Goal: Information Seeking & Learning: Learn about a topic

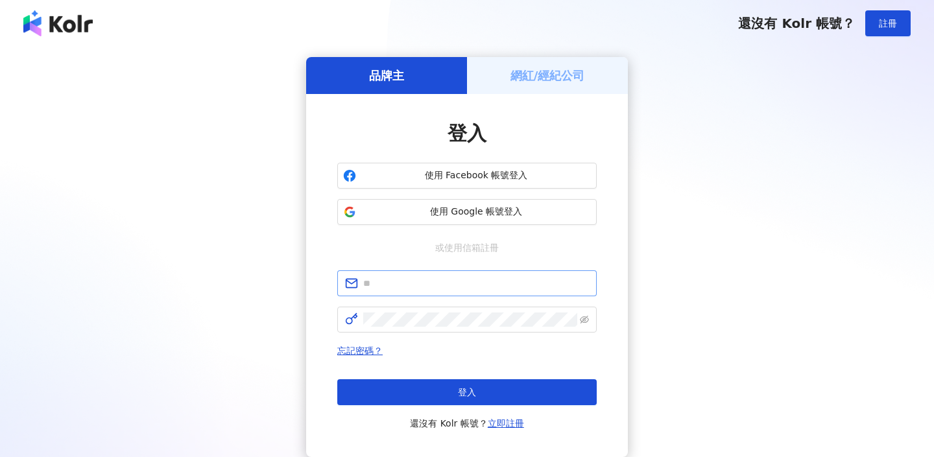
click at [502, 292] on span at bounding box center [466, 284] width 259 height 26
click at [493, 287] on input "text" at bounding box center [476, 283] width 226 height 14
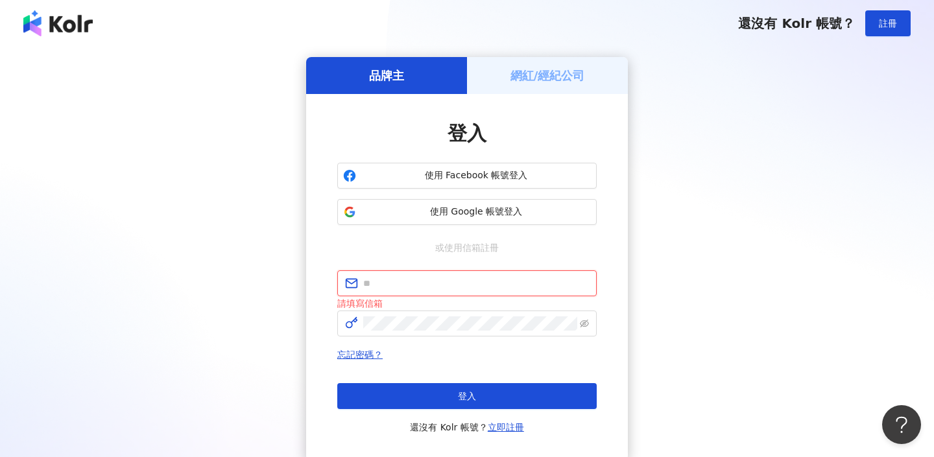
type input "**********"
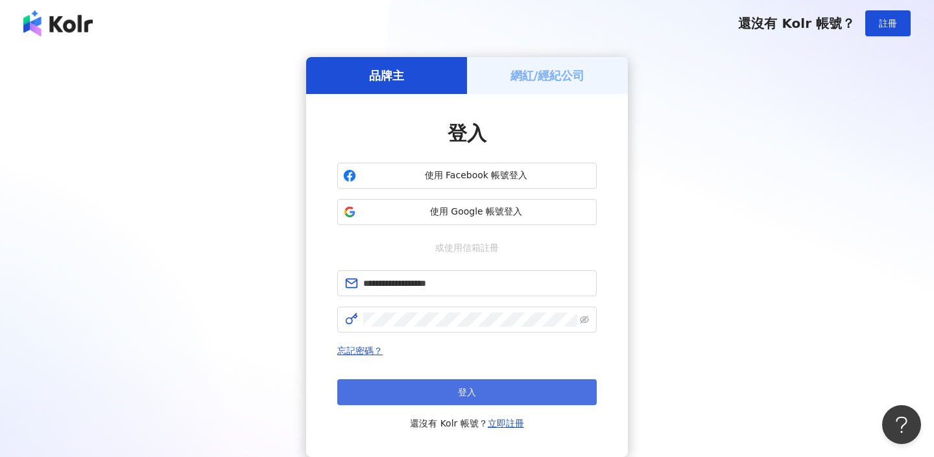
click at [497, 394] on button "登入" at bounding box center [466, 393] width 259 height 26
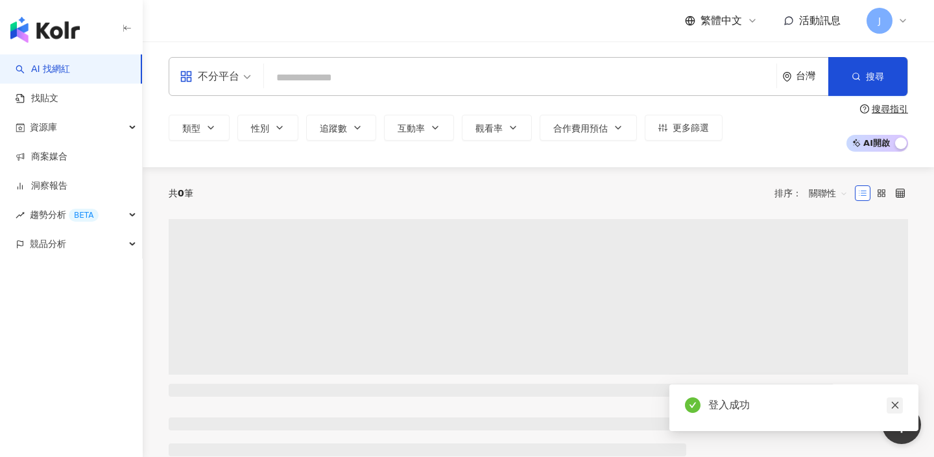
click at [893, 402] on icon "close" at bounding box center [895, 405] width 9 height 9
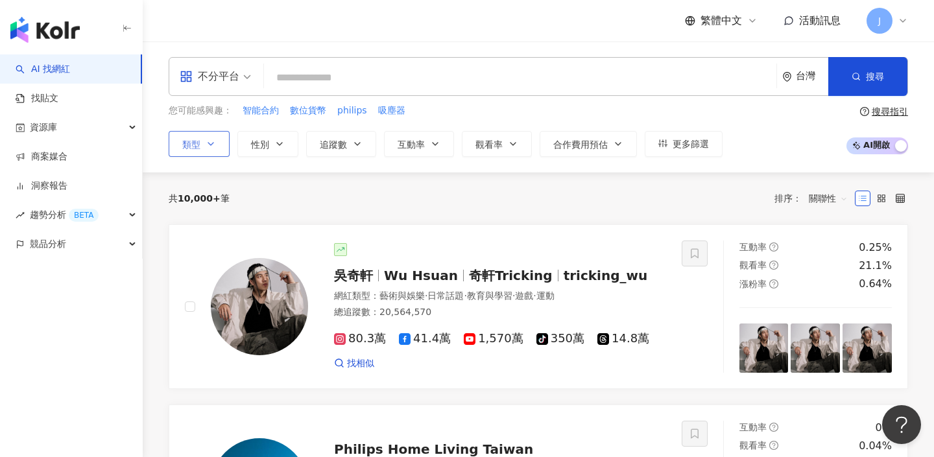
click at [213, 136] on button "類型" at bounding box center [199, 144] width 61 height 26
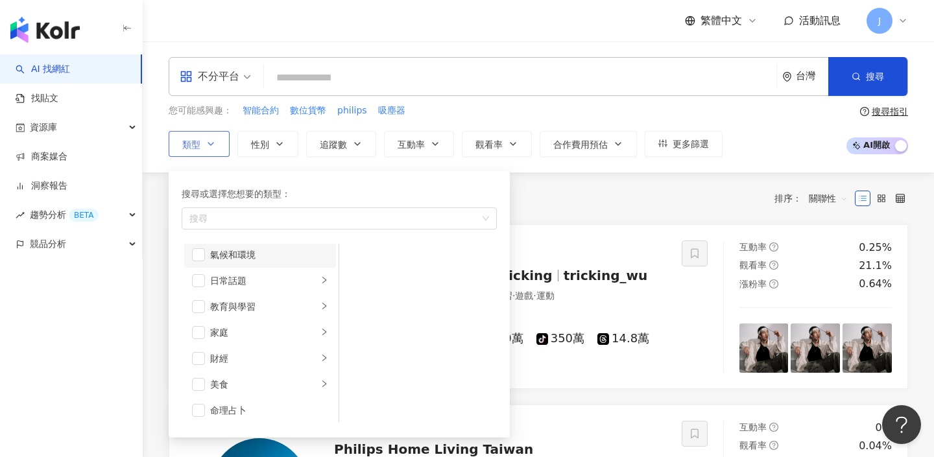
scroll to position [58, 0]
click at [289, 284] on div "日常話題" at bounding box center [264, 279] width 108 height 14
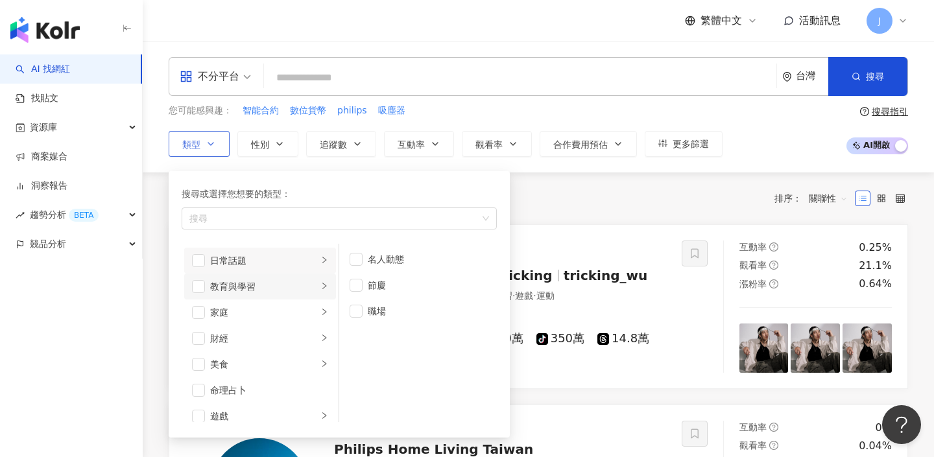
scroll to position [82, 0]
click at [311, 296] on li "家庭" at bounding box center [260, 307] width 152 height 26
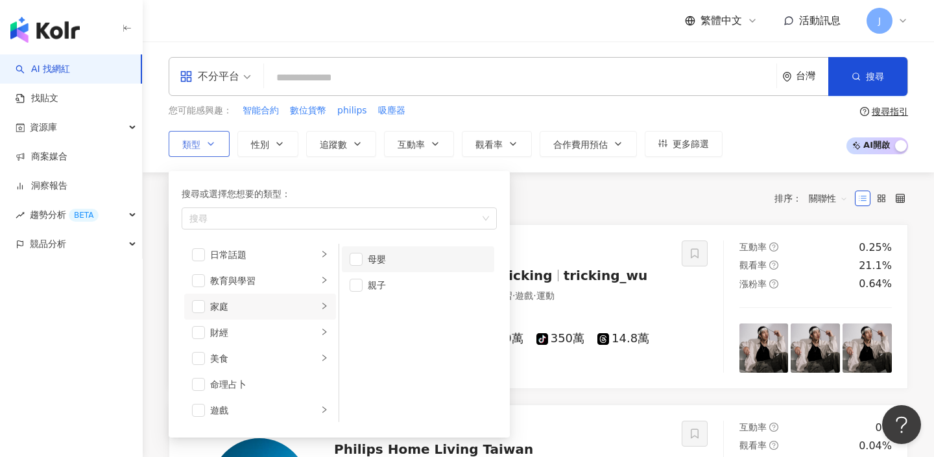
click at [381, 262] on div "母嬰" at bounding box center [427, 259] width 119 height 14
click at [383, 287] on div "親子" at bounding box center [427, 285] width 119 height 14
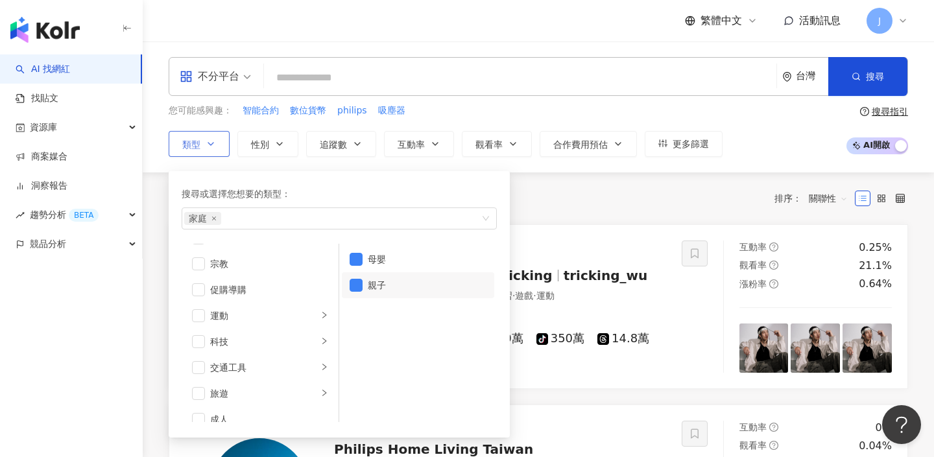
scroll to position [450, 0]
click at [286, 287] on li "促購導購" at bounding box center [260, 277] width 152 height 26
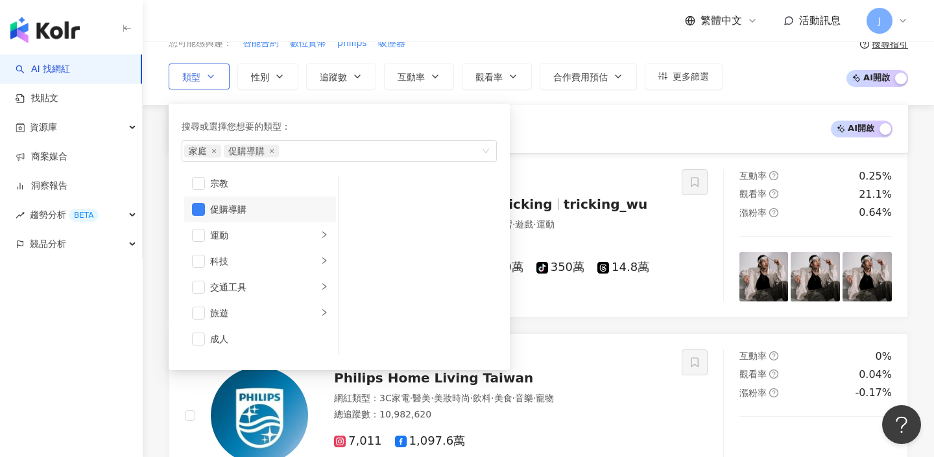
scroll to position [242, 0]
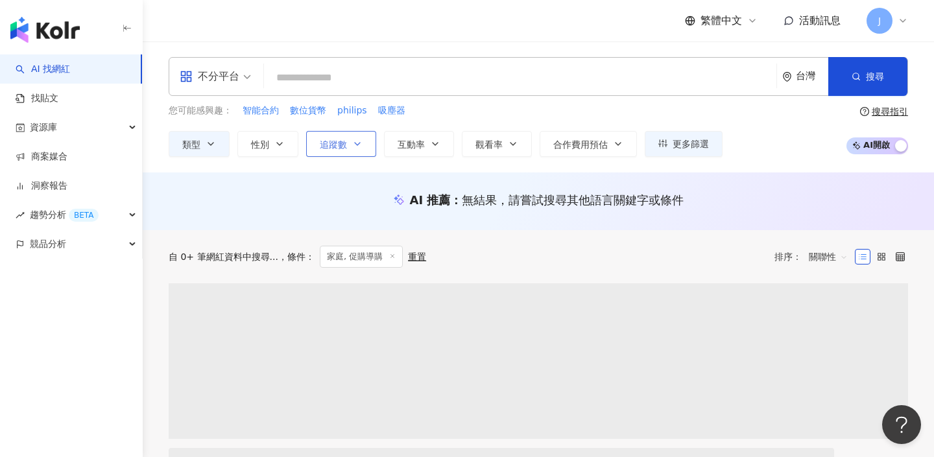
click at [362, 151] on button "追蹤數" at bounding box center [341, 144] width 70 height 26
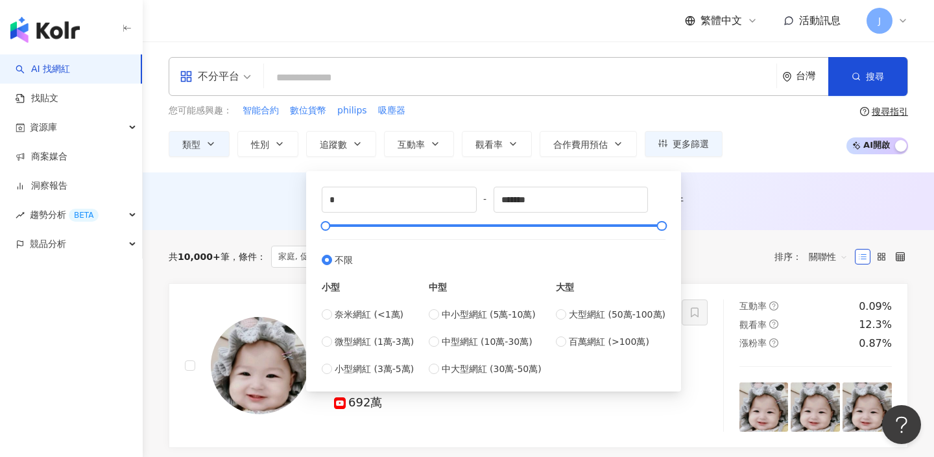
click at [747, 164] on div "不分平台 台灣 搜尋 您可能感興趣： 智能合約 數位貨幣 philips 吸塵器 類型 性別 追蹤數 互動率 觀看率 合作費用預估 更多篩選 * - ****…" at bounding box center [538, 107] width 791 height 131
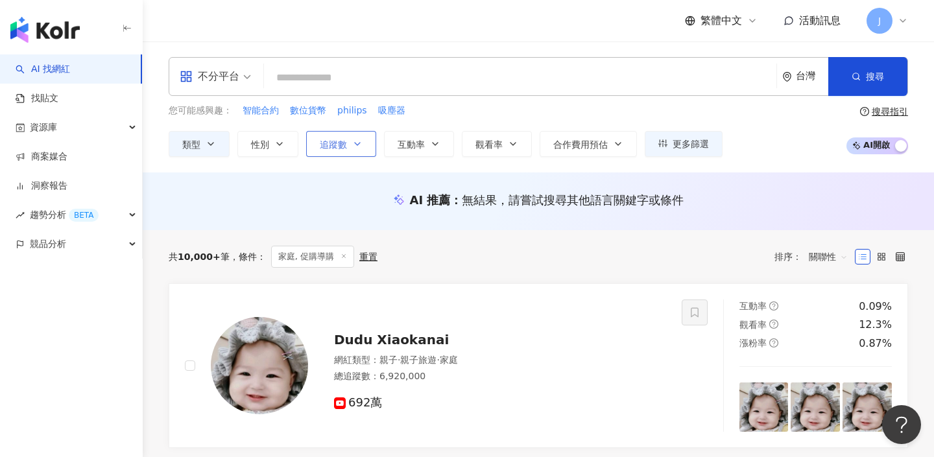
click at [360, 149] on icon "button" at bounding box center [357, 144] width 10 height 10
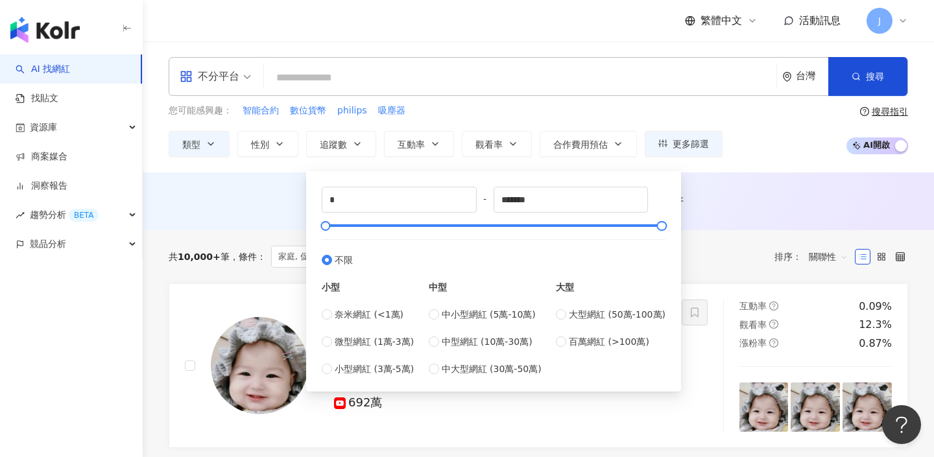
click at [462, 115] on div "您可能感興趣： 智能合約 數位貨幣 philips 吸塵器" at bounding box center [446, 111] width 554 height 14
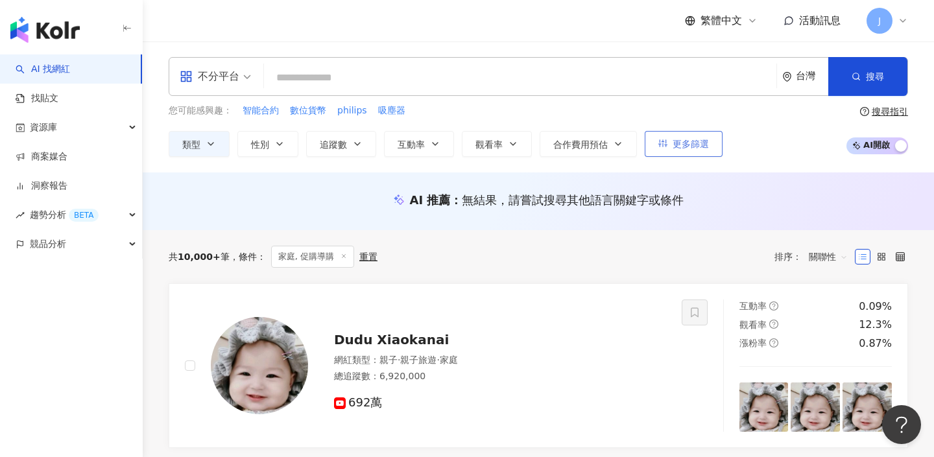
click at [669, 150] on button "更多篩選" at bounding box center [684, 144] width 78 height 26
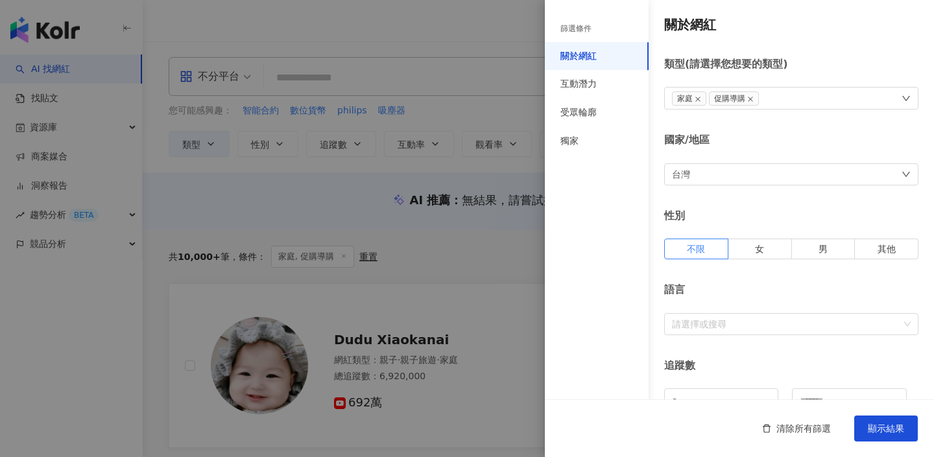
click at [456, 110] on div at bounding box center [467, 228] width 934 height 457
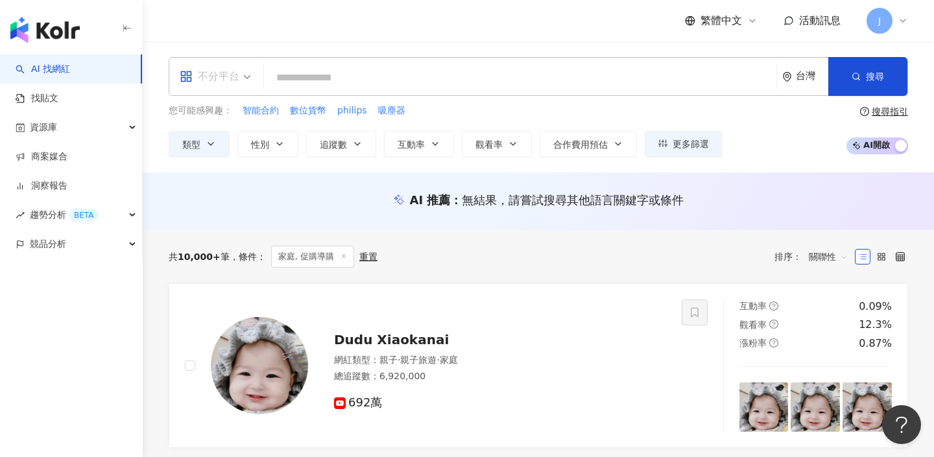
click at [235, 79] on div "不分平台" at bounding box center [210, 76] width 60 height 21
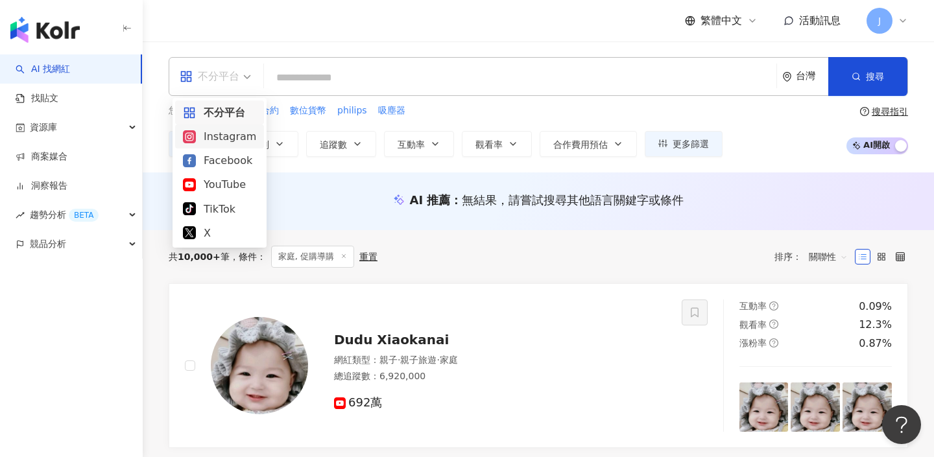
click at [230, 128] on div "Instagram" at bounding box center [219, 136] width 73 height 16
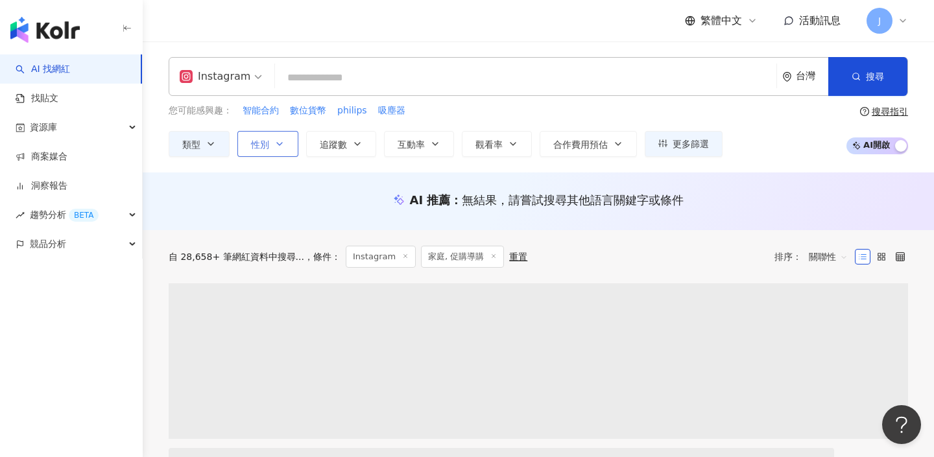
click at [278, 146] on icon "button" at bounding box center [279, 144] width 10 height 10
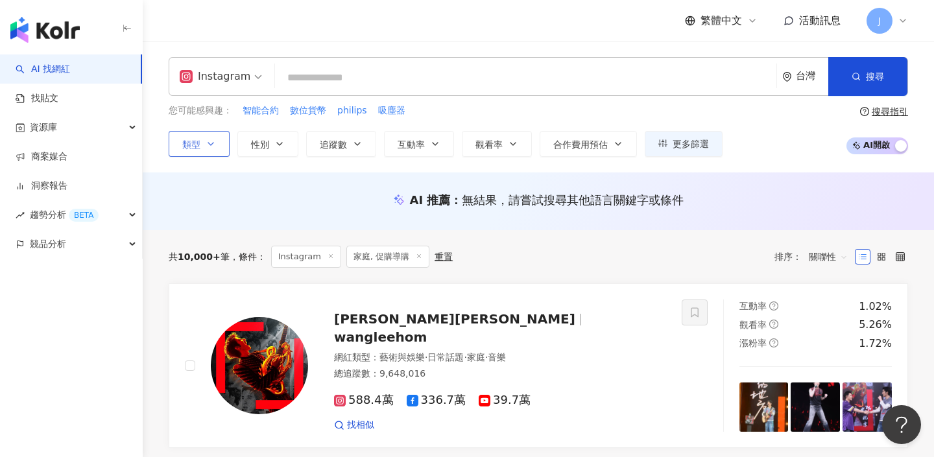
click at [211, 147] on icon "button" at bounding box center [211, 144] width 10 height 10
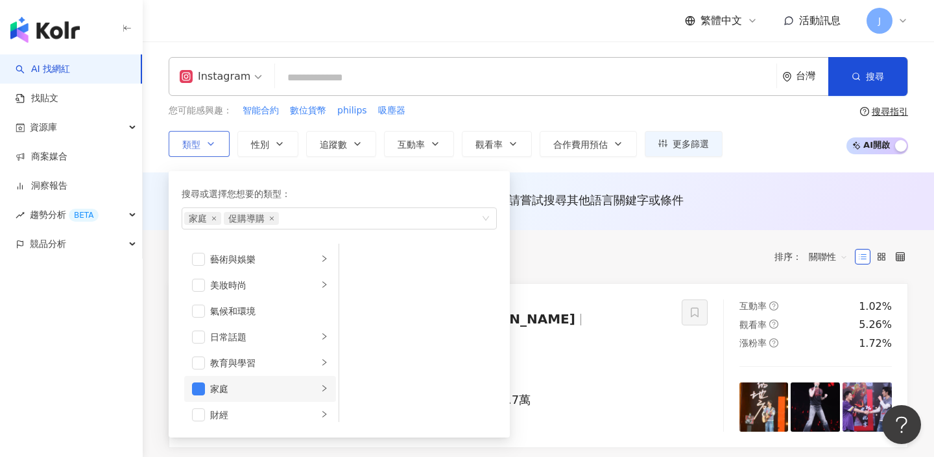
click at [272, 385] on div "家庭" at bounding box center [264, 389] width 108 height 14
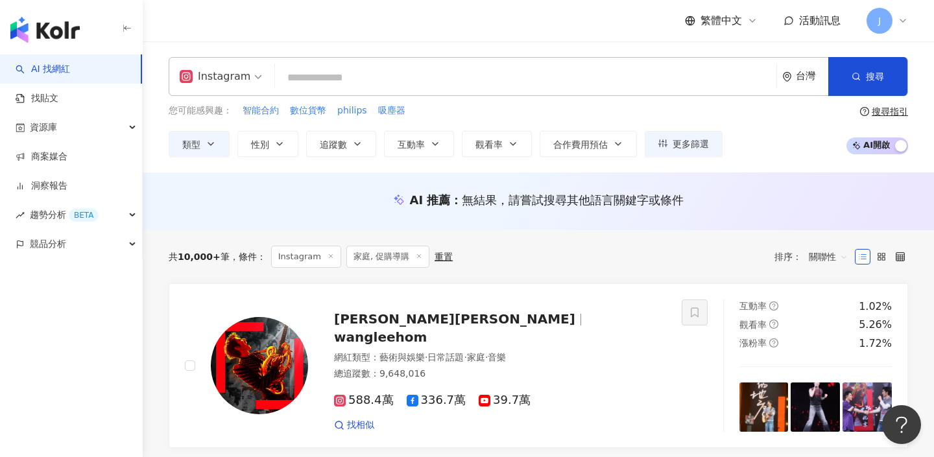
click at [529, 170] on div "Instagram 台灣 搜尋 您可能感興趣： 智能合約 數位貨幣 philips 吸塵器 類型 搜尋或選擇您想要的類型： 家庭 促購導購 藝術與娛樂 美妝時…" at bounding box center [538, 107] width 791 height 131
click at [851, 86] on button "搜尋" at bounding box center [867, 76] width 79 height 39
click at [256, 147] on span "性別" at bounding box center [260, 144] width 18 height 10
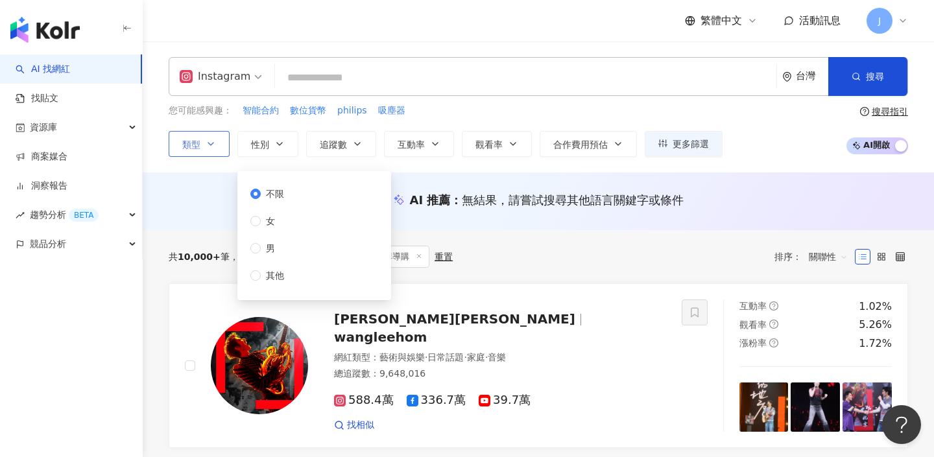
click at [223, 140] on button "類型" at bounding box center [199, 144] width 61 height 26
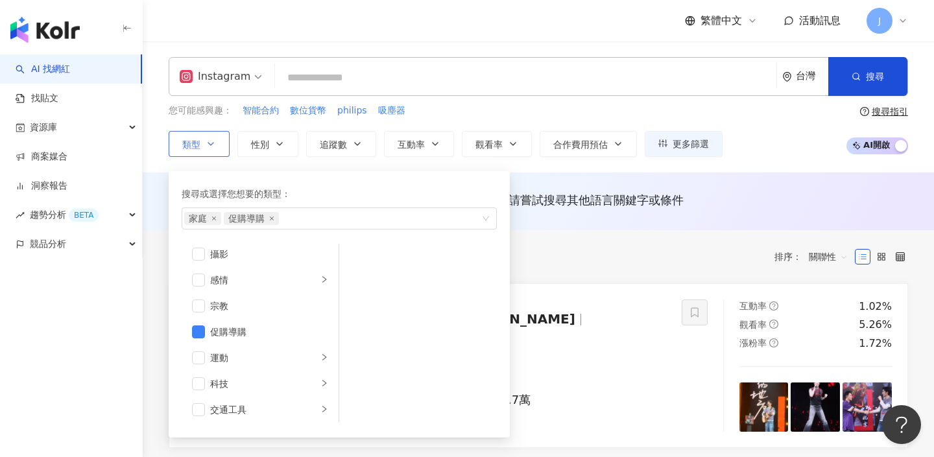
scroll to position [450, 0]
click at [544, 167] on div "Instagram 台灣 搜尋 您可能感興趣： 智能合約 數位貨幣 philips 吸塵器 類型 搜尋或選擇您想要的類型： 家庭 促購導購 藝術與娛樂 美妝時…" at bounding box center [538, 107] width 791 height 131
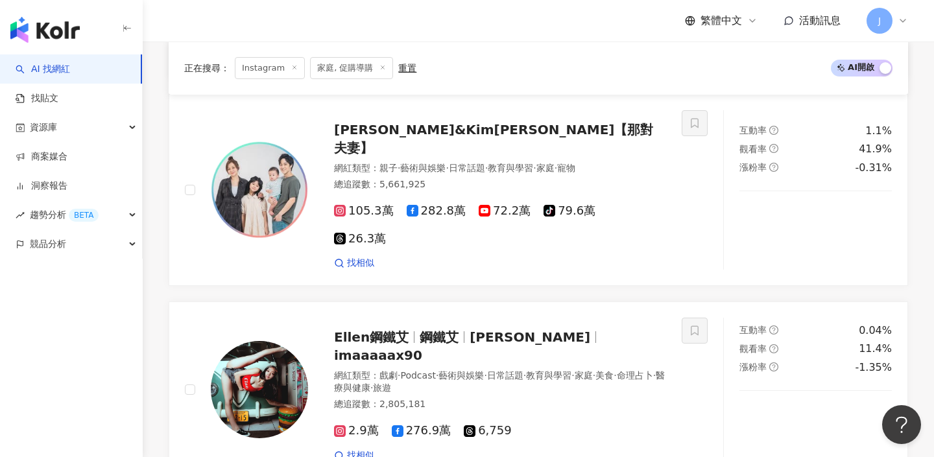
scroll to position [1740, 0]
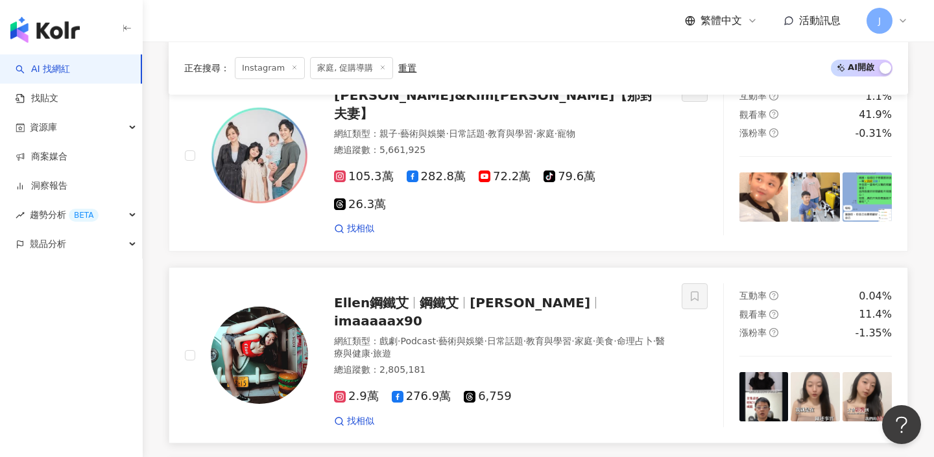
click at [451, 295] on span "鋼鐵艾" at bounding box center [439, 303] width 39 height 16
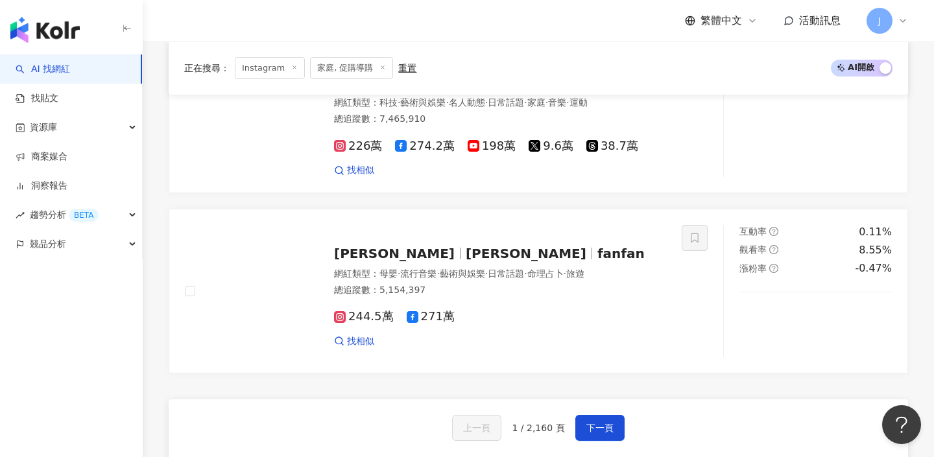
scroll to position [2306, 0]
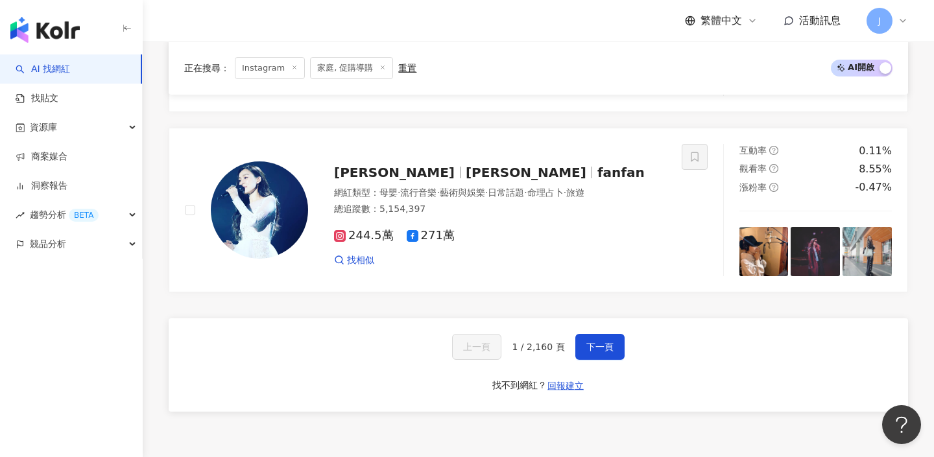
click at [590, 319] on div "上一頁 1 / 2,160 頁 下一頁 找不到網紅？ 回報建立" at bounding box center [539, 365] width 740 height 93
click at [601, 342] on span "下一頁" at bounding box center [599, 347] width 27 height 10
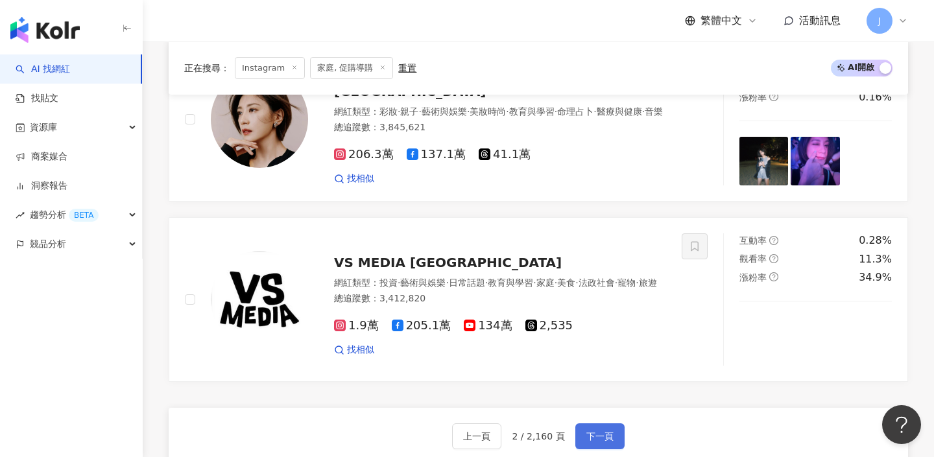
scroll to position [2106, 0]
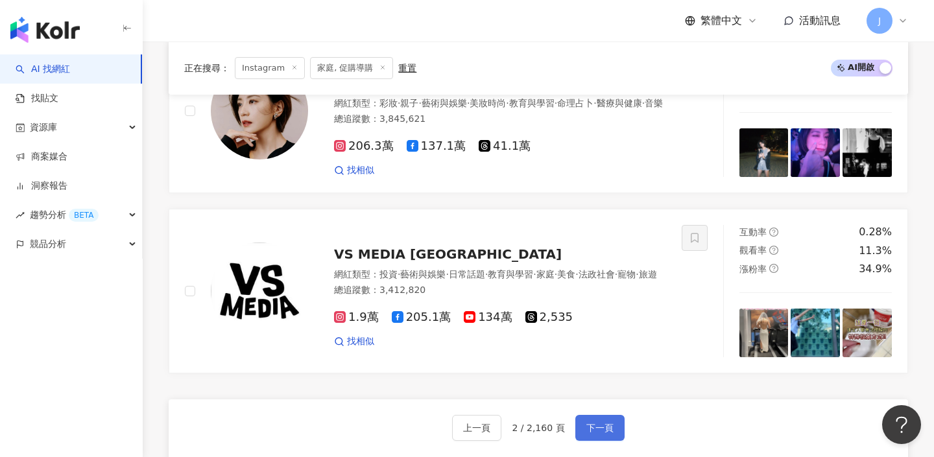
click at [596, 423] on span "下一頁" at bounding box center [599, 428] width 27 height 10
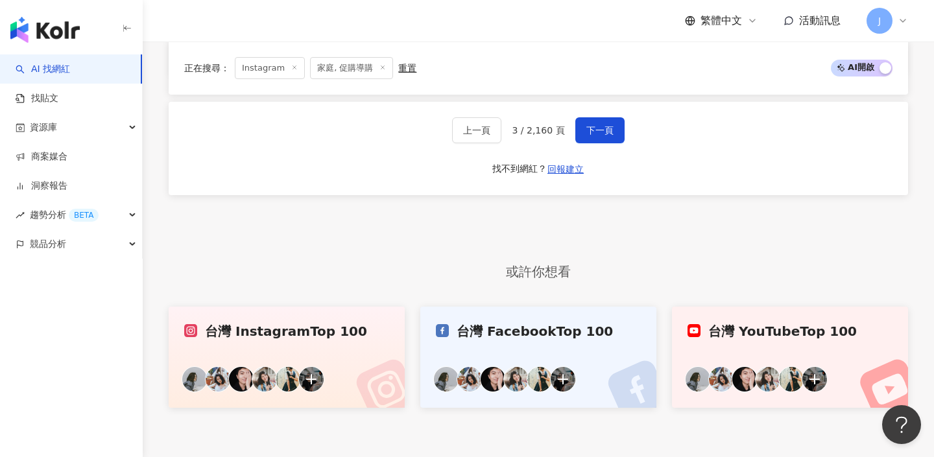
scroll to position [2337, 0]
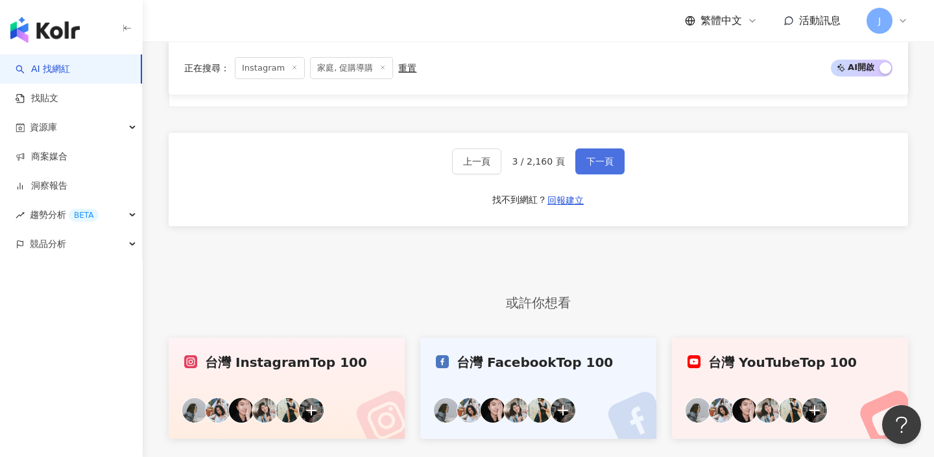
click at [597, 169] on button "下一頁" at bounding box center [599, 162] width 49 height 26
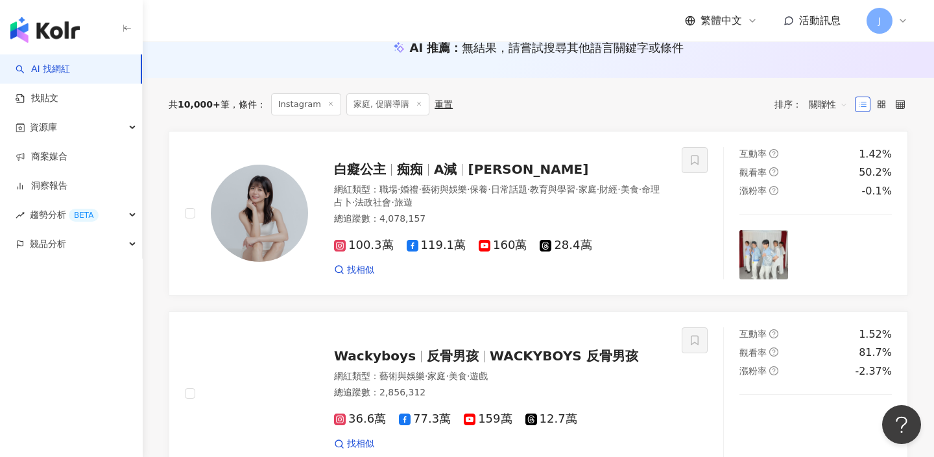
scroll to position [0, 0]
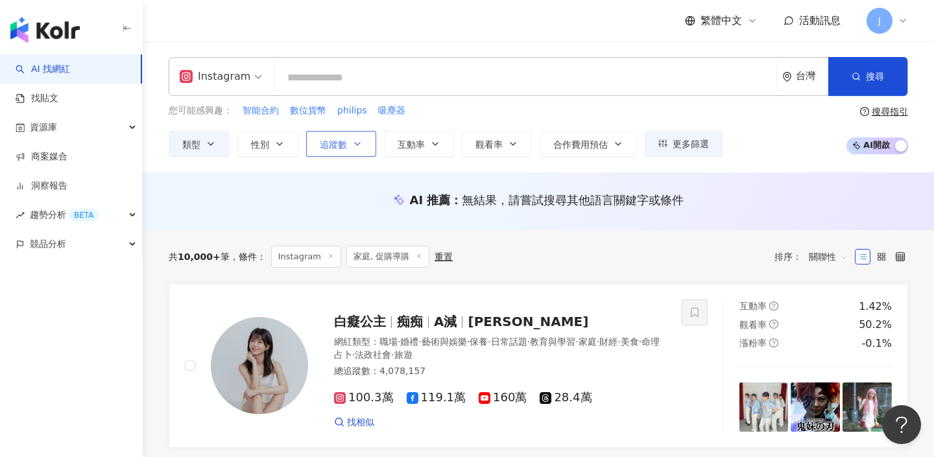
click at [354, 140] on icon "button" at bounding box center [357, 144] width 10 height 10
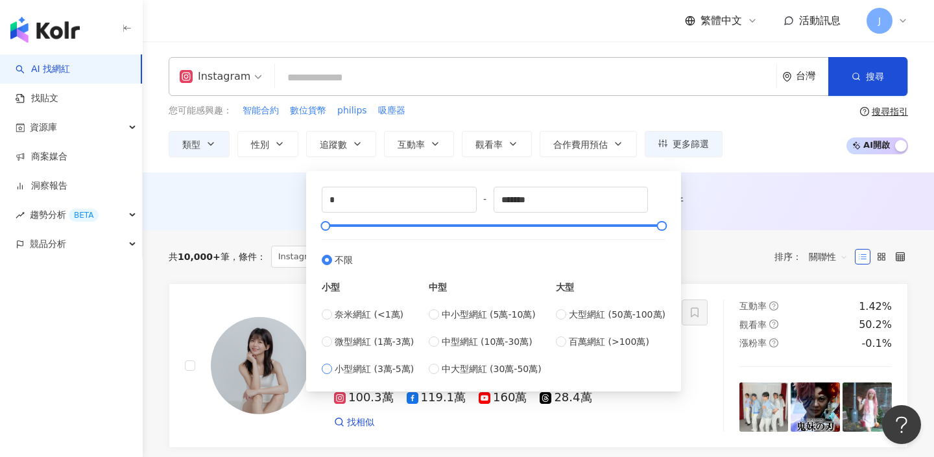
click at [404, 375] on span "小型網紅 (3萬-5萬)" at bounding box center [374, 369] width 79 height 14
type input "*****"
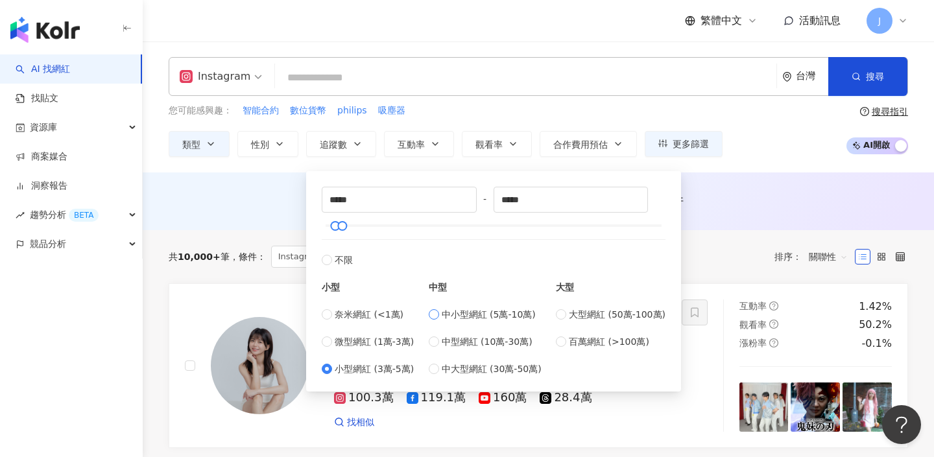
click at [454, 317] on span "中小型網紅 (5萬-10萬)" at bounding box center [489, 314] width 94 height 14
type input "*****"
click at [545, 203] on input "*****" at bounding box center [571, 199] width 154 height 25
type input "*"
type input "*****"
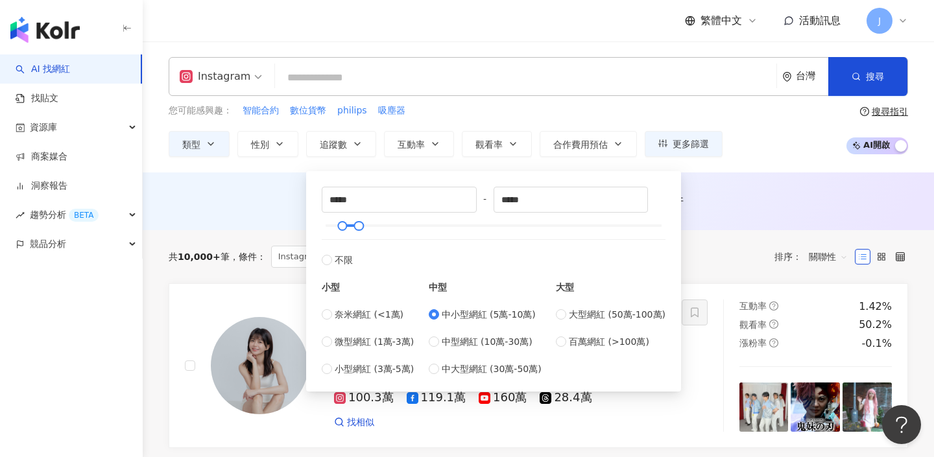
click at [710, 212] on div "AI 推薦 ： 無結果，請嘗試搜尋其他語言關鍵字或條件" at bounding box center [538, 204] width 791 height 24
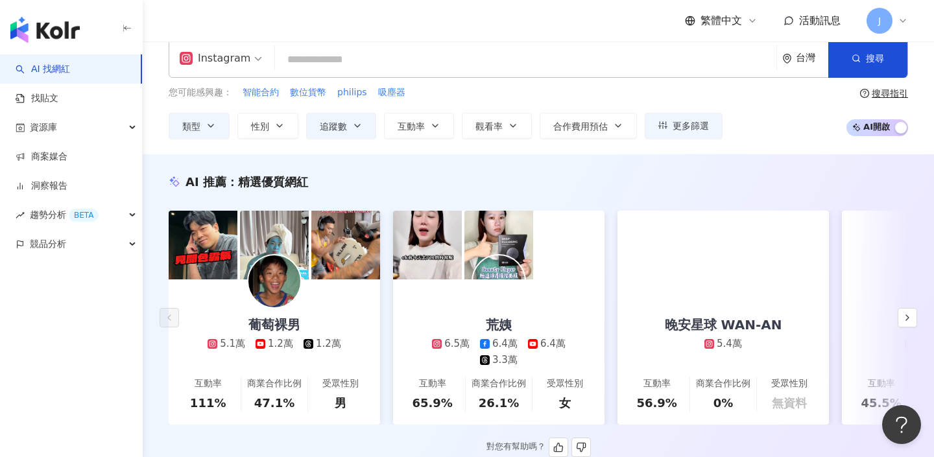
scroll to position [39, 0]
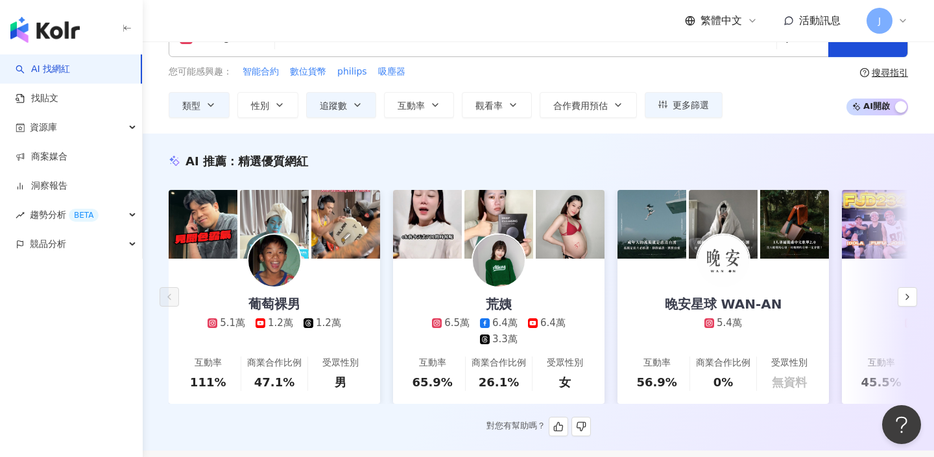
click at [273, 276] on img at bounding box center [274, 261] width 52 height 52
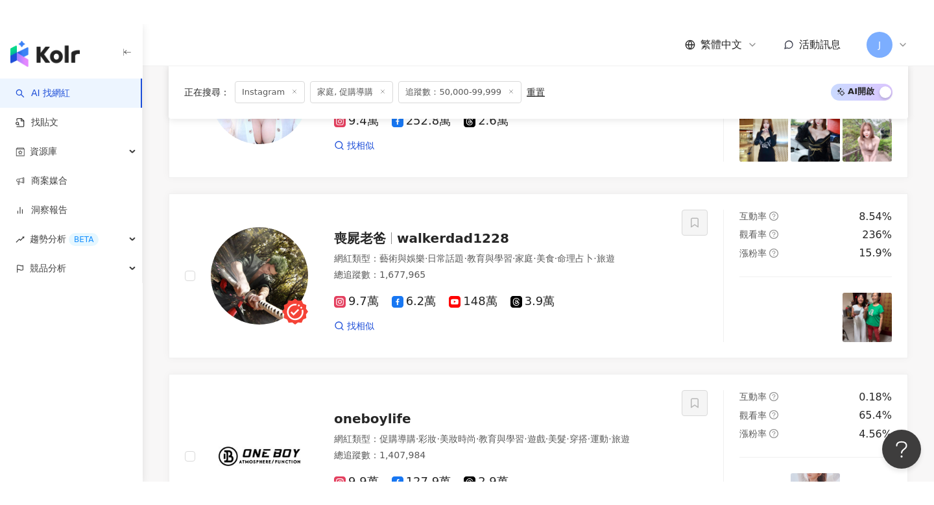
scroll to position [557, 0]
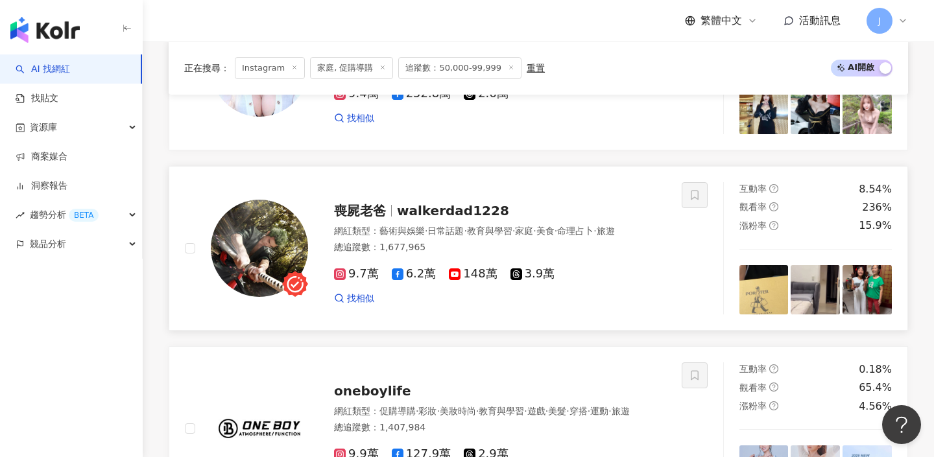
click at [378, 209] on span "喪屍老爸" at bounding box center [360, 211] width 52 height 16
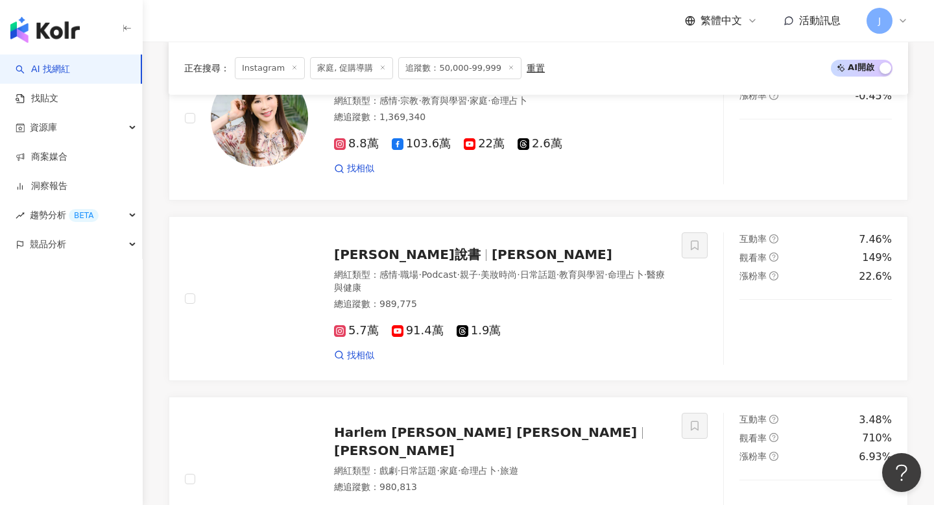
scroll to position [1050, 0]
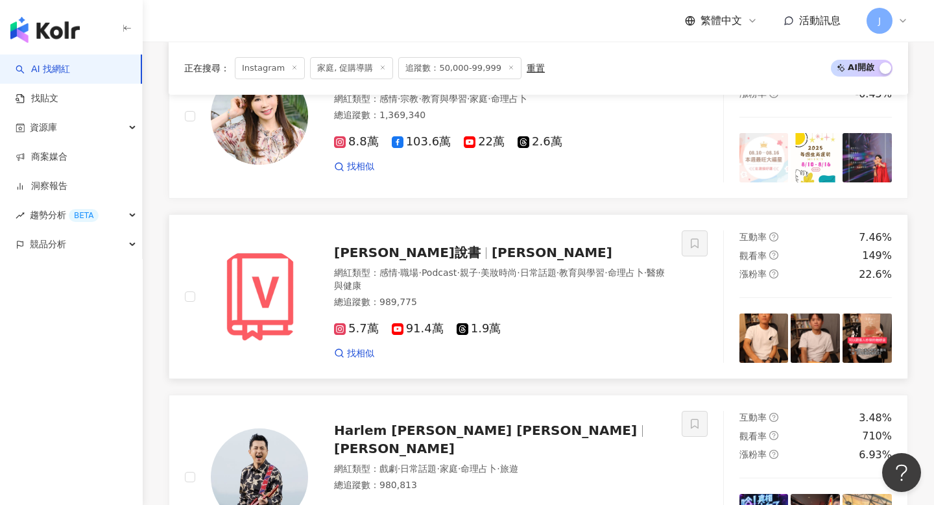
click at [365, 331] on span "5.7萬" at bounding box center [356, 329] width 45 height 14
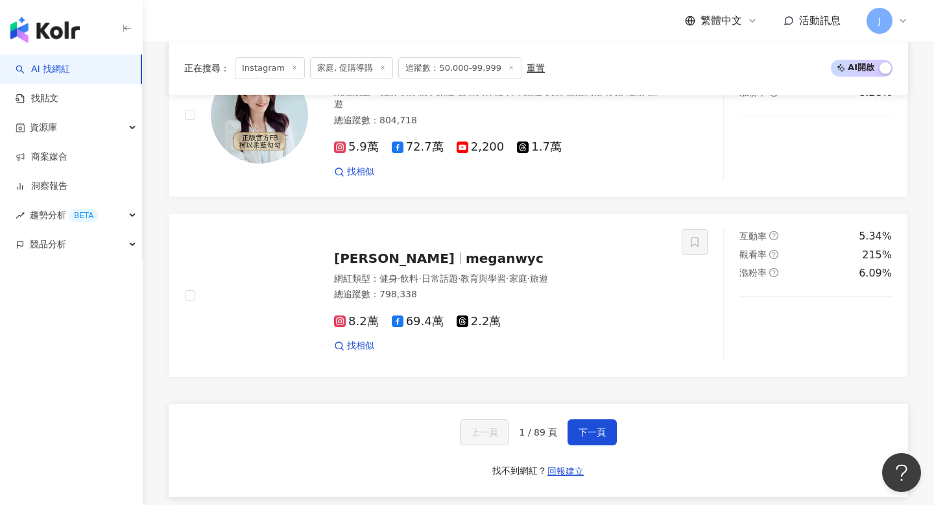
scroll to position [2352, 0]
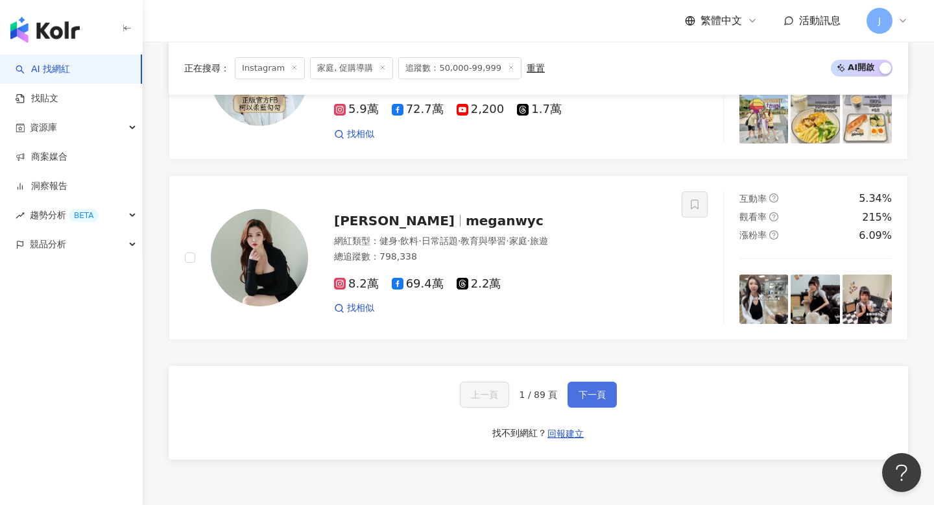
click at [584, 397] on span "下一頁" at bounding box center [592, 394] width 27 height 10
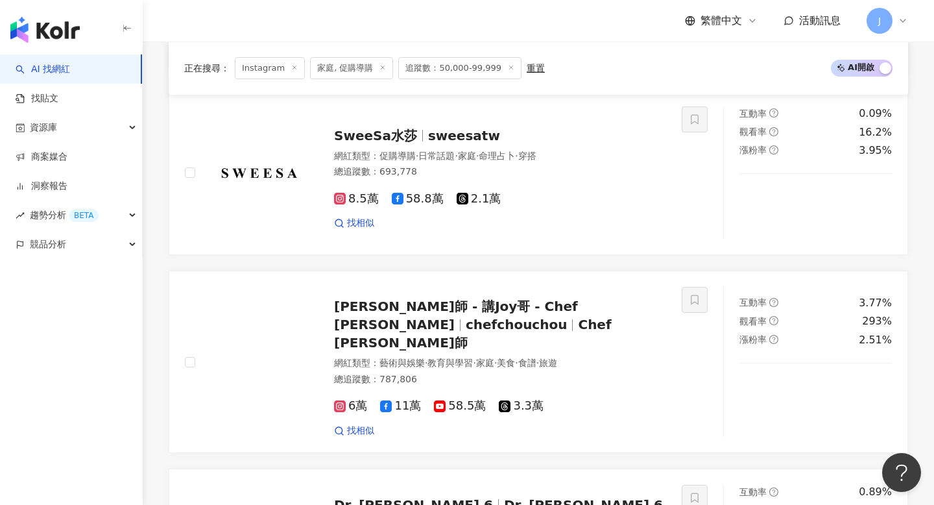
scroll to position [2485, 0]
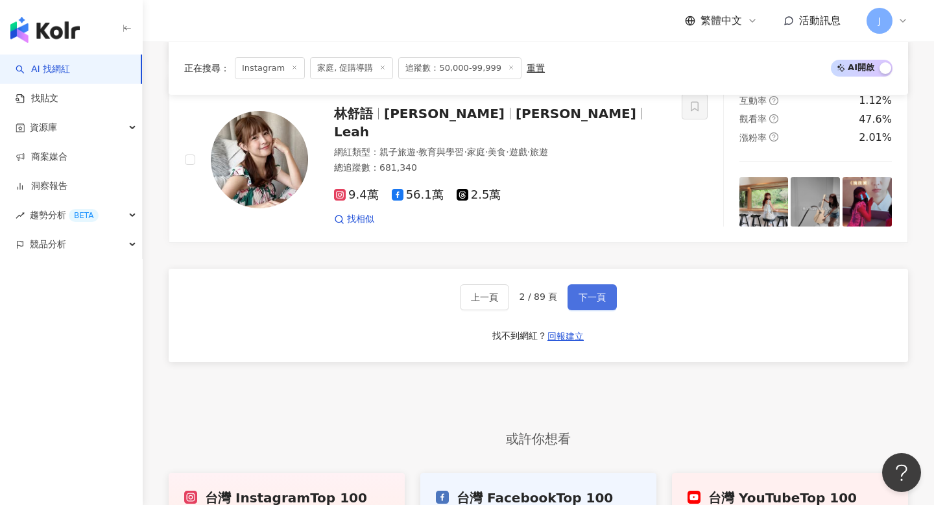
click at [579, 292] on span "下一頁" at bounding box center [592, 297] width 27 height 10
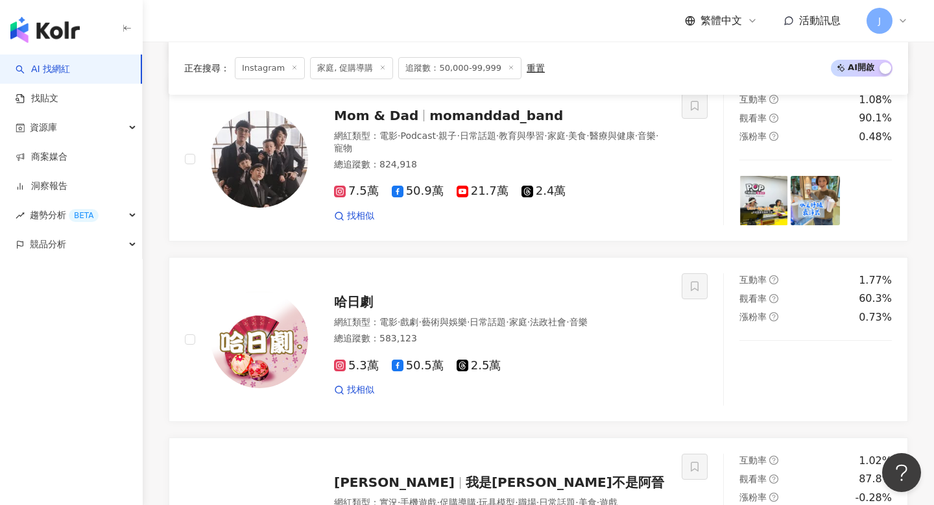
scroll to position [1855, 0]
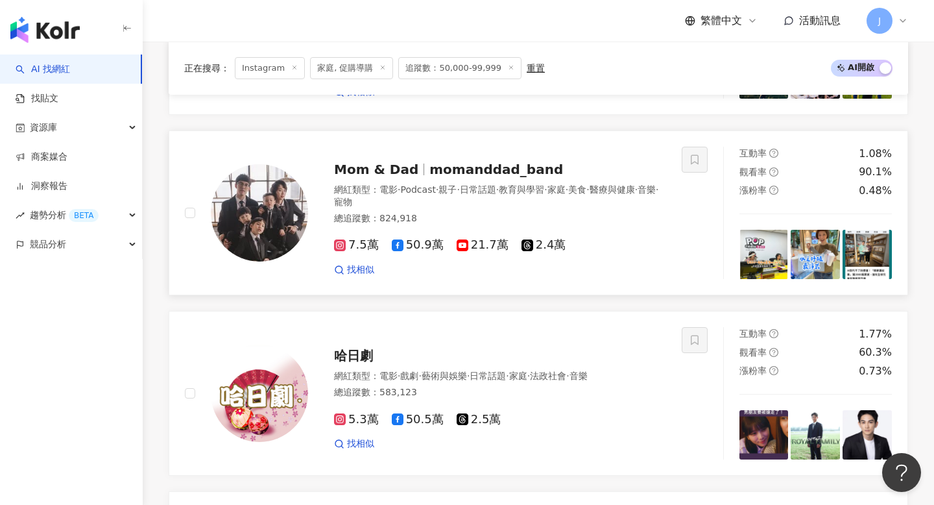
click at [353, 249] on span "7.5萬" at bounding box center [356, 245] width 45 height 14
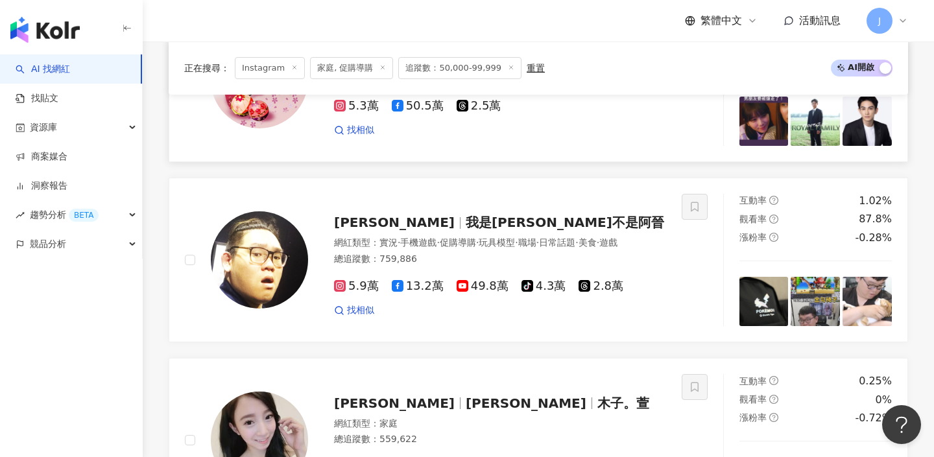
scroll to position [2328, 0]
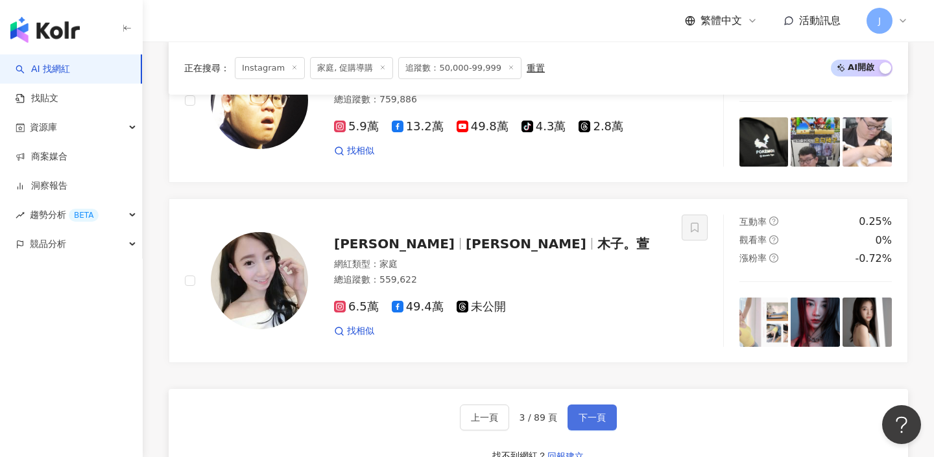
click at [596, 416] on span "下一頁" at bounding box center [592, 418] width 27 height 10
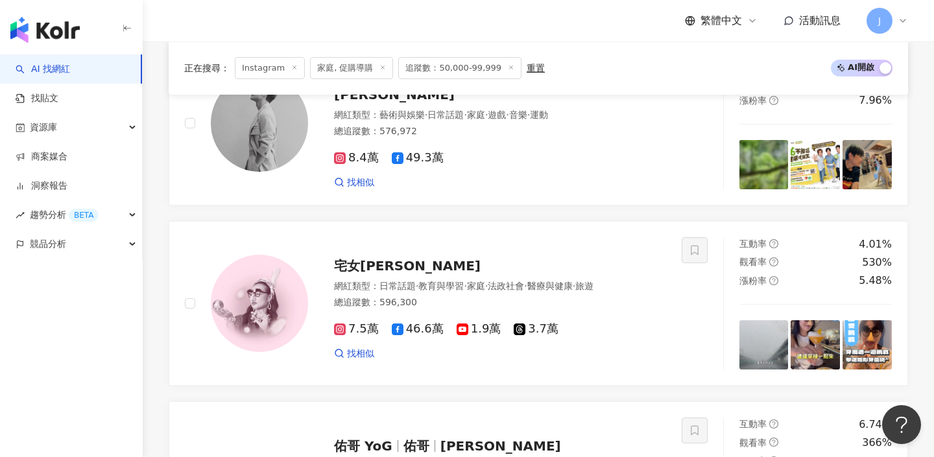
scroll to position [514, 0]
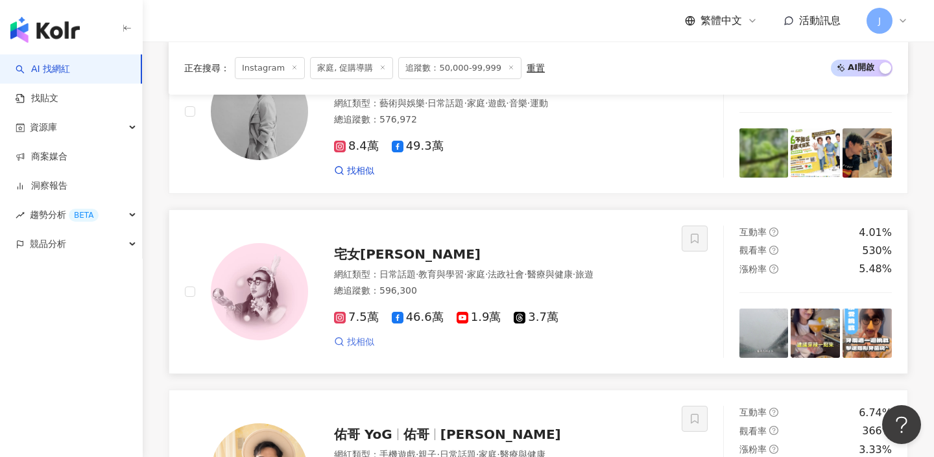
click at [361, 346] on span "找相似" at bounding box center [360, 342] width 27 height 13
click at [353, 258] on span "宅女小紅" at bounding box center [407, 255] width 147 height 16
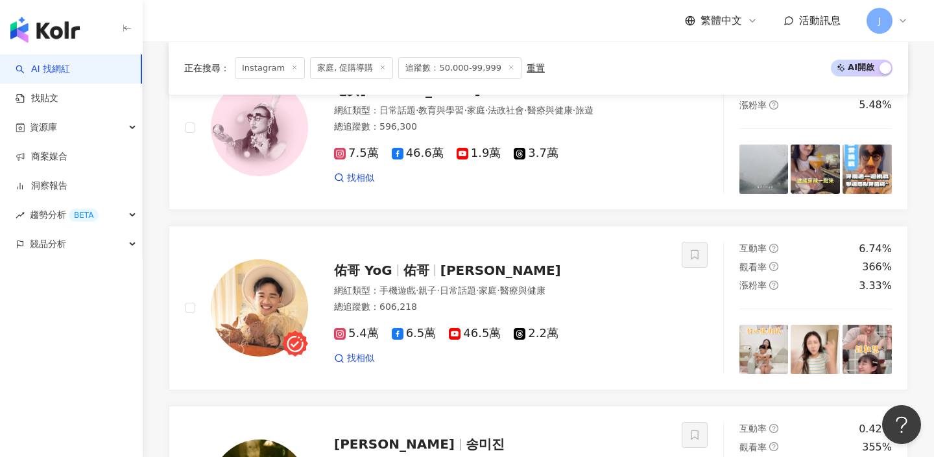
scroll to position [681, 0]
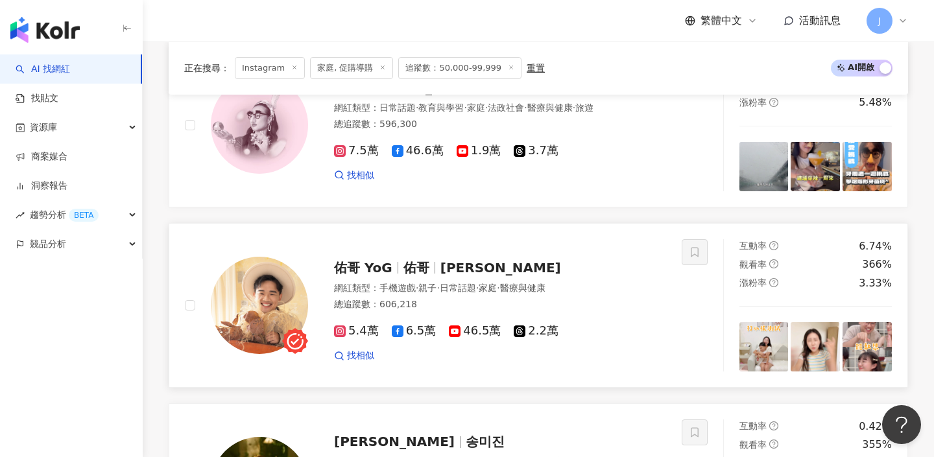
click at [368, 332] on span "5.4萬" at bounding box center [356, 331] width 45 height 14
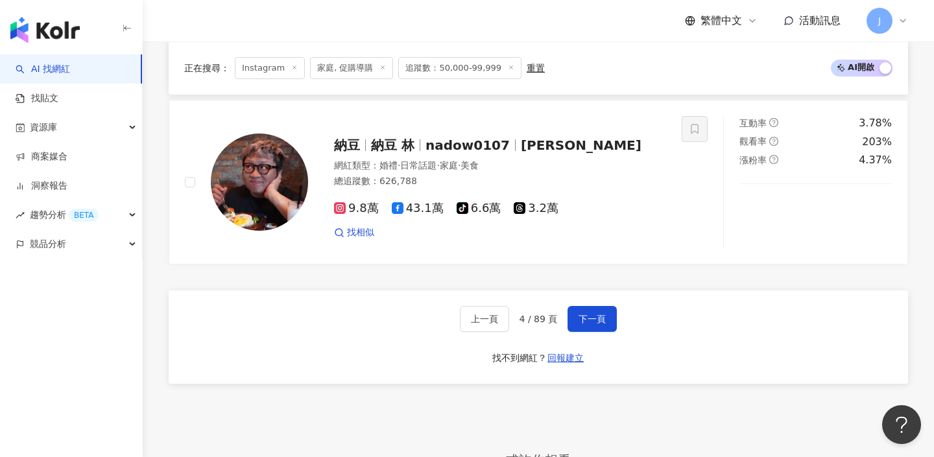
scroll to position [2470, 0]
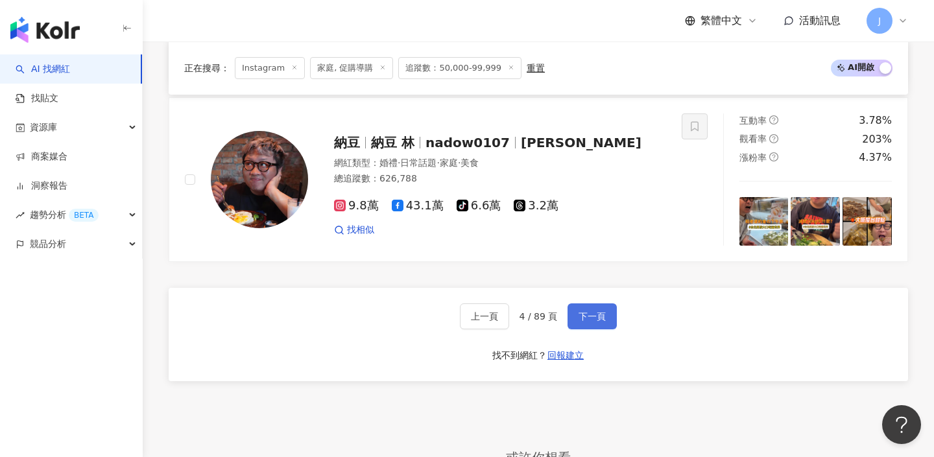
click at [572, 317] on button "下一頁" at bounding box center [592, 317] width 49 height 26
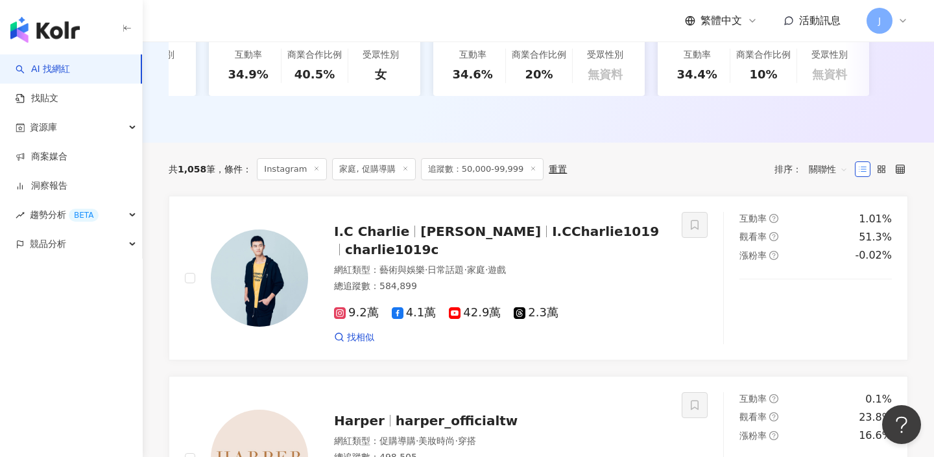
scroll to position [380, 0]
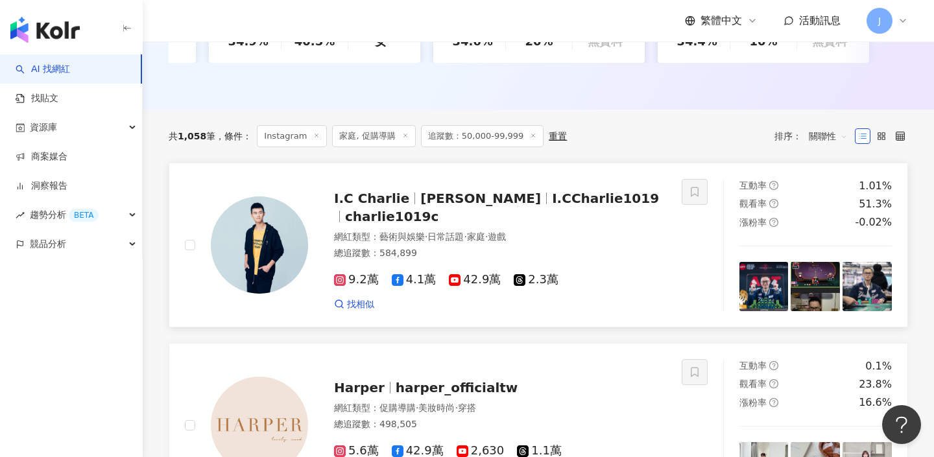
click at [357, 263] on div "9.2萬 4.1萬 42.9萬 2.3萬 找相似" at bounding box center [500, 287] width 332 height 48
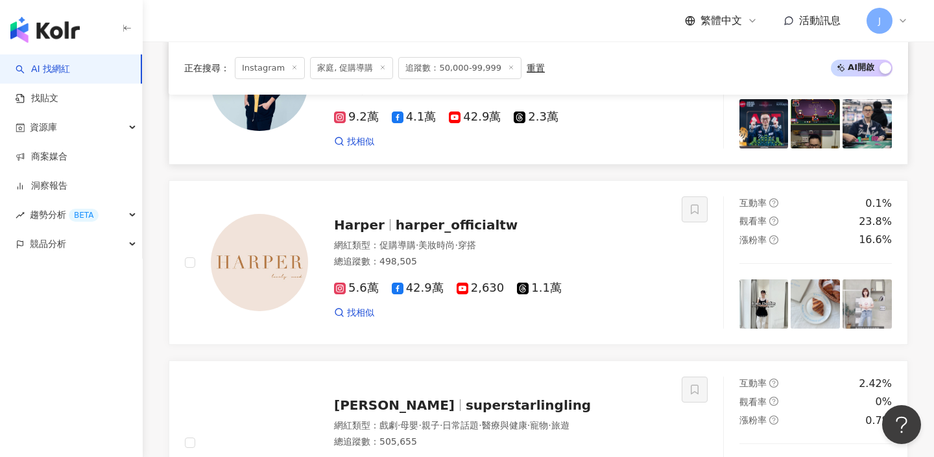
scroll to position [666, 0]
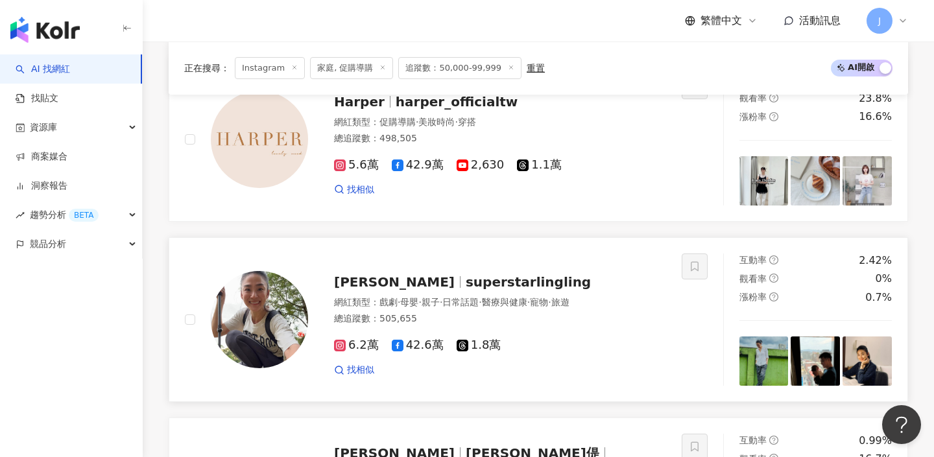
click at [368, 346] on span "6.2萬" at bounding box center [356, 346] width 45 height 14
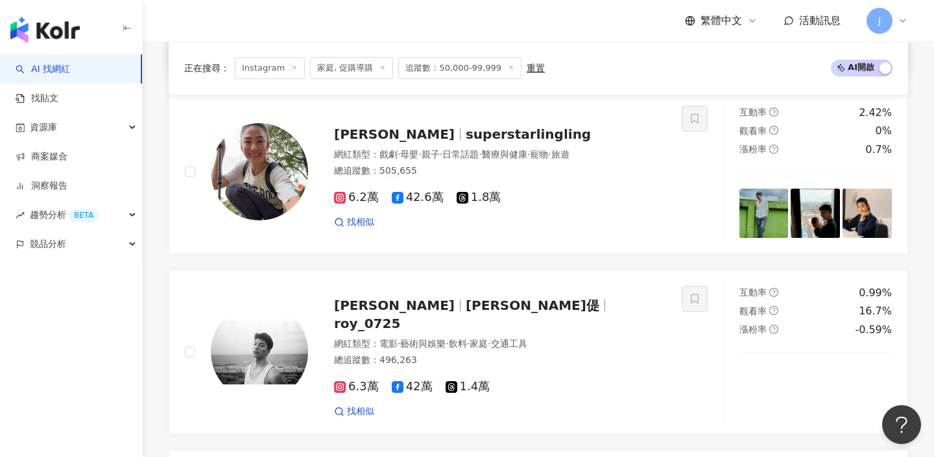
scroll to position [887, 0]
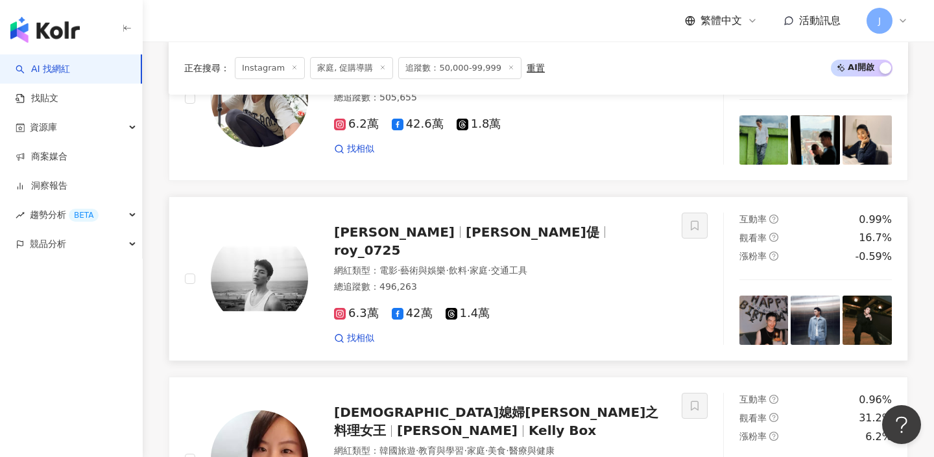
click at [788, 322] on img at bounding box center [764, 320] width 49 height 49
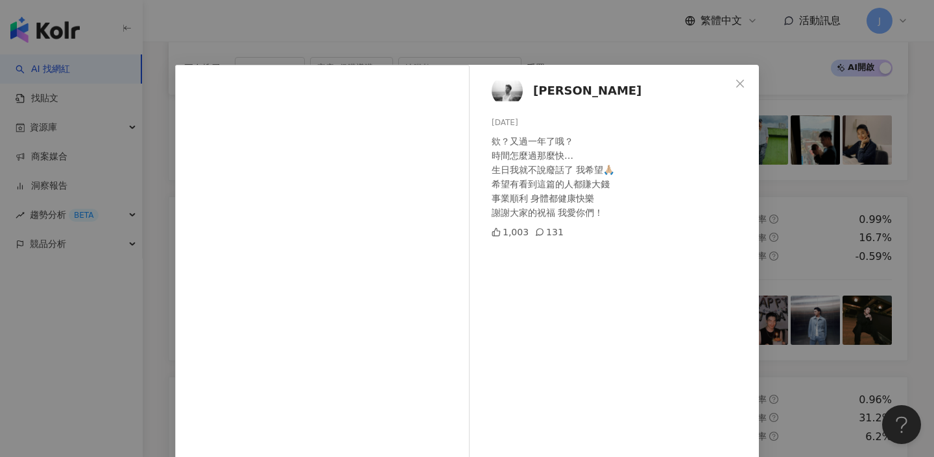
click at [544, 91] on span "Roy" at bounding box center [587, 91] width 108 height 18
click at [737, 86] on icon "close" at bounding box center [740, 83] width 8 height 8
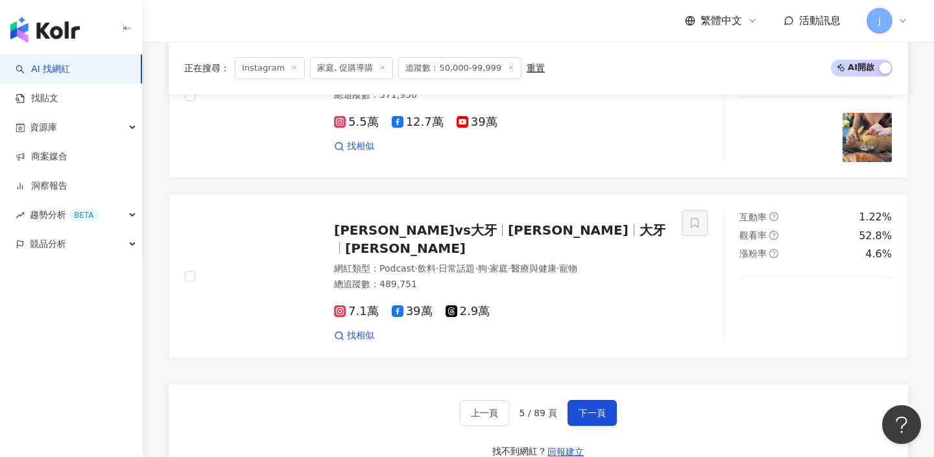
scroll to position [2337, 0]
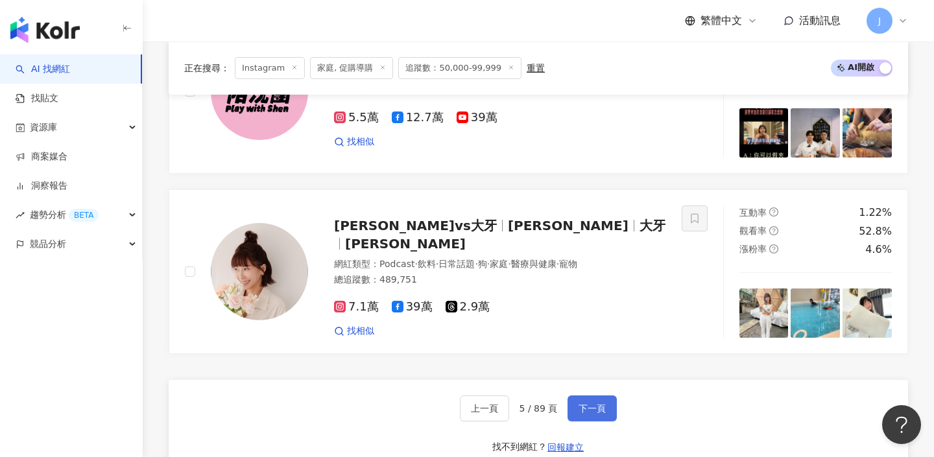
click at [603, 411] on span "下一頁" at bounding box center [592, 409] width 27 height 10
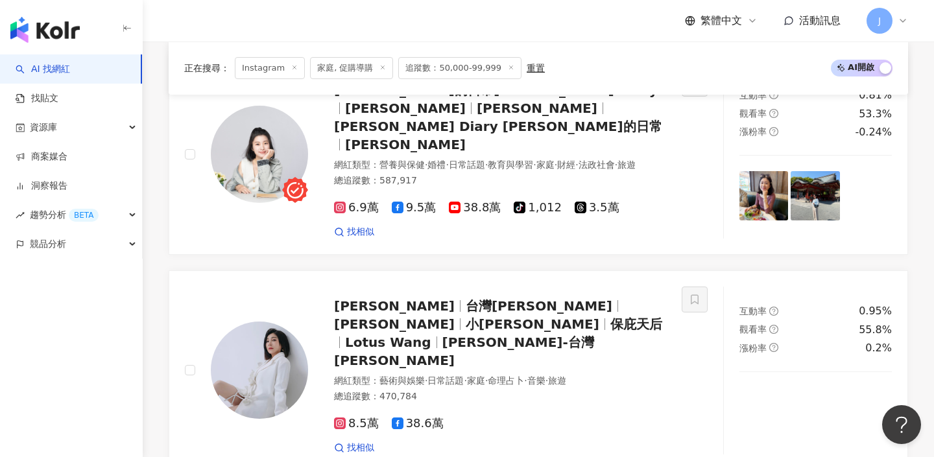
scroll to position [439, 0]
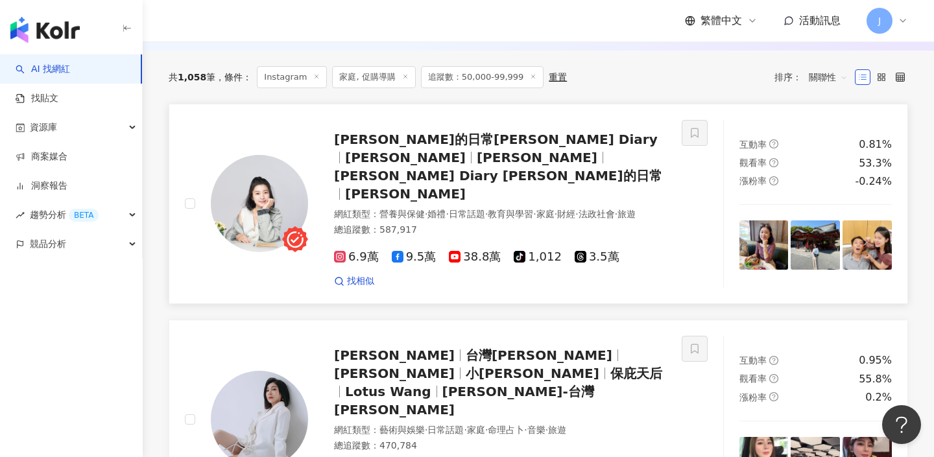
click at [372, 186] on span "黃珮涵" at bounding box center [405, 194] width 121 height 16
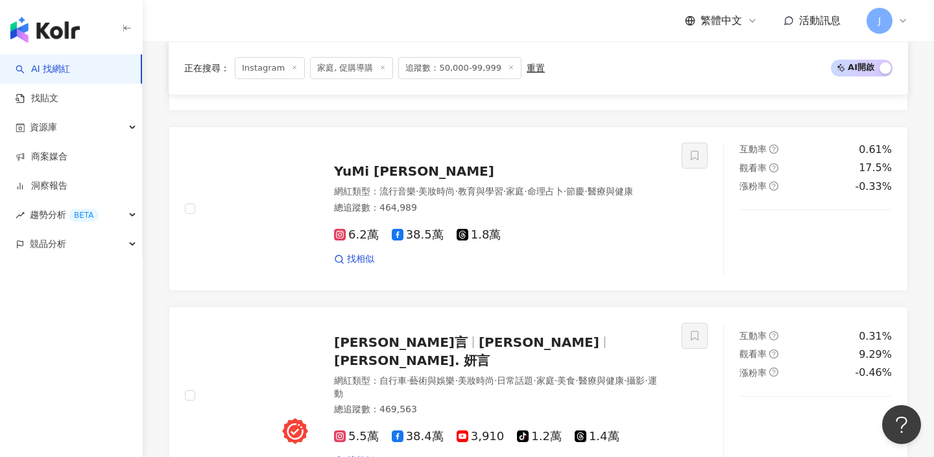
scroll to position [1033, 0]
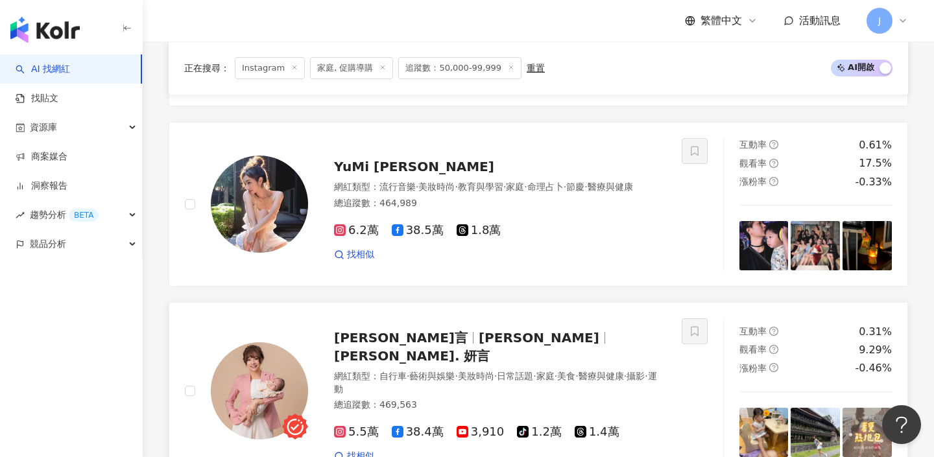
click at [488, 319] on div "Yen‧妍言 Yen Yen. 妍言 網紅類型 ： 自行車 · 藝術與娛樂 · 美妝時尚 · 日常話題 · 家庭 · 美食 · 醫療與健康 · 攝影 · 運動…" at bounding box center [487, 391] width 358 height 145
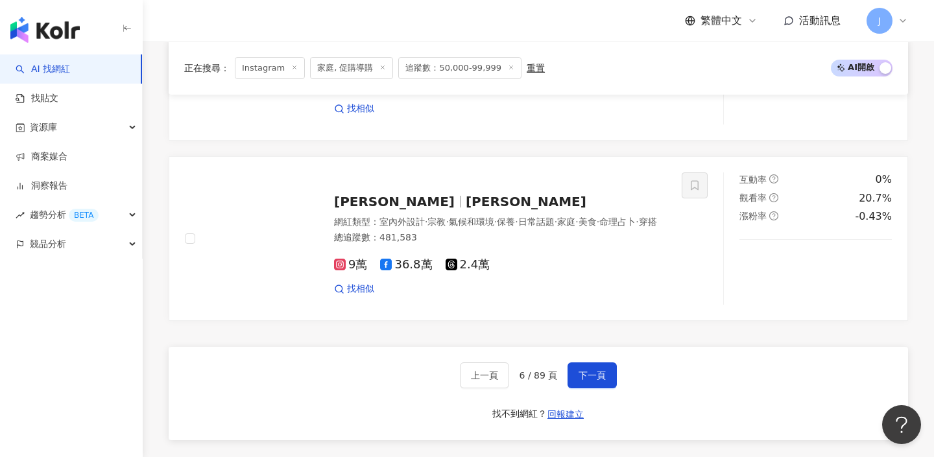
scroll to position [2455, 0]
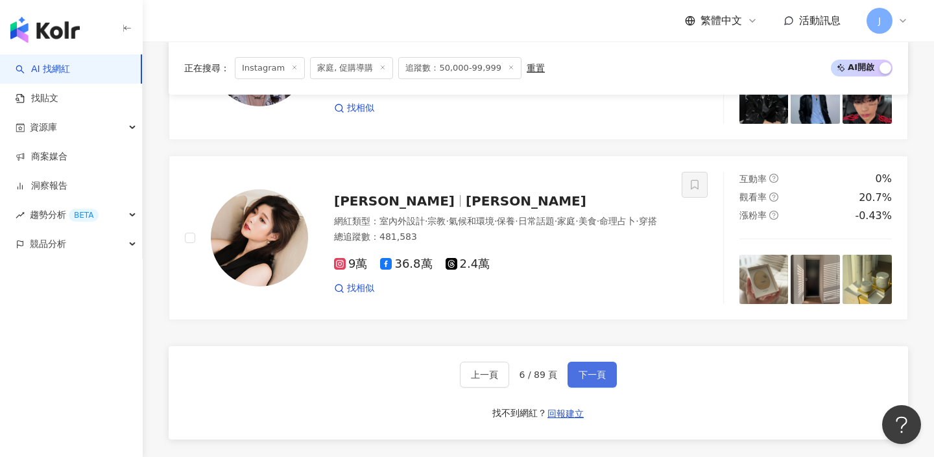
click at [608, 362] on button "下一頁" at bounding box center [592, 375] width 49 height 26
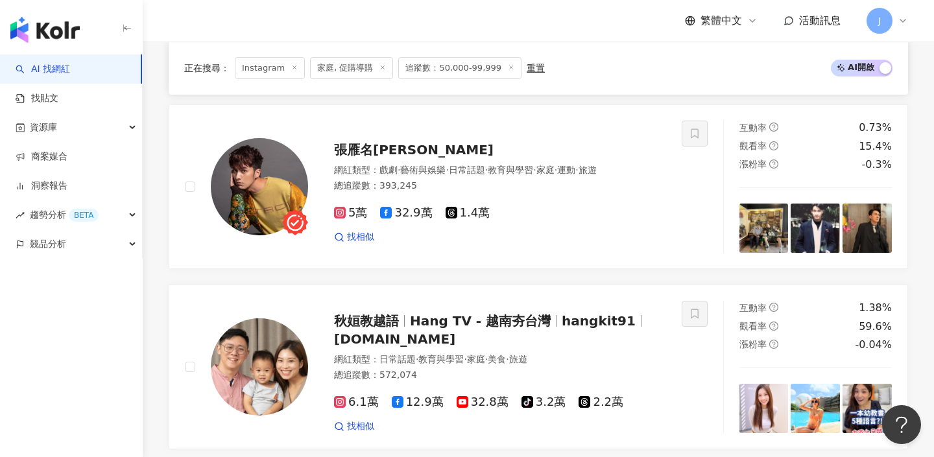
scroll to position [2070, 0]
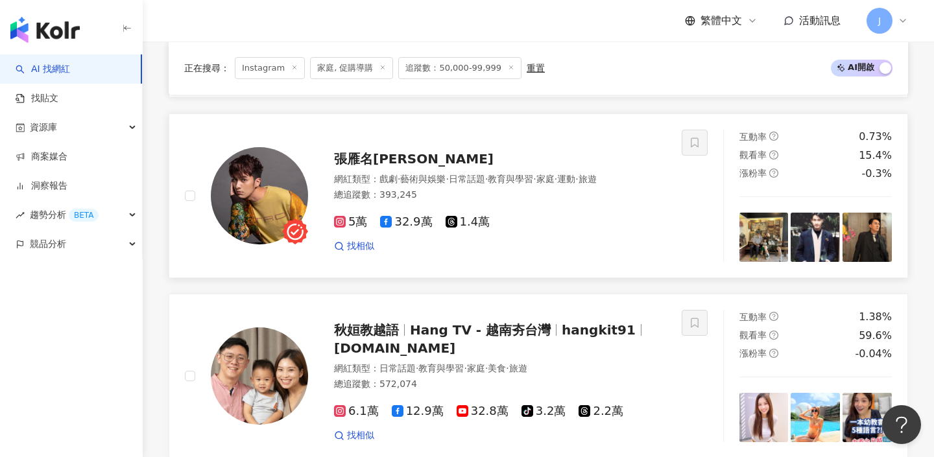
click at [808, 234] on img at bounding box center [815, 237] width 49 height 49
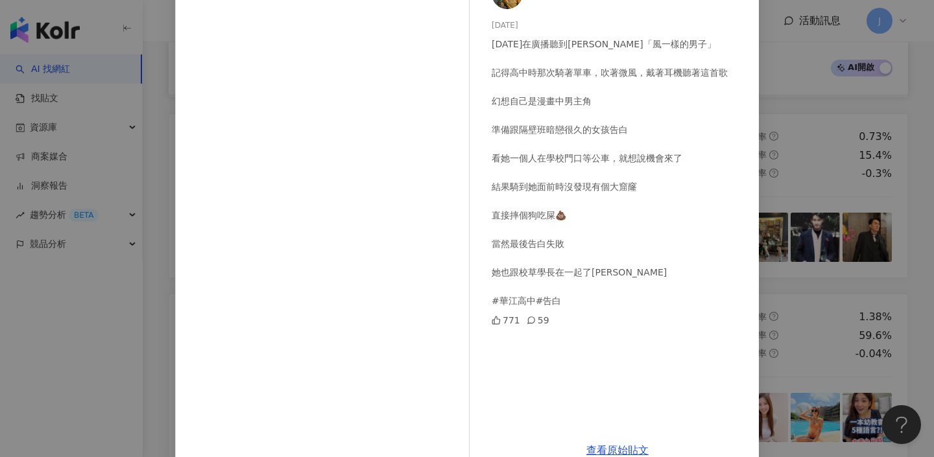
scroll to position [123, 0]
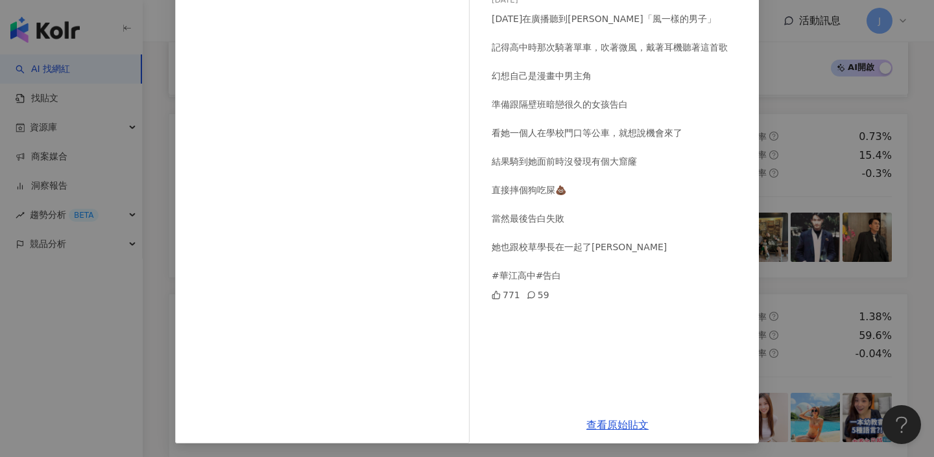
click at [815, 187] on div "張雁名Enson Chang 2025/8/1 今天在廣播聽到陳曉東這首「風一樣的男子」 記得高中時那次騎著單車，吹著微風，戴著耳機聽著這首歌 幻想自己是漫畫…" at bounding box center [467, 228] width 934 height 457
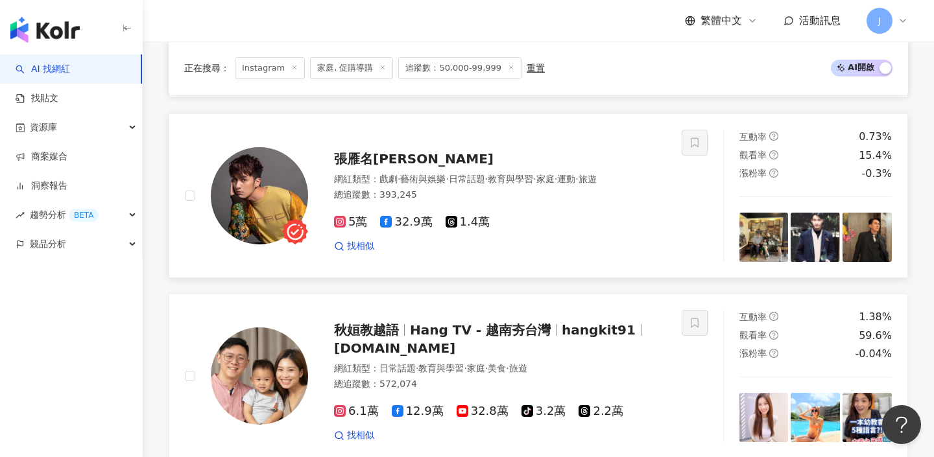
click at [777, 258] on img at bounding box center [764, 237] width 49 height 49
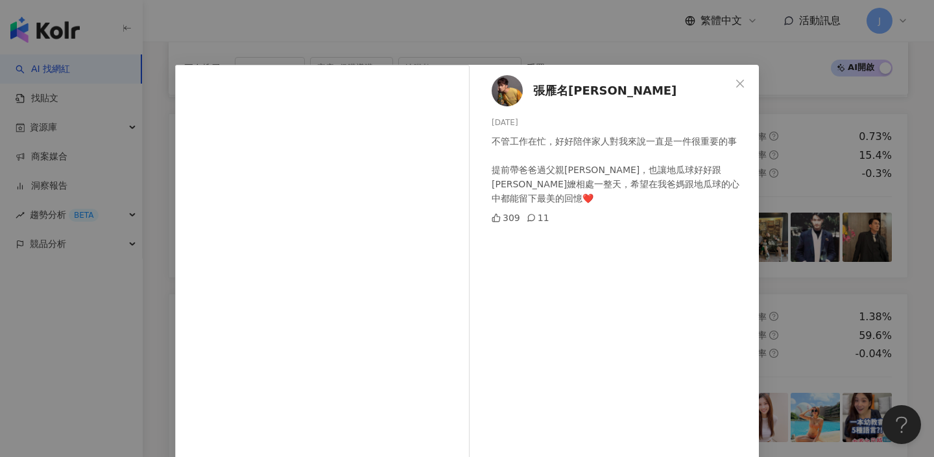
click at [767, 203] on div "張雁名Enson Chang 2025/8/3 不管工作在忙，好好陪伴家人對我來說一直是一件很重要的事 提前帶爸爸過父親節，也讓地瓜球好好跟阿公阿嬤相處一整天…" at bounding box center [467, 228] width 934 height 457
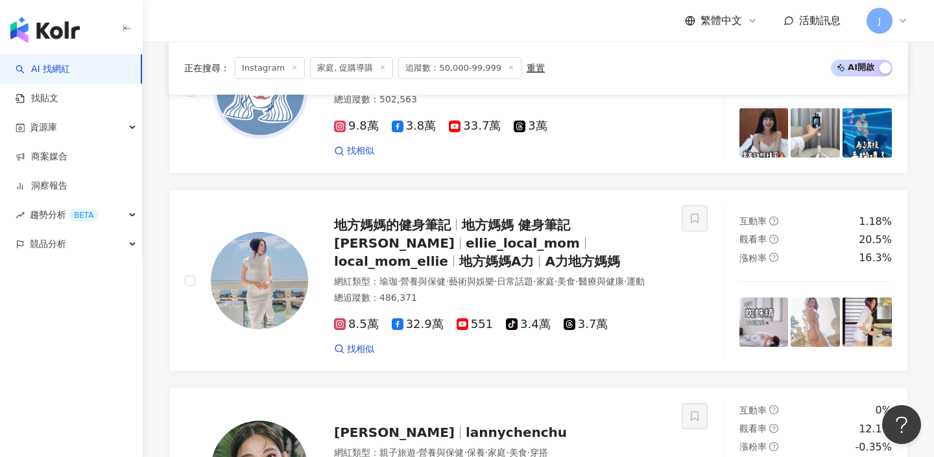
scroll to position [1604, 0]
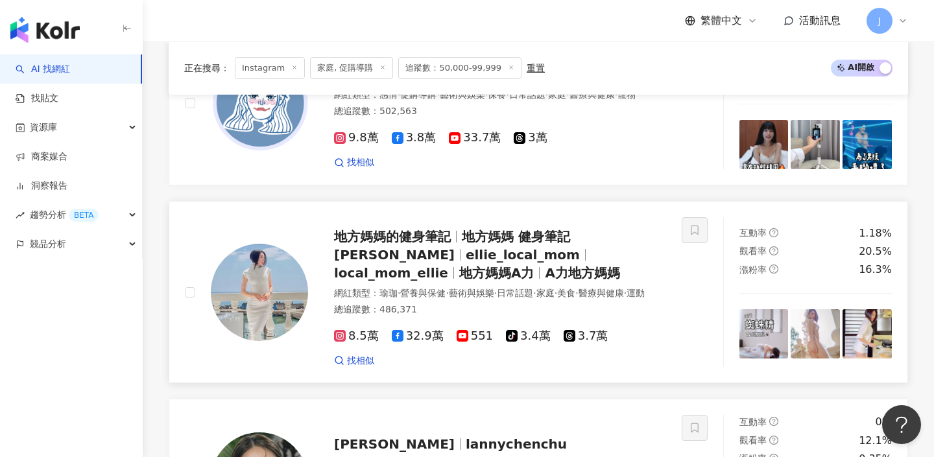
click at [360, 319] on div "網紅類型 ： 瑜珈 · 營養與保健 · 藝術與娛樂 · 日常話題 · 家庭 · 美食 · 醫療與健康 · 運動 總追蹤數 ： 486,371" at bounding box center [500, 303] width 332 height 32
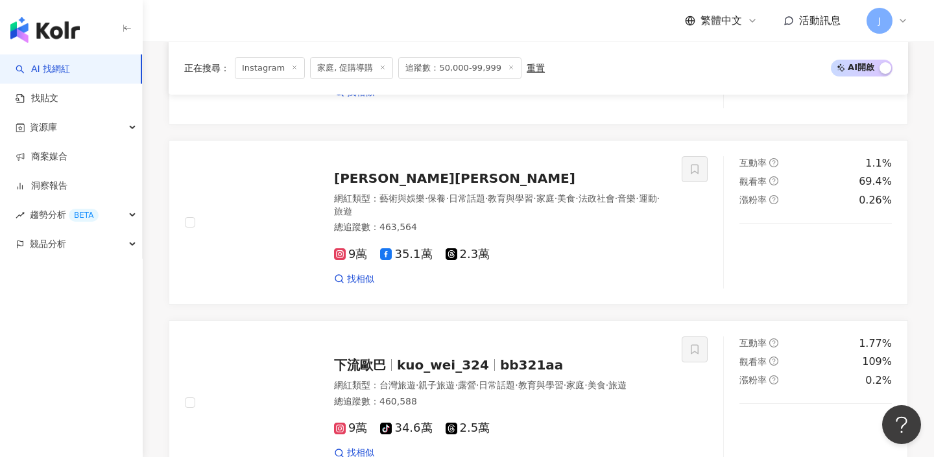
scroll to position [729, 0]
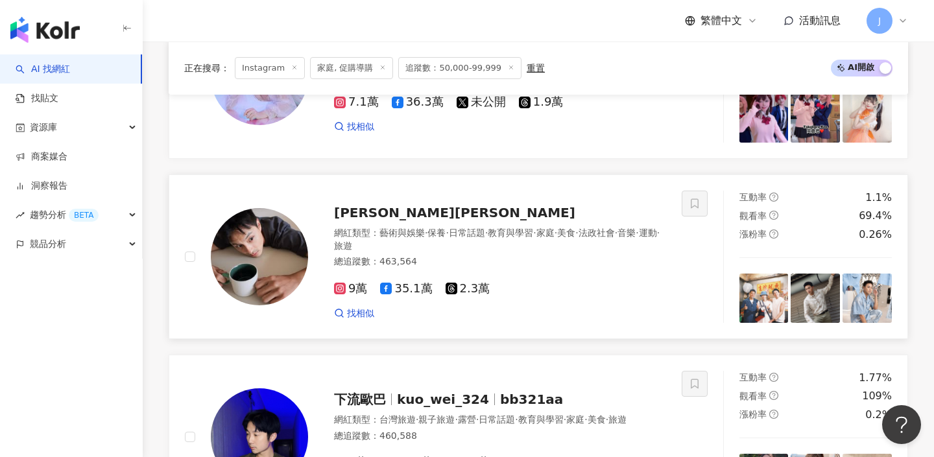
click at [383, 222] on div "孫其君 Steven Sun 網紅類型 ： 藝術與娛樂 · 保養 · 日常話題 · 教育與學習 · 家庭 · 美食 · 法政社會 · 音樂 · 運動 · 旅遊…" at bounding box center [487, 256] width 358 height 127
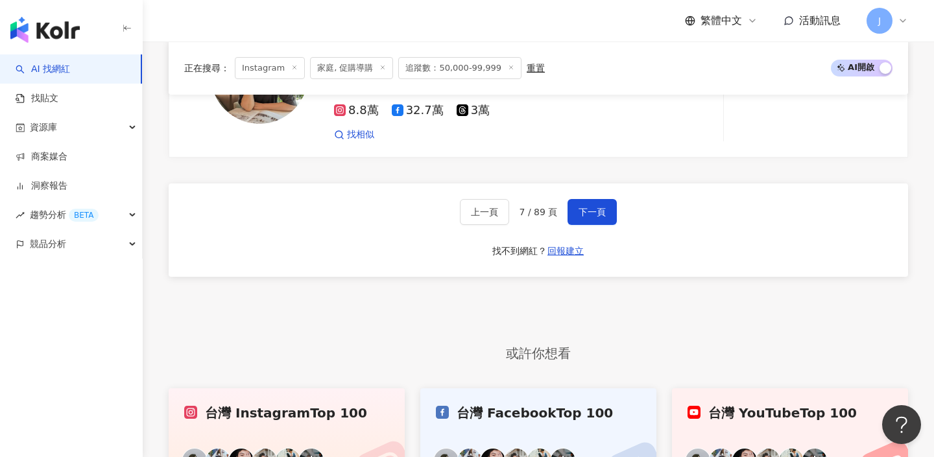
scroll to position [2579, 0]
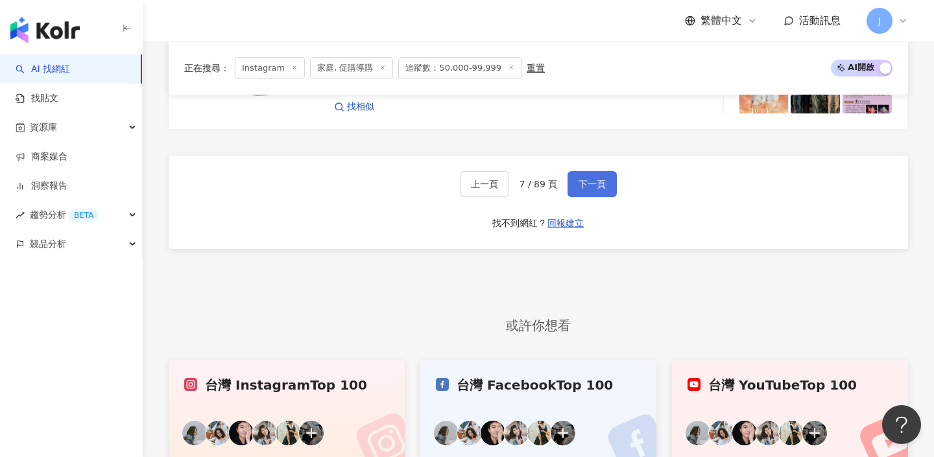
click at [579, 197] on button "下一頁" at bounding box center [592, 184] width 49 height 26
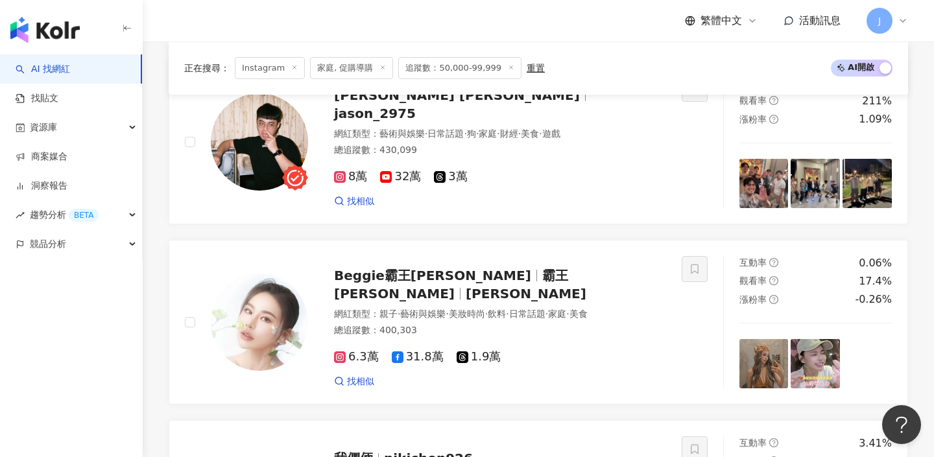
scroll to position [437, 0]
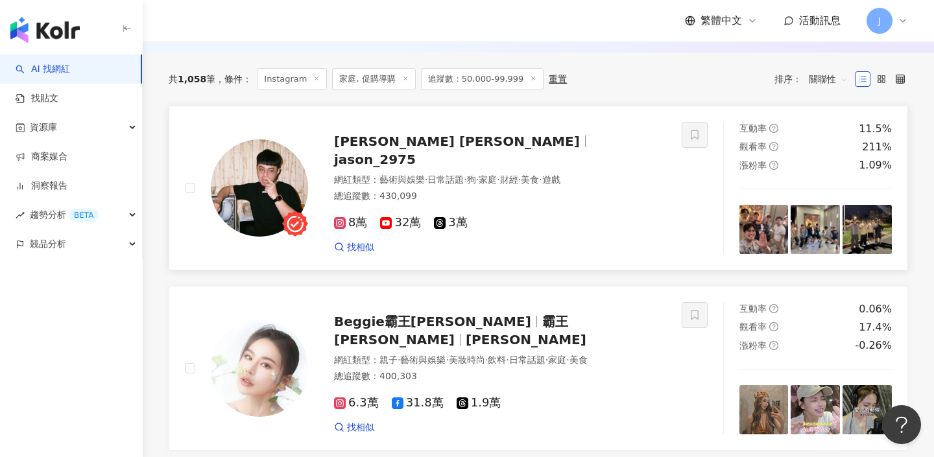
click at [370, 174] on div "網紅類型 ： 藝術與娛樂 · 日常話題 · 狗 · 家庭 · 財經 · 美食 · 遊戲" at bounding box center [500, 180] width 332 height 13
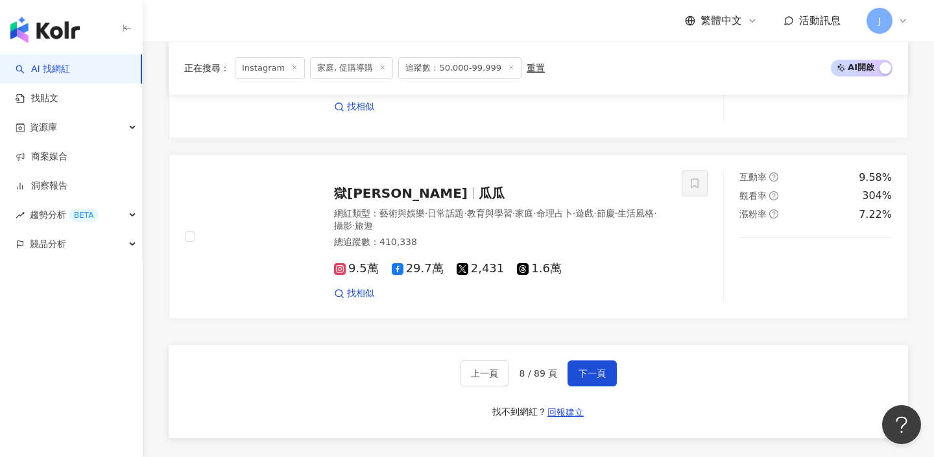
scroll to position [2501, 0]
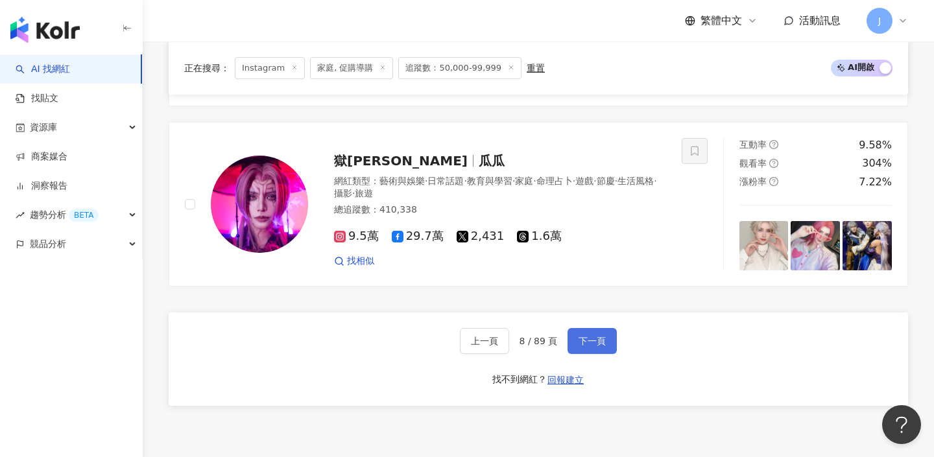
click at [599, 336] on span "下一頁" at bounding box center [592, 341] width 27 height 10
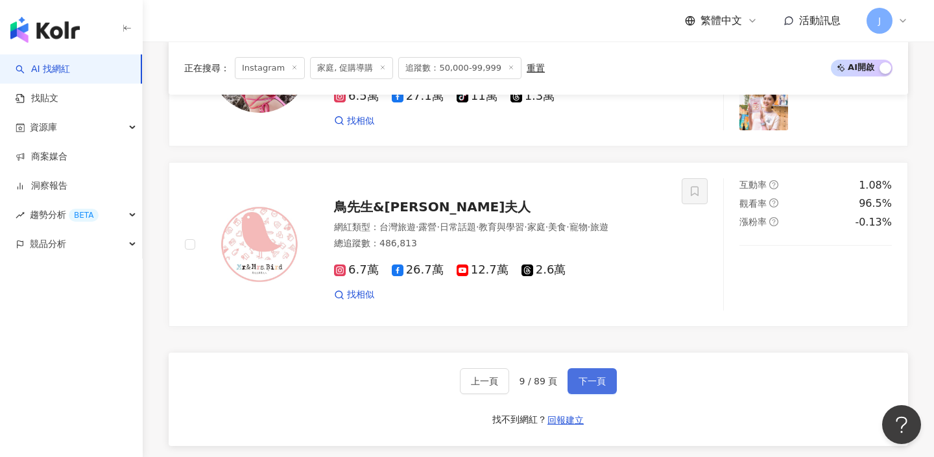
scroll to position [2371, 0]
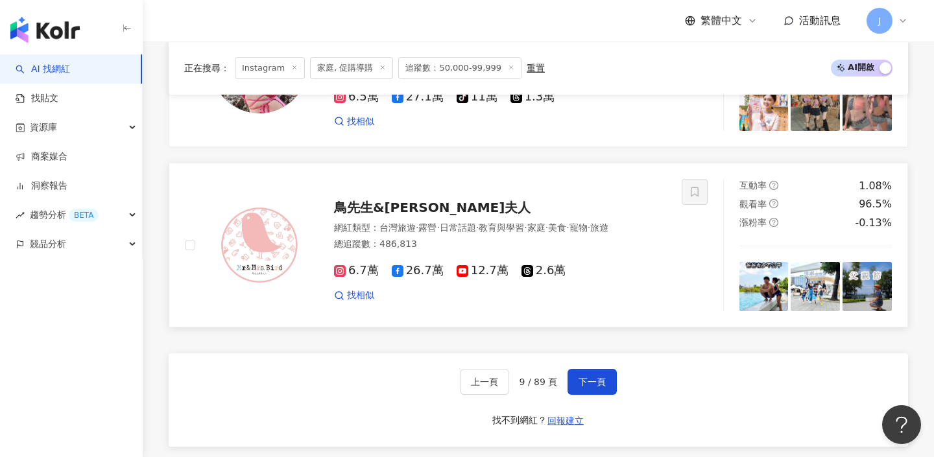
click at [409, 210] on span "鳥先生&鳥夫人" at bounding box center [432, 208] width 197 height 16
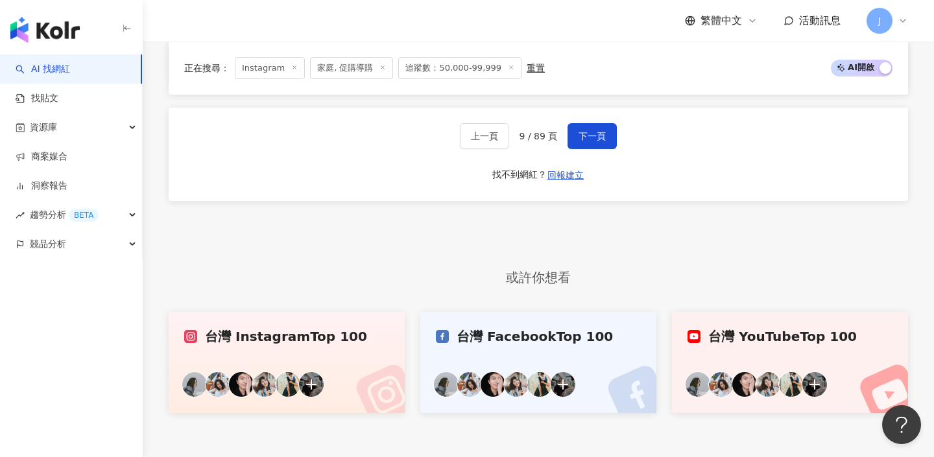
scroll to position [2546, 0]
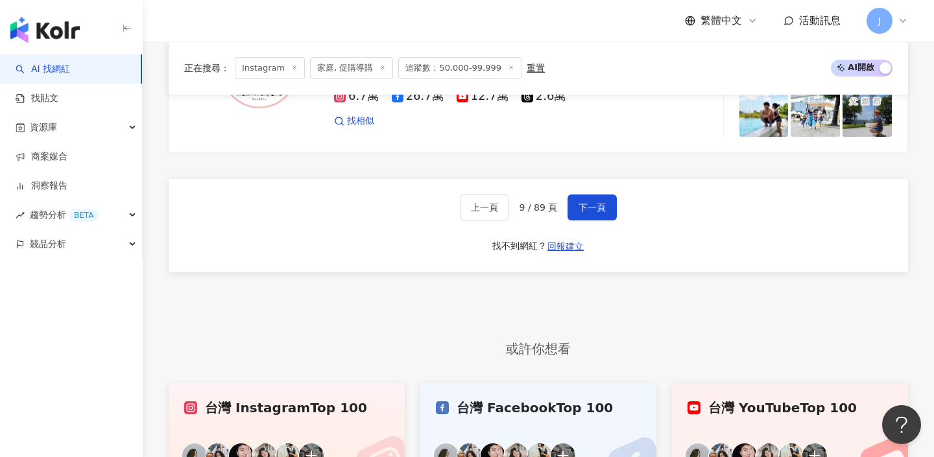
click at [533, 182] on div "上一頁 9 / 89 頁 下一頁 找不到網紅？ 回報建立" at bounding box center [539, 225] width 740 height 93
click at [575, 216] on button "下一頁" at bounding box center [592, 208] width 49 height 26
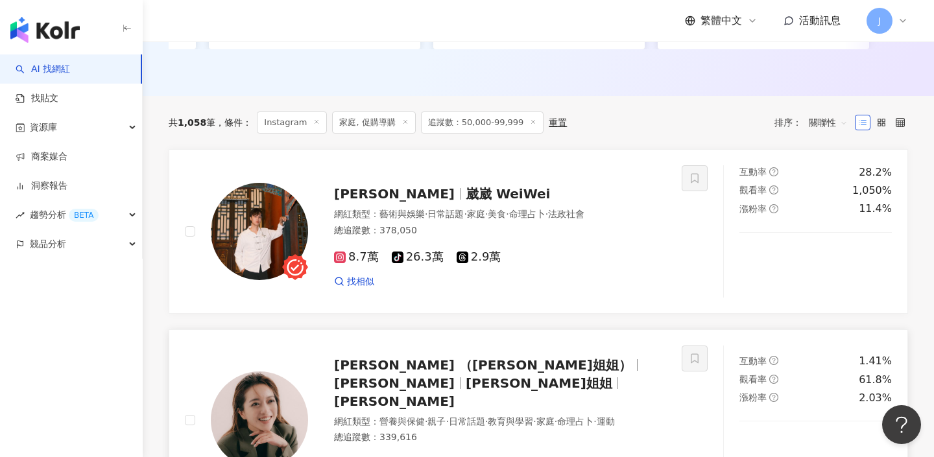
scroll to position [384, 0]
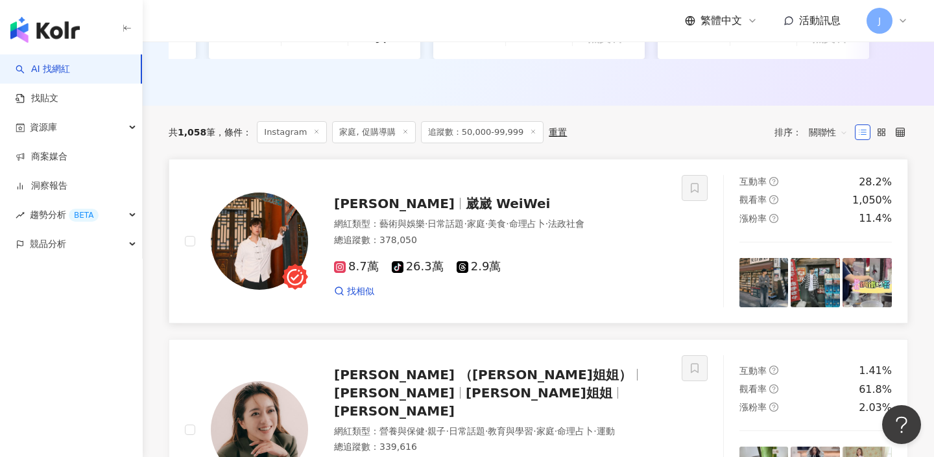
click at [372, 261] on span "8.7萬" at bounding box center [356, 267] width 45 height 14
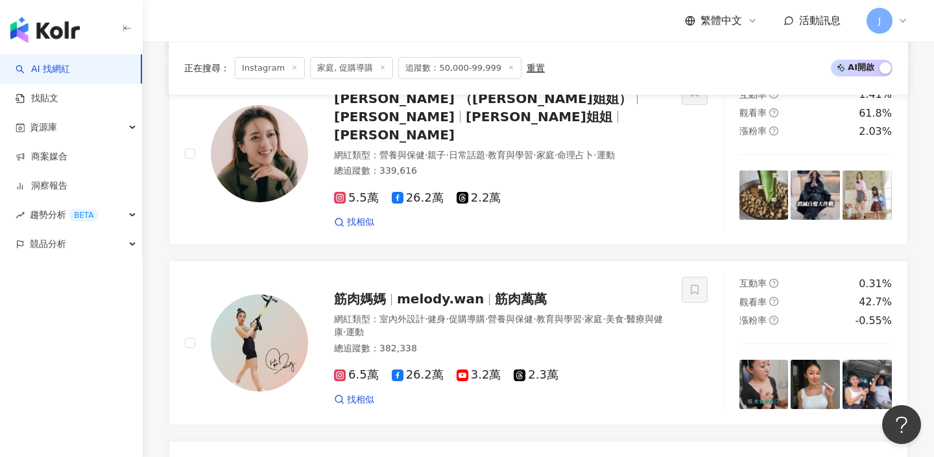
scroll to position [606, 0]
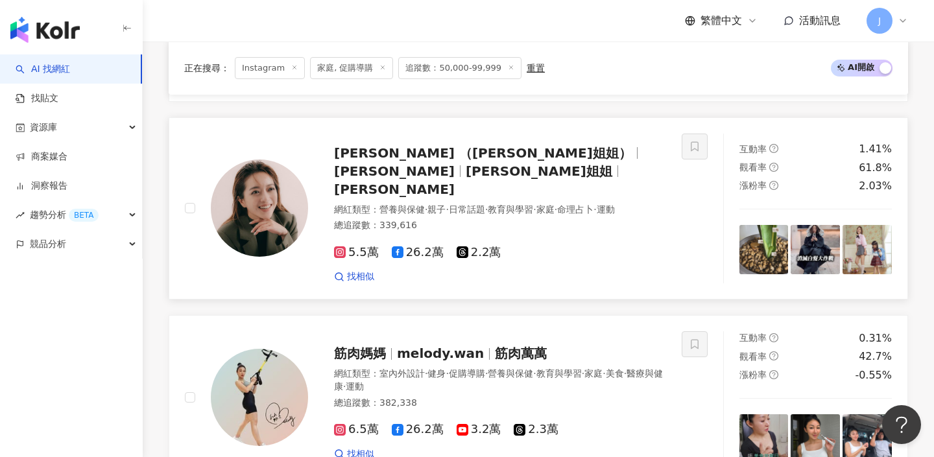
click at [363, 246] on span "5.5萬" at bounding box center [356, 253] width 45 height 14
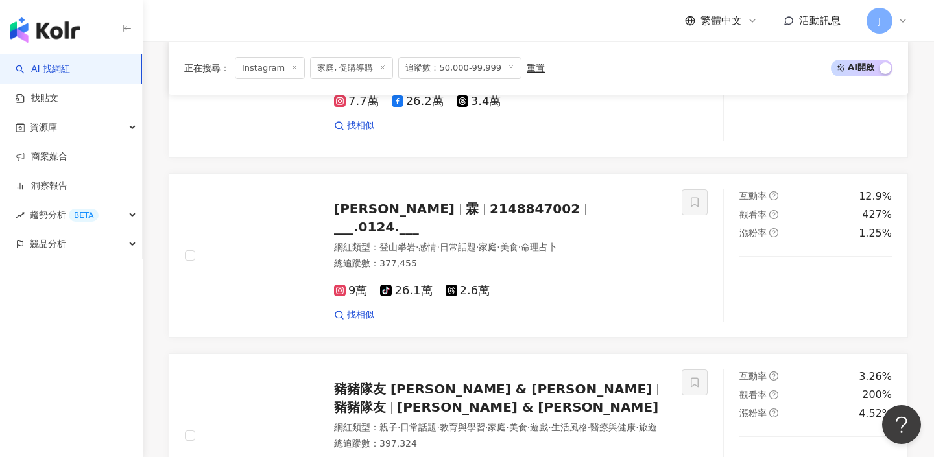
scroll to position [1113, 0]
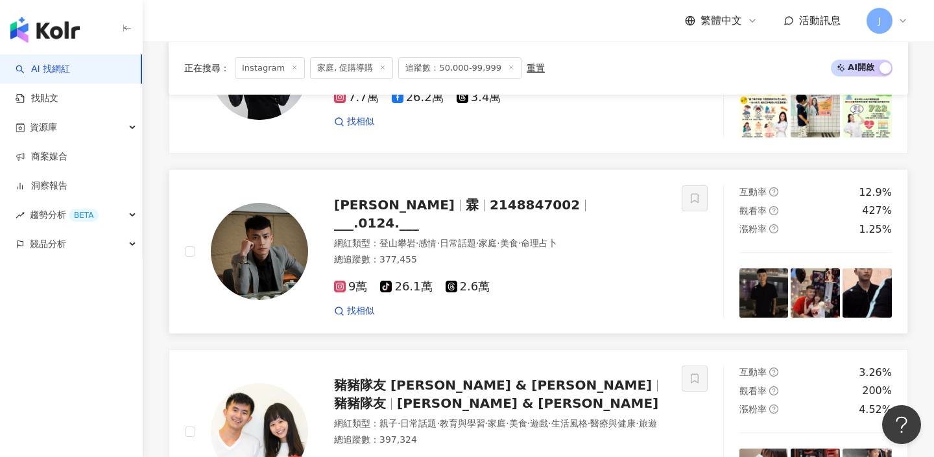
click at [490, 197] on span "2148847002" at bounding box center [535, 205] width 90 height 16
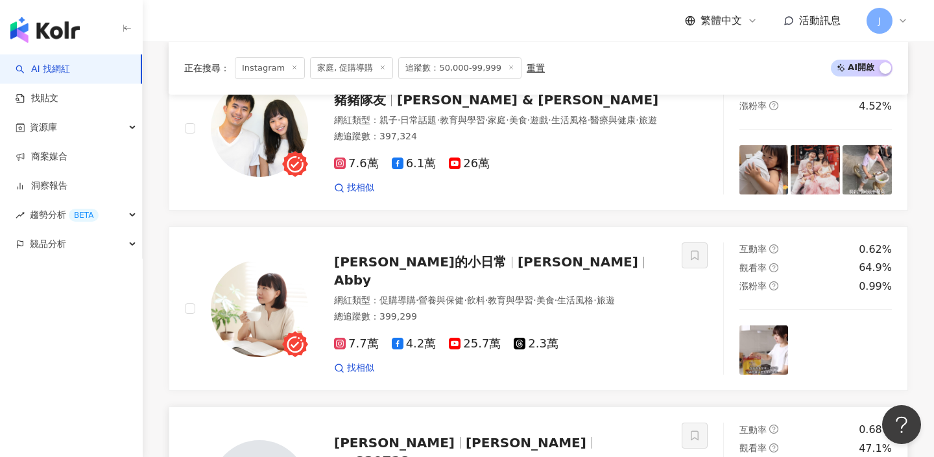
scroll to position [1353, 0]
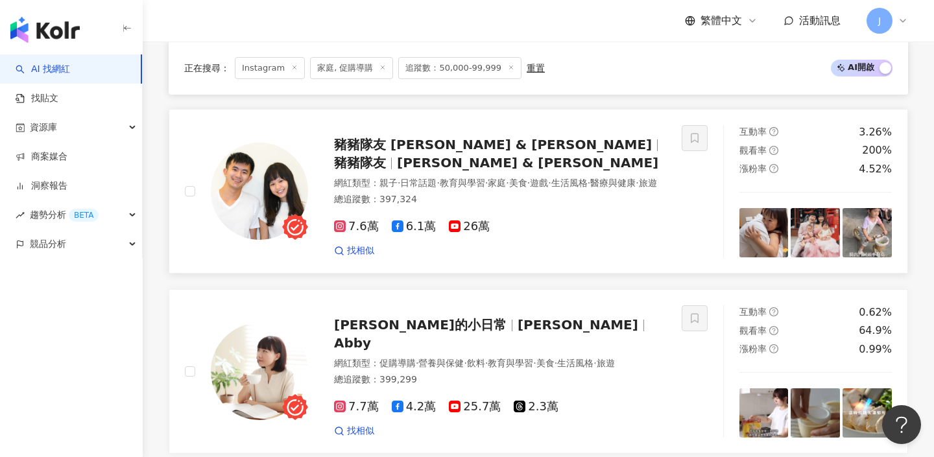
click at [540, 193] on div "總追蹤數 ： 397,324" at bounding box center [500, 199] width 332 height 13
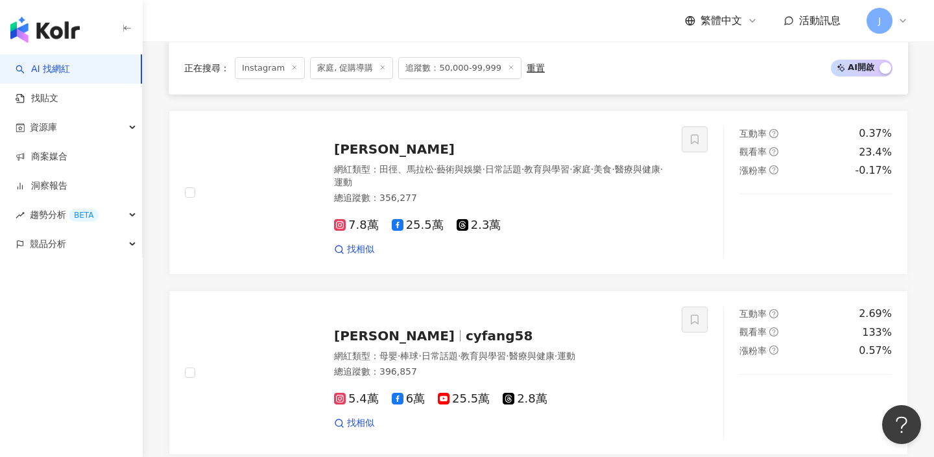
scroll to position [2042, 0]
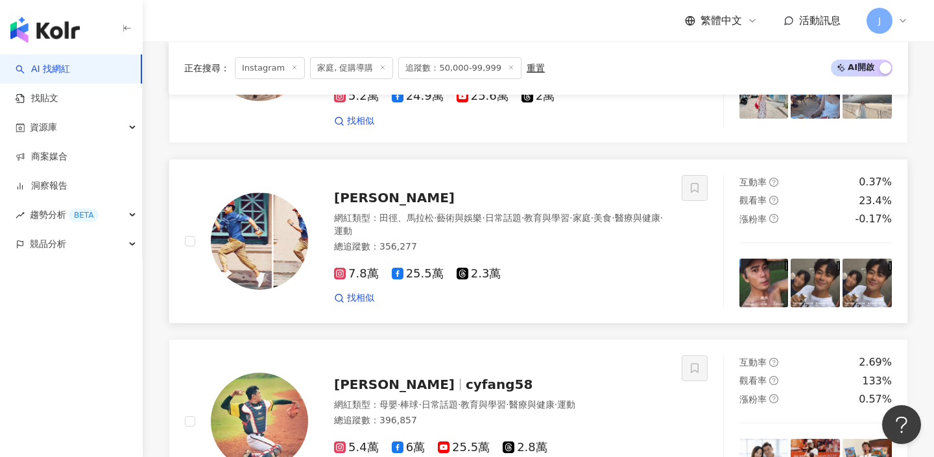
click at [366, 267] on span "7.8萬" at bounding box center [356, 274] width 45 height 14
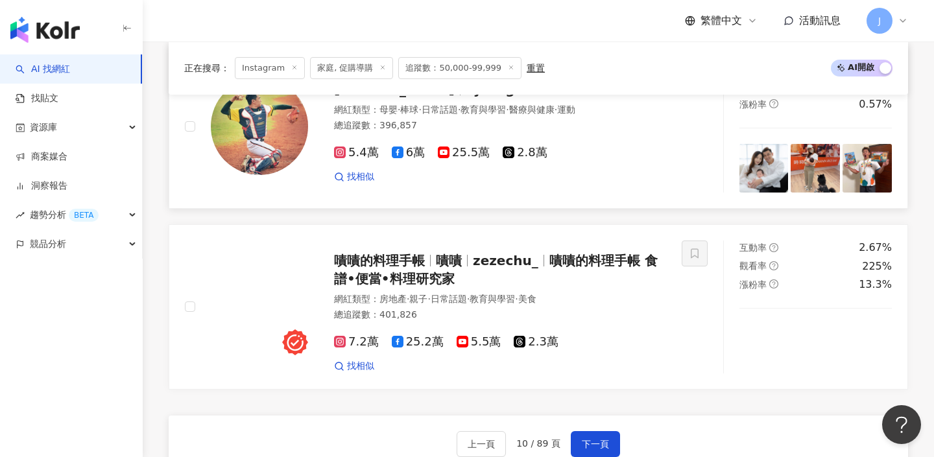
scroll to position [2338, 0]
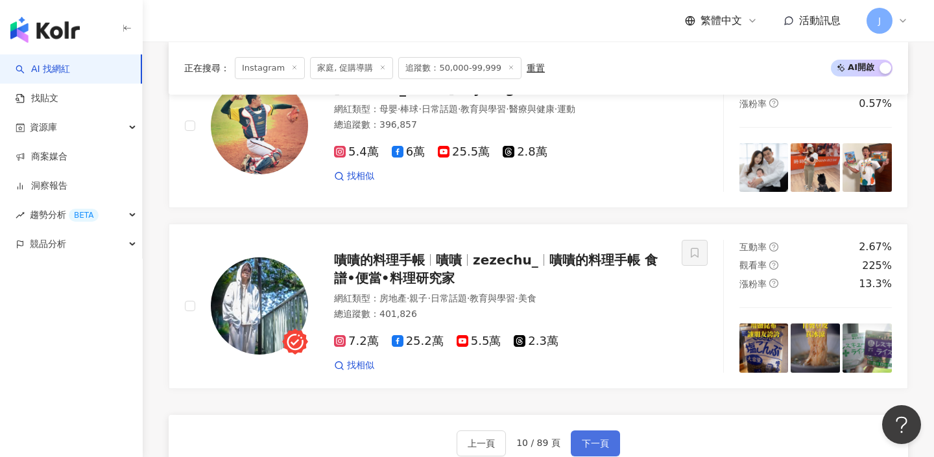
click at [589, 439] on span "下一頁" at bounding box center [595, 444] width 27 height 10
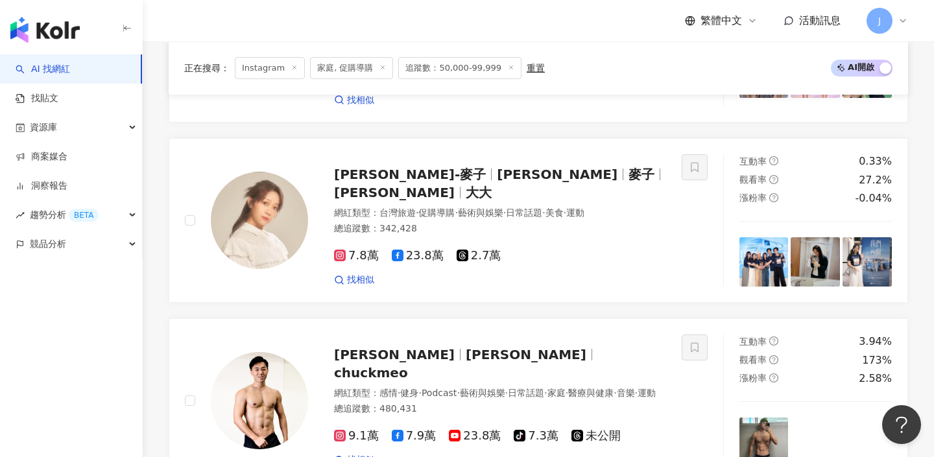
scroll to position [1866, 0]
click at [359, 238] on div "7.8萬 23.8萬 2.7萬 找相似" at bounding box center [500, 262] width 332 height 48
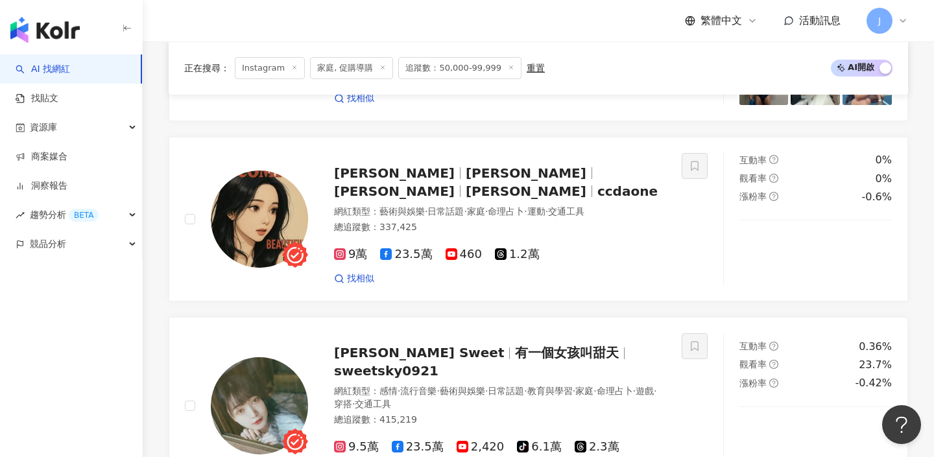
scroll to position [2452, 0]
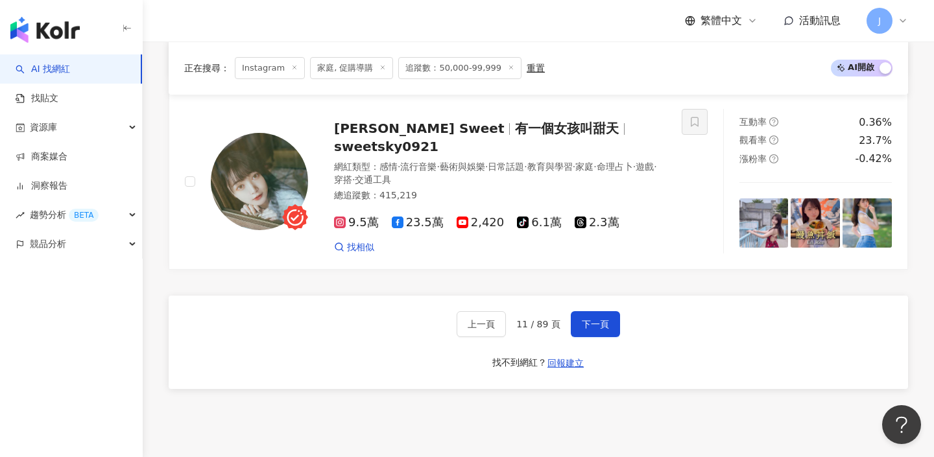
click at [608, 307] on div "上一頁 11 / 89 頁 下一頁 找不到網紅？ 回報建立" at bounding box center [539, 342] width 740 height 93
click at [601, 319] on span "下一頁" at bounding box center [595, 324] width 27 height 10
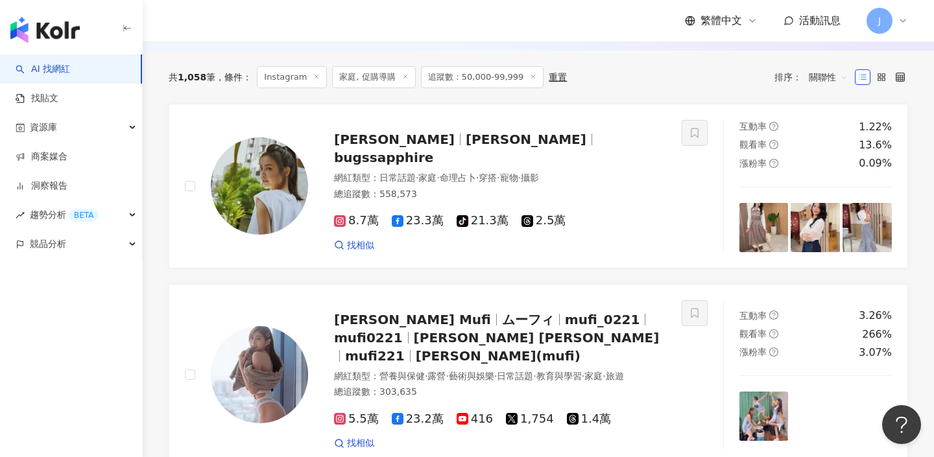
scroll to position [387, 0]
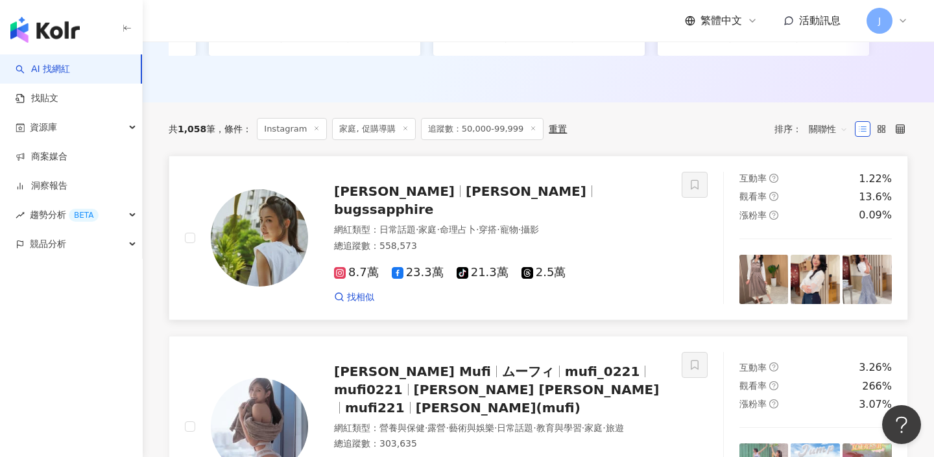
click at [356, 266] on span "8.7萬" at bounding box center [356, 273] width 45 height 14
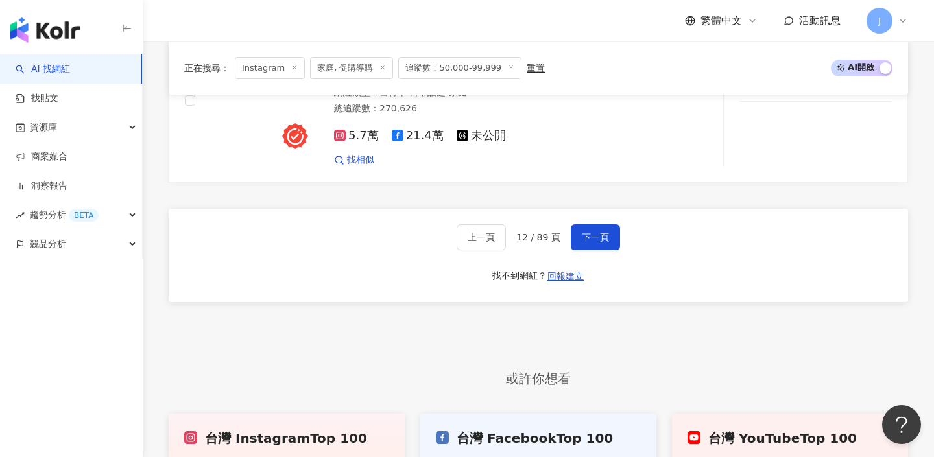
scroll to position [2564, 0]
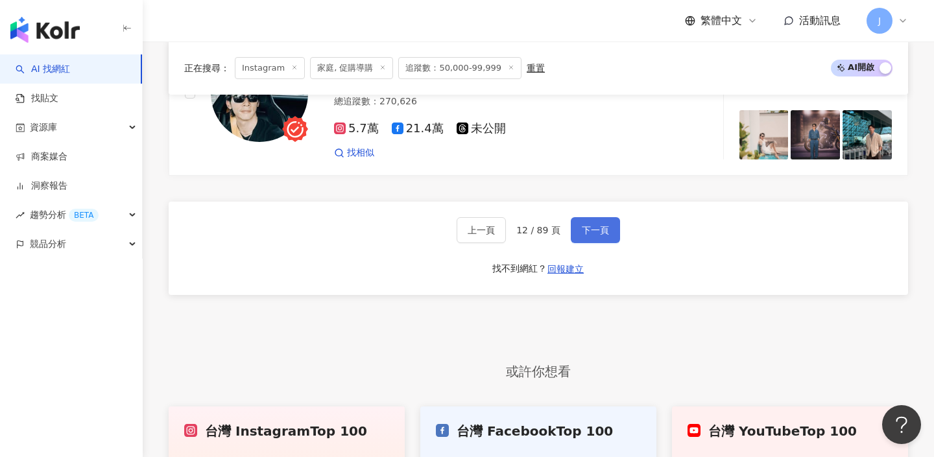
click at [572, 217] on button "下一頁" at bounding box center [595, 230] width 49 height 26
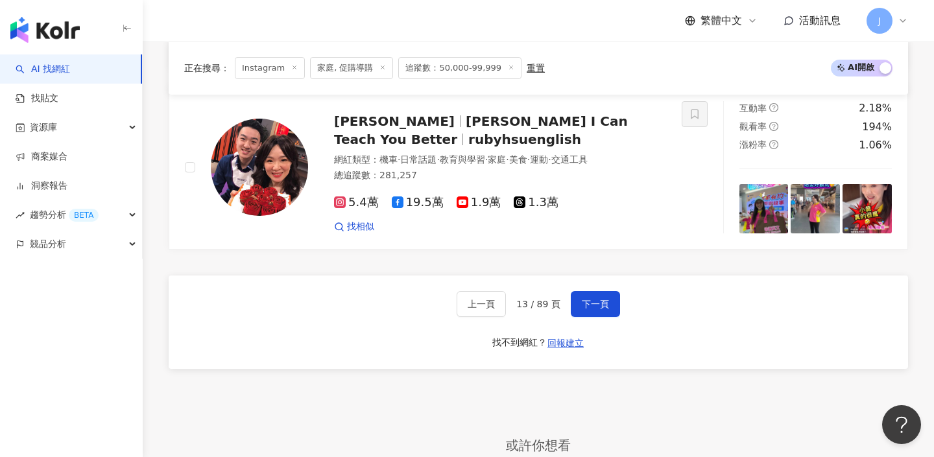
scroll to position [2524, 0]
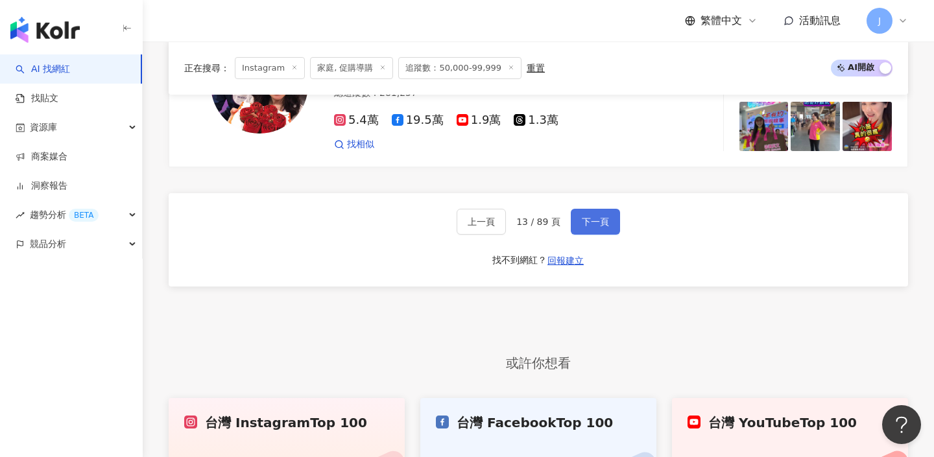
click at [601, 217] on span "下一頁" at bounding box center [595, 222] width 27 height 10
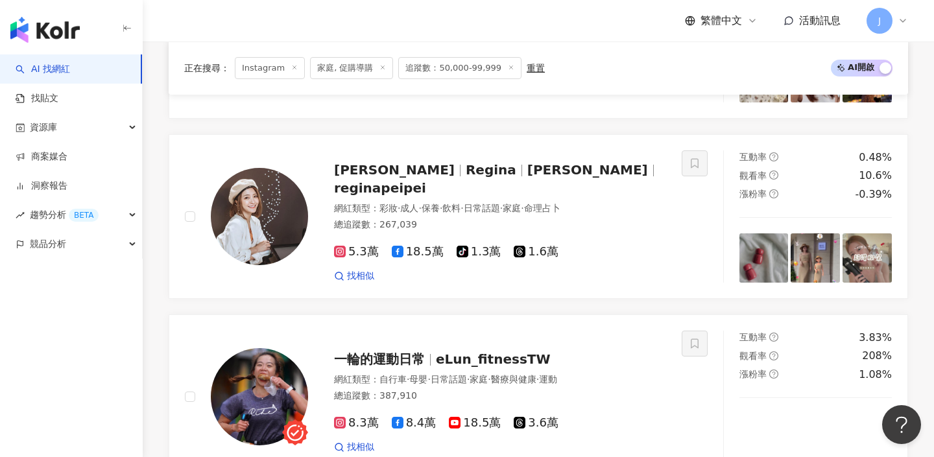
scroll to position [1918, 0]
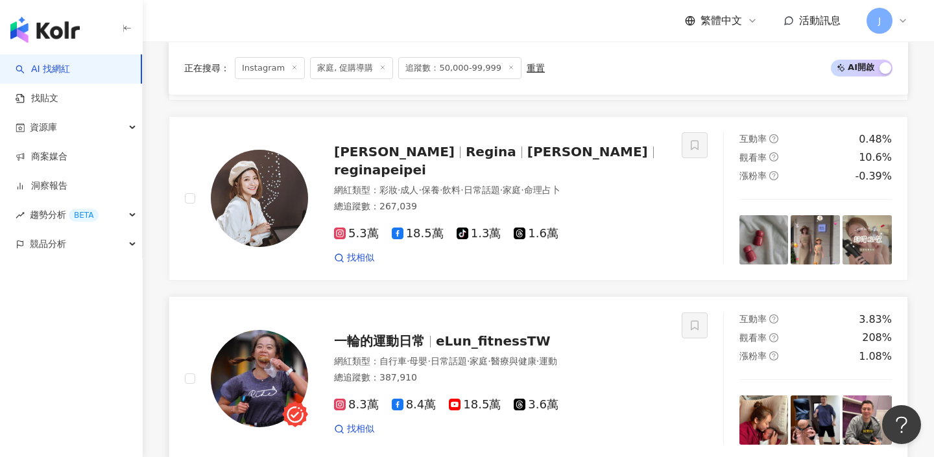
click at [499, 333] on span "eLun_fitnessTW" at bounding box center [493, 341] width 114 height 16
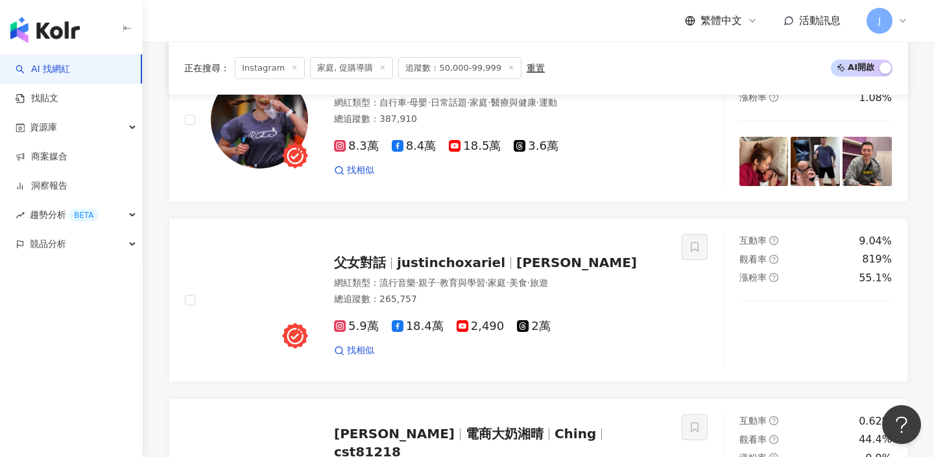
scroll to position [2385, 0]
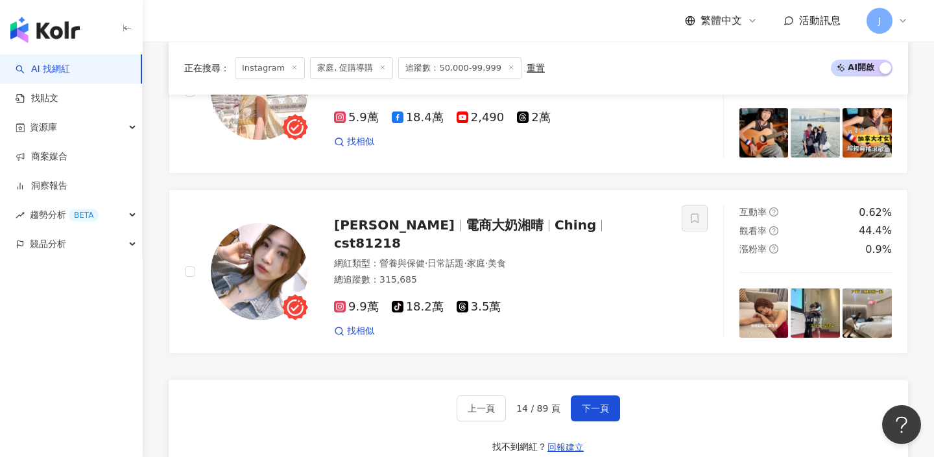
click at [617, 380] on div "上一頁 14 / 89 頁 下一頁 找不到網紅？ 回報建立" at bounding box center [539, 426] width 740 height 93
click at [614, 396] on button "下一頁" at bounding box center [595, 409] width 49 height 26
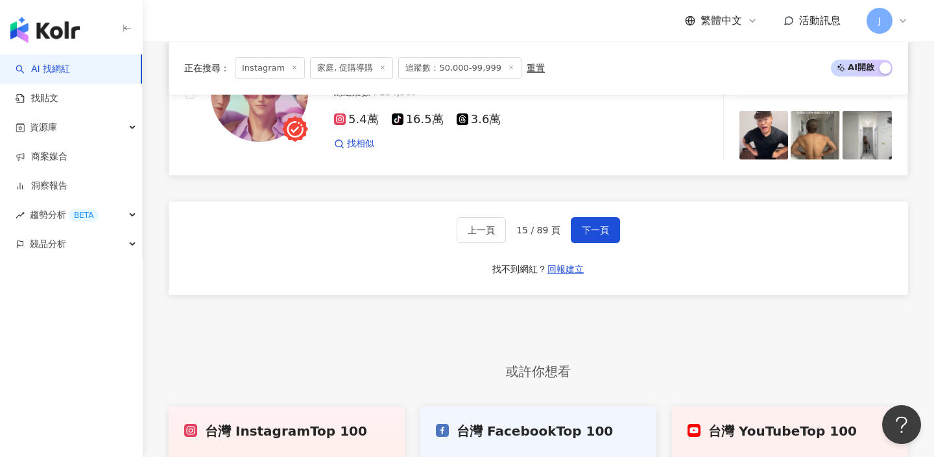
scroll to position [2495, 0]
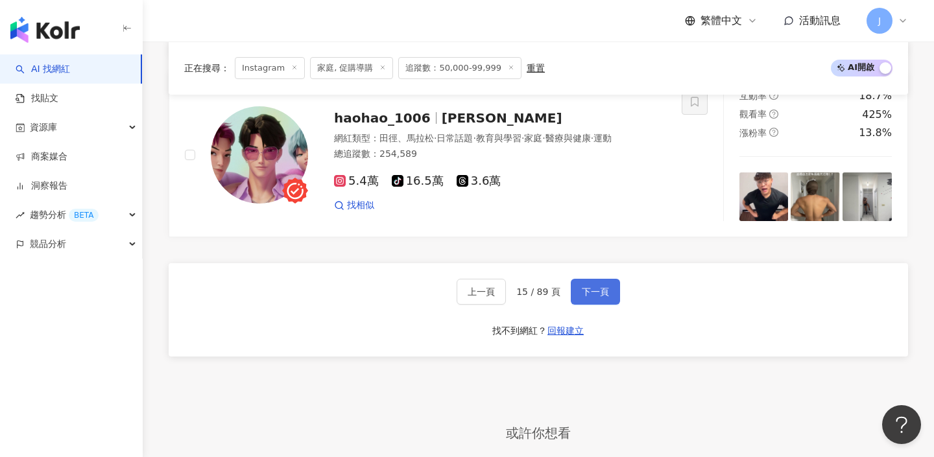
click at [571, 299] on button "下一頁" at bounding box center [595, 292] width 49 height 26
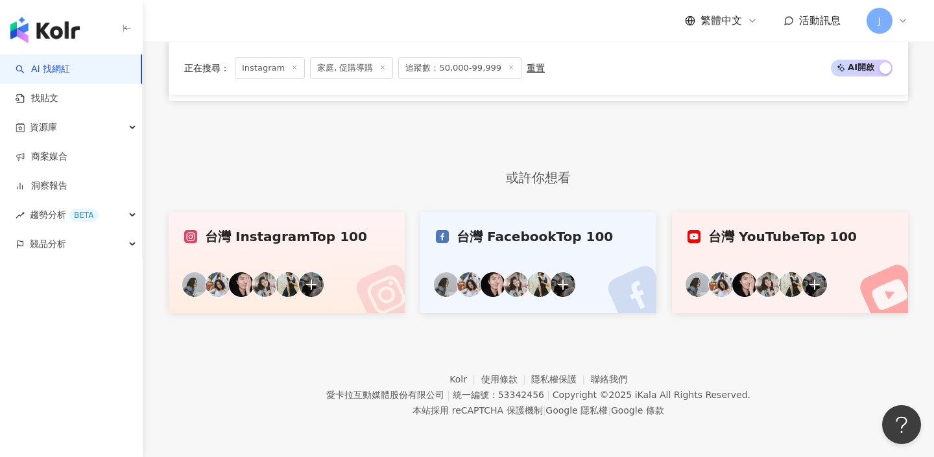
scroll to position [1076, 0]
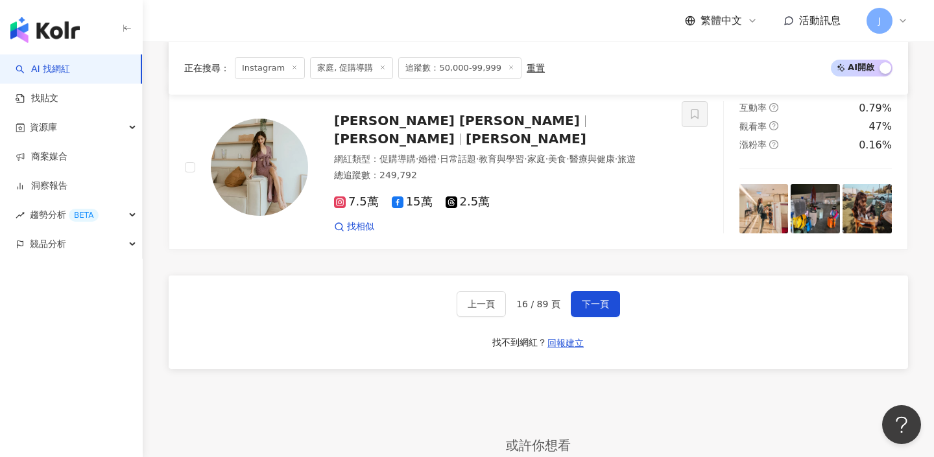
click at [692, 319] on div "上一頁 16 / 89 頁 下一頁 找不到網紅？ 回報建立" at bounding box center [539, 322] width 740 height 93
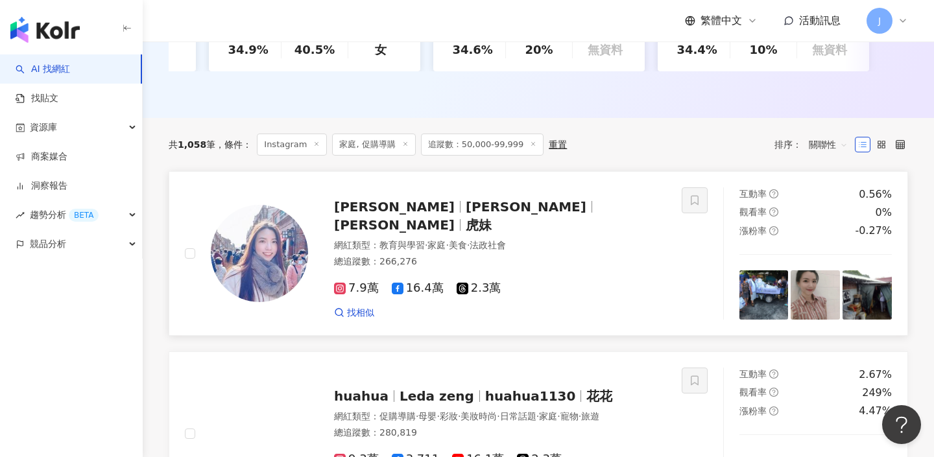
scroll to position [369, 0]
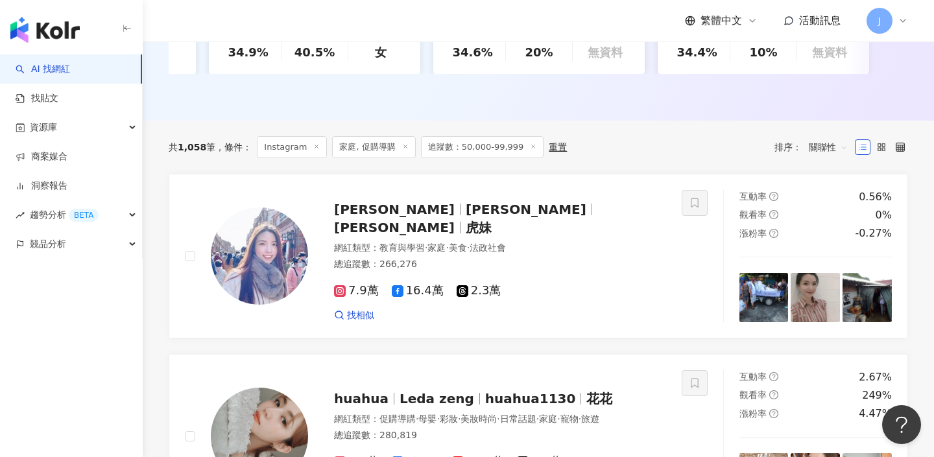
click at [388, 154] on span "家庭, 促購導購" at bounding box center [373, 147] width 83 height 22
click at [378, 142] on span "家庭, 促購導購" at bounding box center [373, 147] width 83 height 22
click at [392, 143] on span "家庭, 促購導購" at bounding box center [373, 147] width 83 height 22
click at [402, 147] on icon at bounding box center [405, 146] width 6 height 6
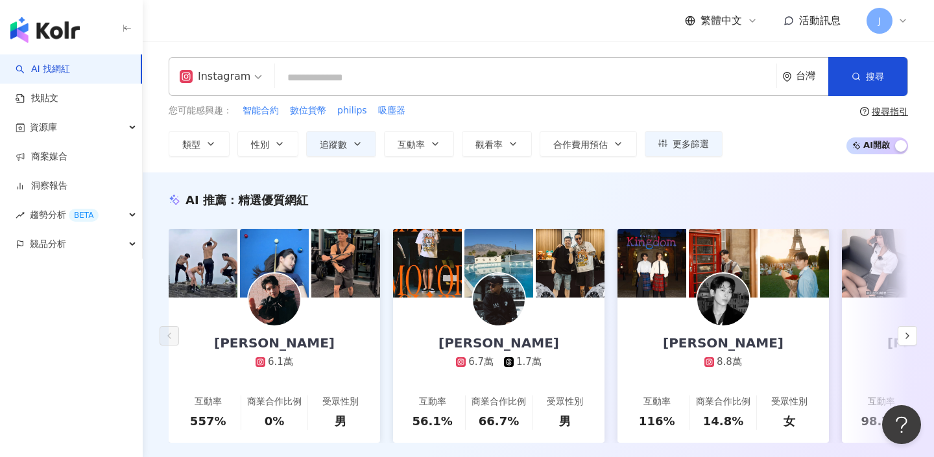
click at [199, 157] on div "Instagram 台灣 搜尋 您可能感興趣： 智能合約 數位貨幣 philips 吸塵器 類型 性別 追蹤數 互動率 觀看率 合作費用預估 更多篩選 篩選條…" at bounding box center [538, 107] width 791 height 131
click at [206, 149] on button "類型" at bounding box center [199, 144] width 61 height 26
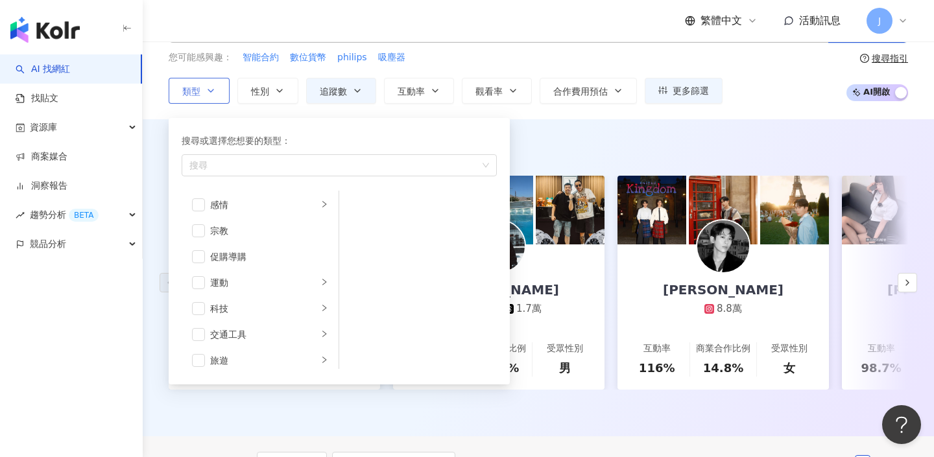
scroll to position [450, 0]
click at [277, 276] on div "科技" at bounding box center [264, 276] width 108 height 14
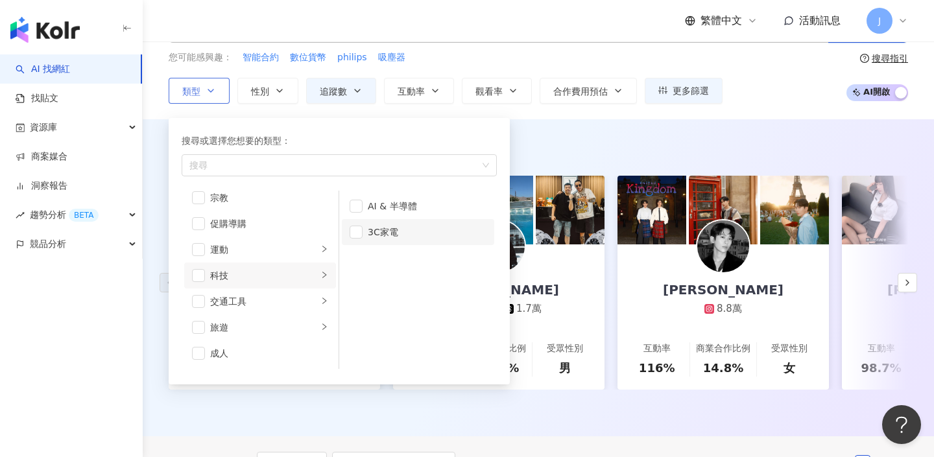
click at [371, 235] on div "3C家電" at bounding box center [427, 232] width 119 height 14
click at [378, 211] on div "AI & 半導體" at bounding box center [427, 206] width 119 height 14
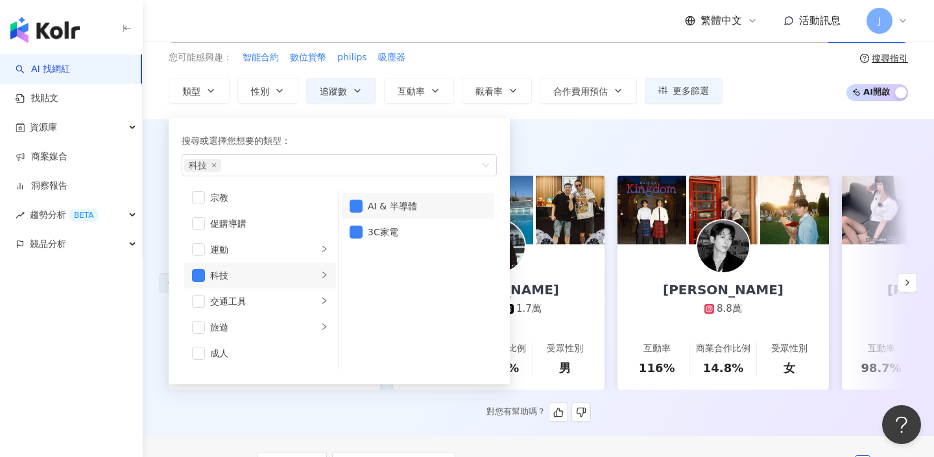
click at [550, 146] on div "AI 推薦 ： 精選優質網紅" at bounding box center [539, 147] width 740 height 16
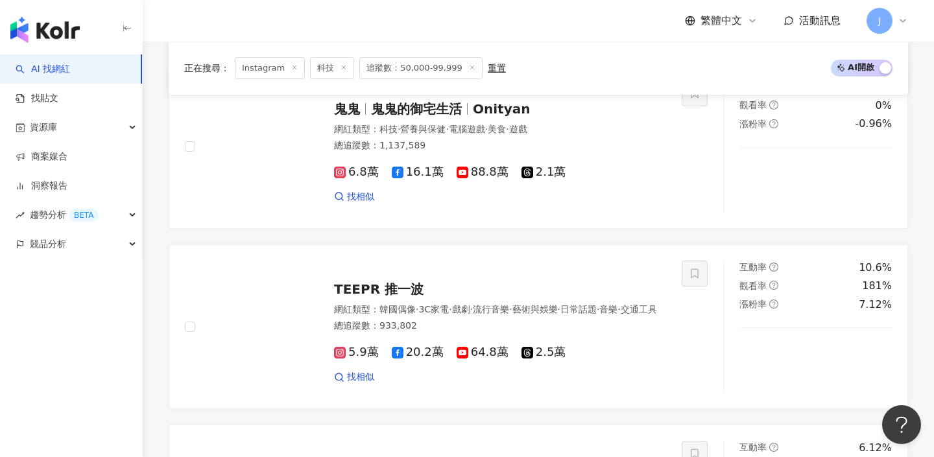
scroll to position [825, 0]
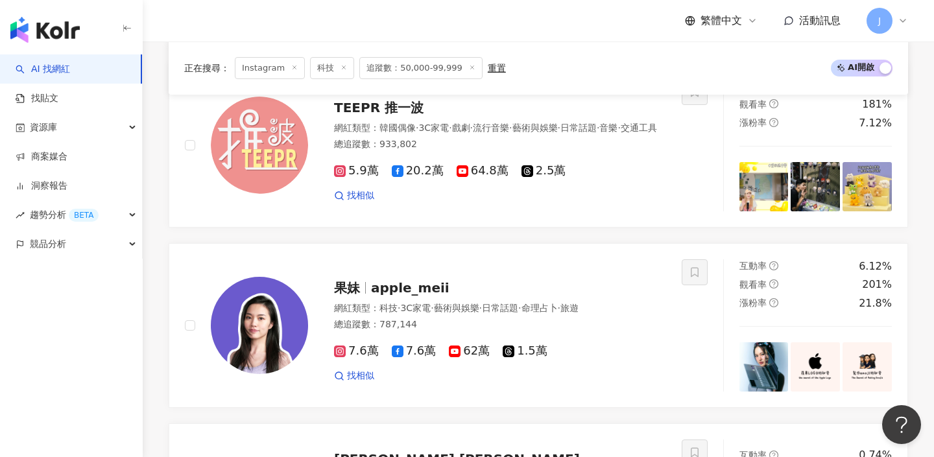
click at [522, 177] on icon at bounding box center [528, 171] width 12 height 12
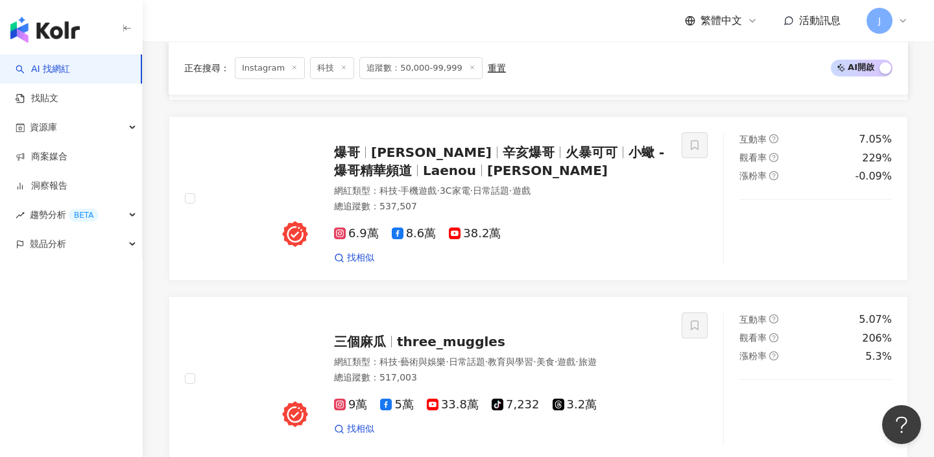
scroll to position [1992, 0]
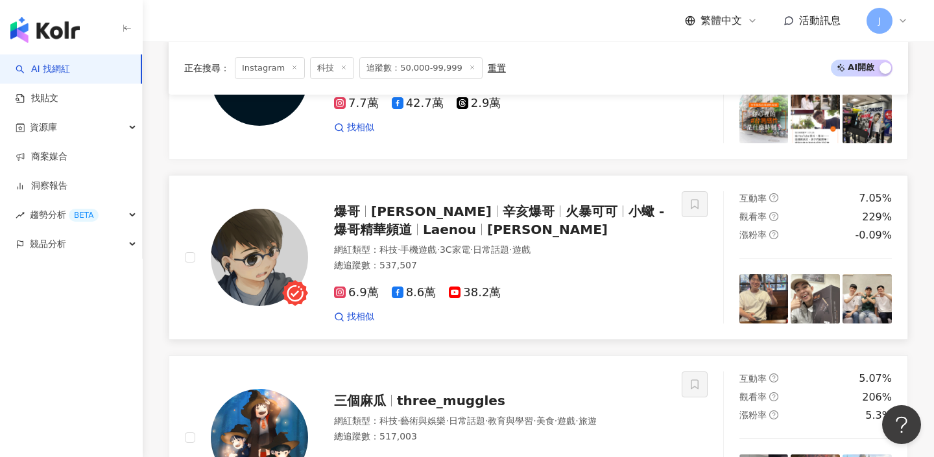
click at [362, 286] on span "6.9萬" at bounding box center [356, 293] width 45 height 14
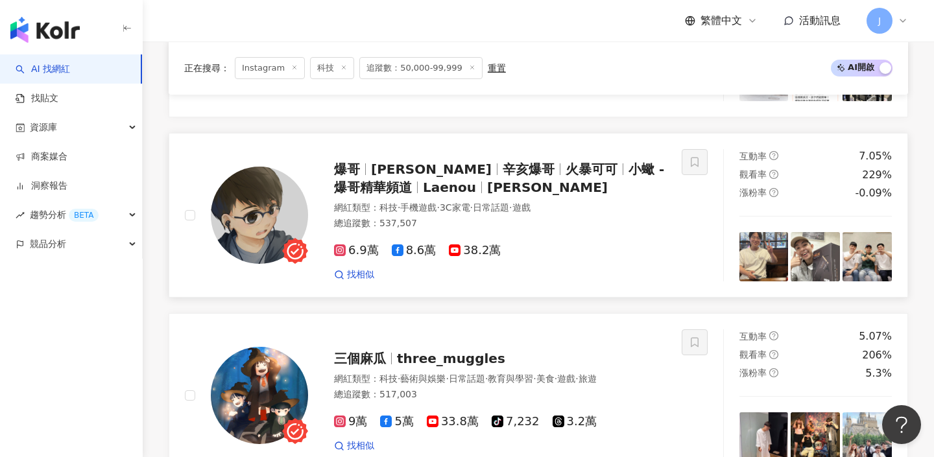
scroll to position [1875, 0]
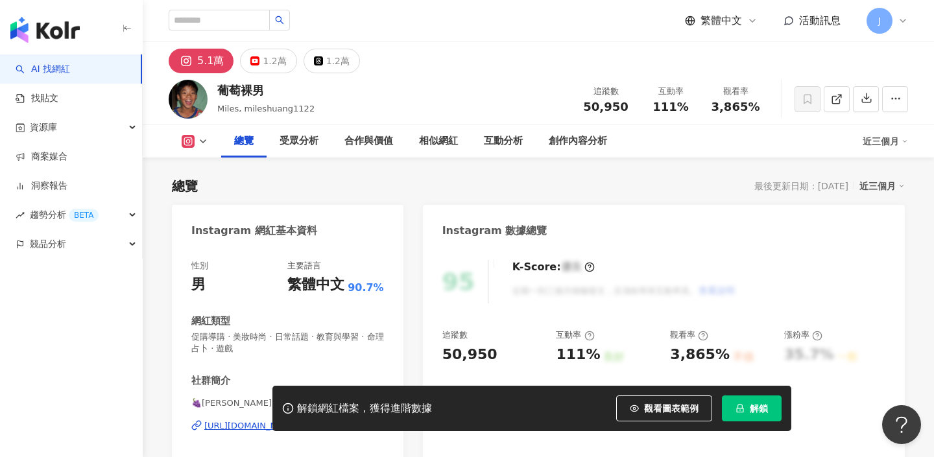
scroll to position [184, 0]
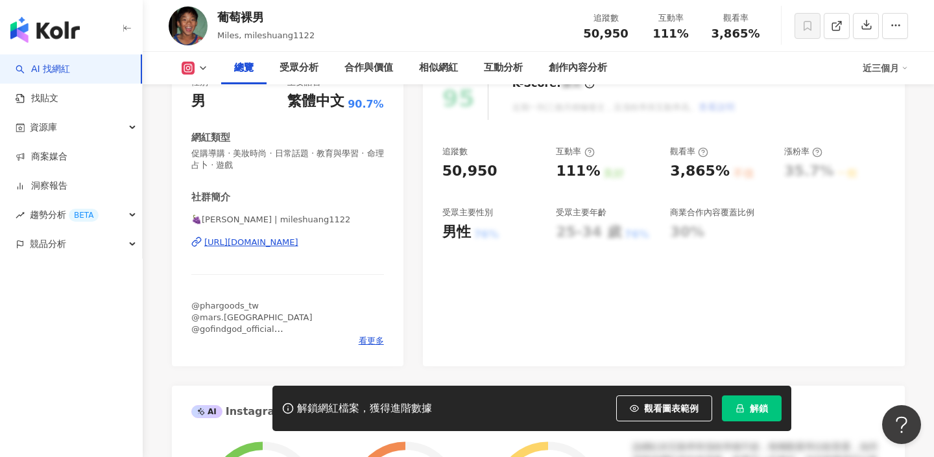
click at [298, 243] on div "https://www.instagram.com/mileshuang1122/" at bounding box center [251, 243] width 94 height 12
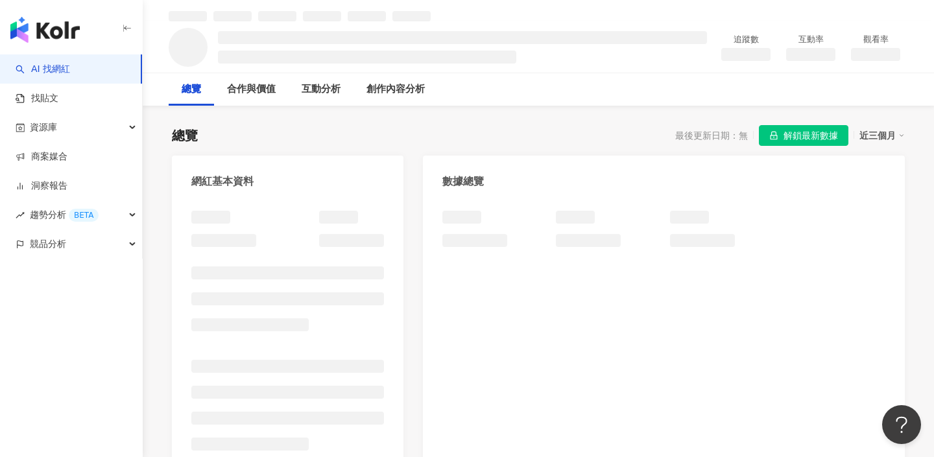
scroll to position [74, 0]
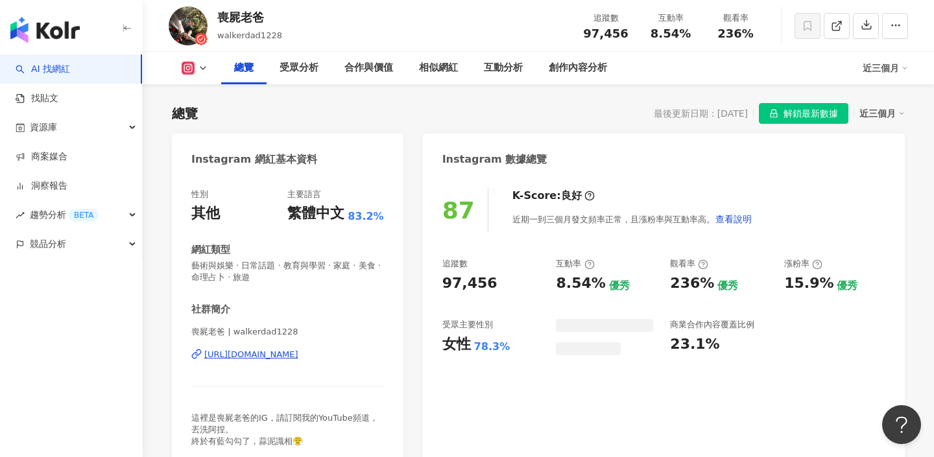
click at [279, 363] on div "喪屍老爸 | walkerdad1228 https://www.instagram.com/walkerdad1228/" at bounding box center [287, 364] width 193 height 76
click at [287, 358] on div "https://www.instagram.com/walkerdad1228/" at bounding box center [251, 355] width 94 height 12
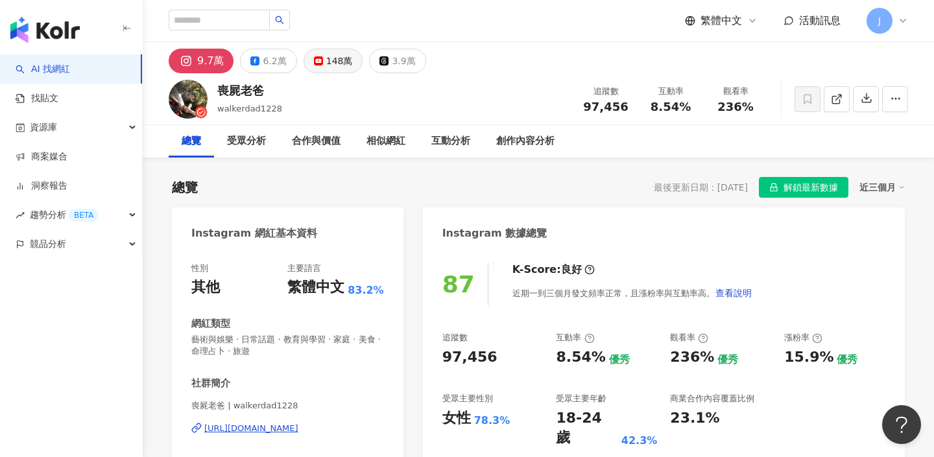
click at [327, 66] on div "148萬" at bounding box center [339, 61] width 27 height 18
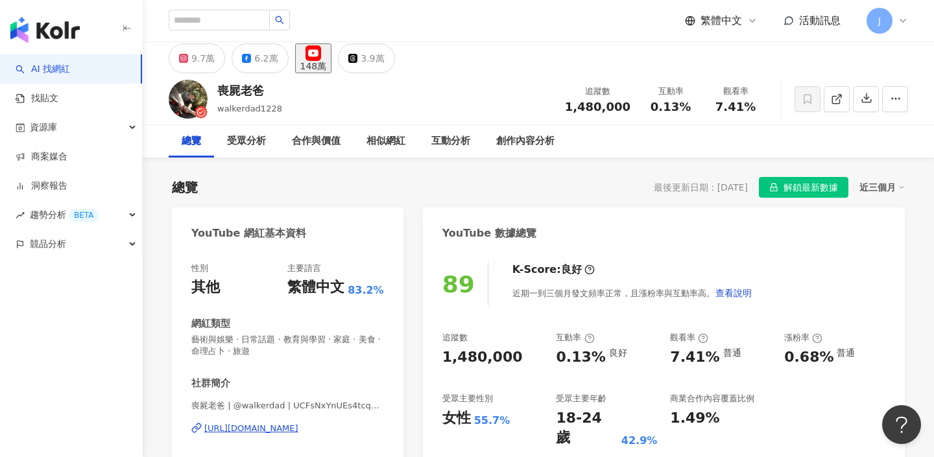
scroll to position [5, 0]
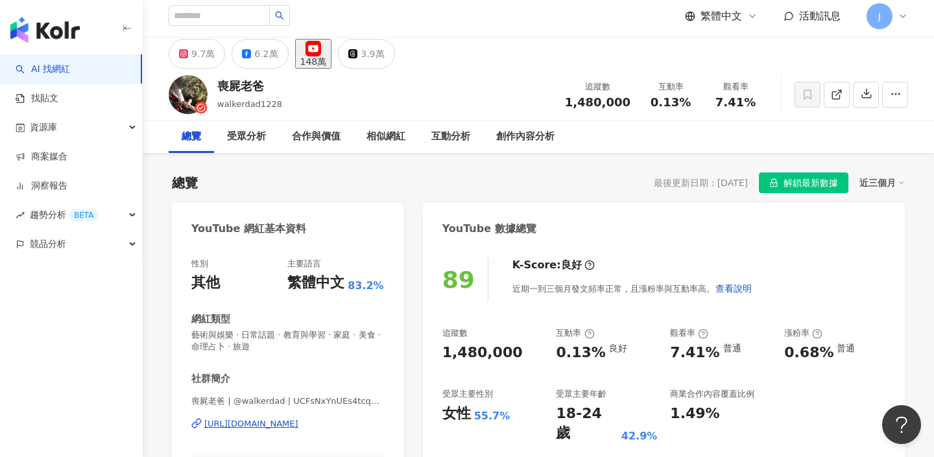
click at [298, 418] on div "https://www.youtube.com/channel/UCFsNxYnUEs4tcqyddJhW43g" at bounding box center [251, 424] width 94 height 12
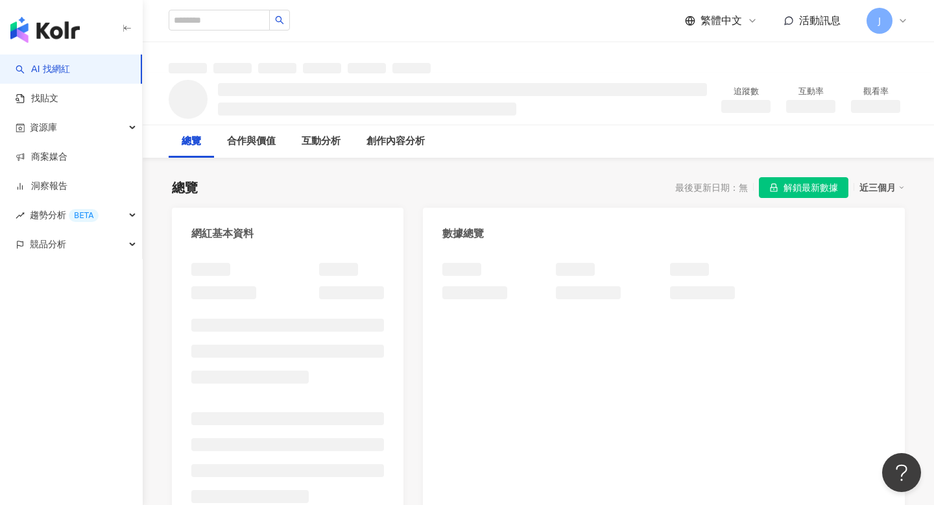
scroll to position [14, 0]
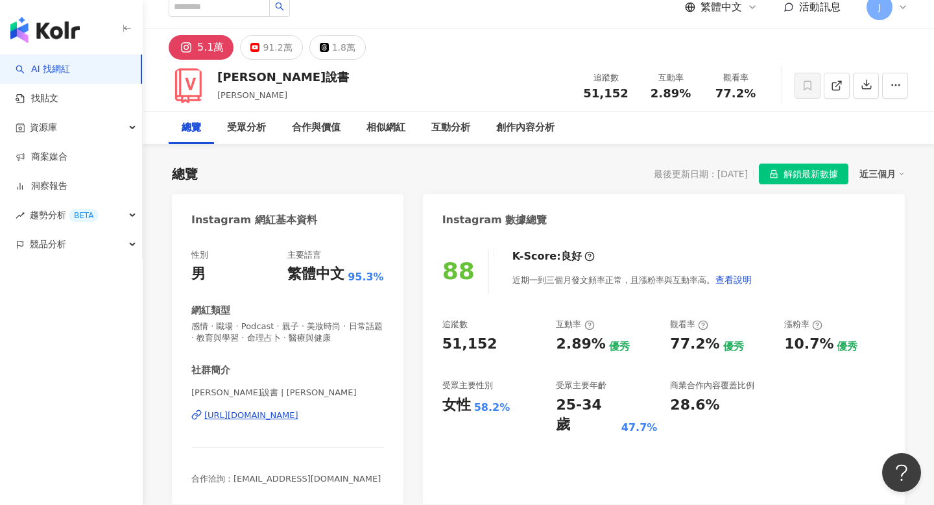
click at [352, 422] on div "文森說書 | vincent_reading https://www.instagram.com/vincent_reading/" at bounding box center [287, 425] width 193 height 76
click at [298, 418] on div "https://www.instagram.com/vincent_reading/" at bounding box center [251, 415] width 94 height 12
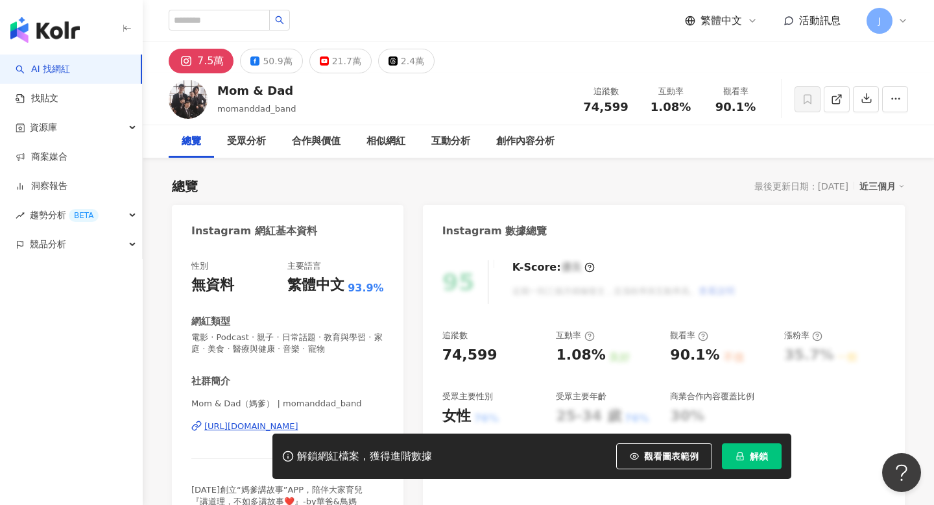
click at [357, 398] on div "Mom & Dad（媽爹） | momanddad_band https://www.instagram.com/momanddad_band/" at bounding box center [287, 436] width 193 height 76
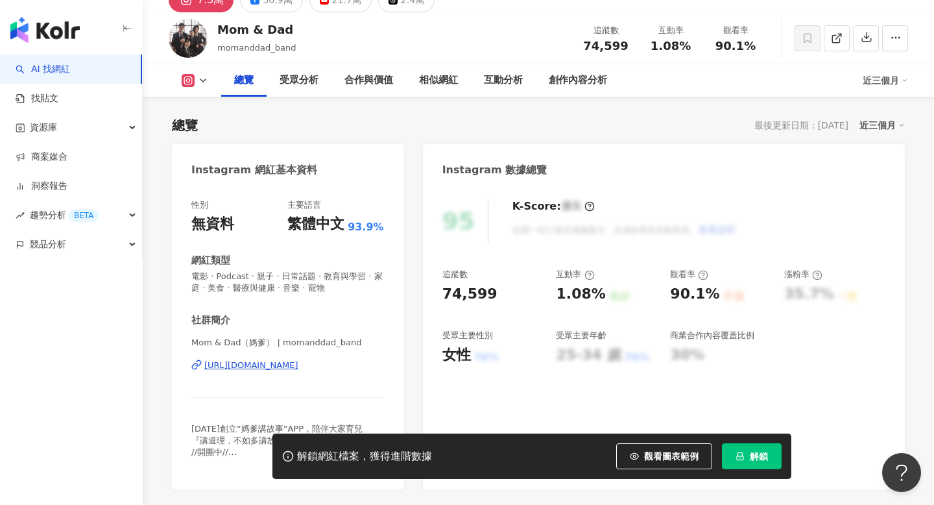
click at [347, 372] on div "Mom & Dad（媽爹） | momanddad_band https://www.instagram.com/momanddad_band/" at bounding box center [287, 375] width 193 height 76
click at [298, 367] on div "https://www.instagram.com/momanddad_band/" at bounding box center [251, 365] width 94 height 12
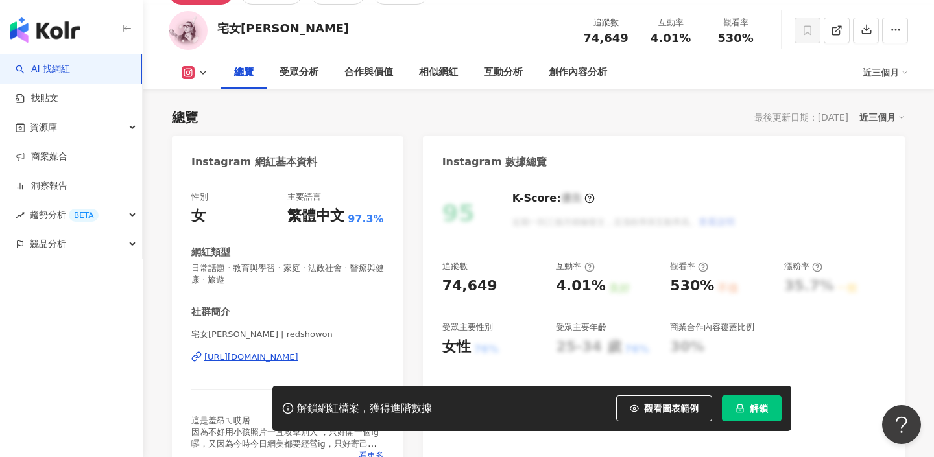
scroll to position [139, 0]
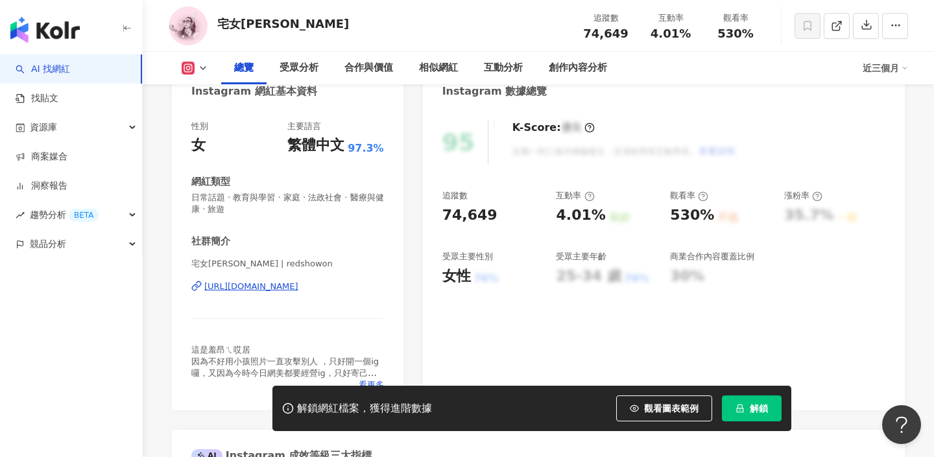
click at [298, 288] on div "[URL][DOMAIN_NAME]" at bounding box center [251, 287] width 94 height 12
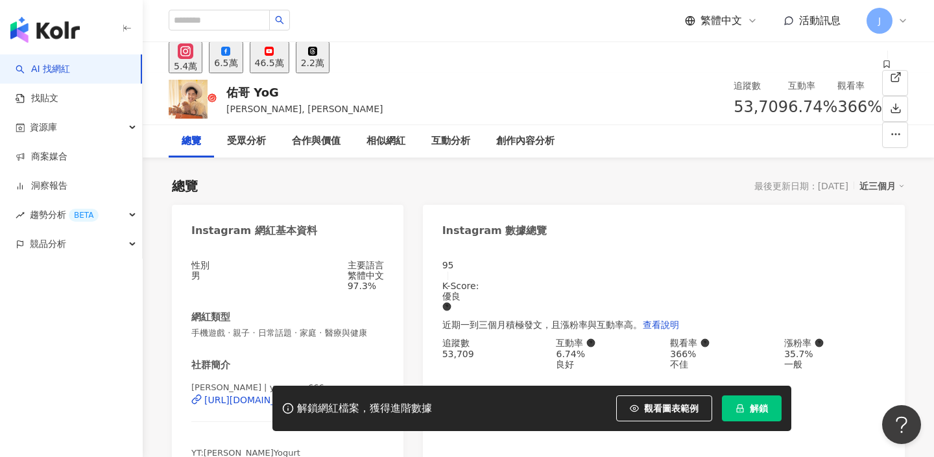
scroll to position [90, 0]
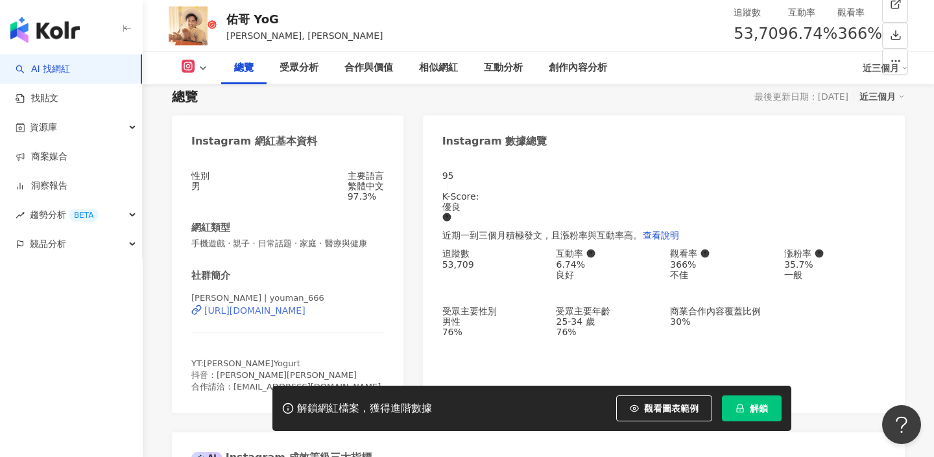
click at [306, 316] on div "https://www.instagram.com/youman_666/" at bounding box center [254, 311] width 101 height 10
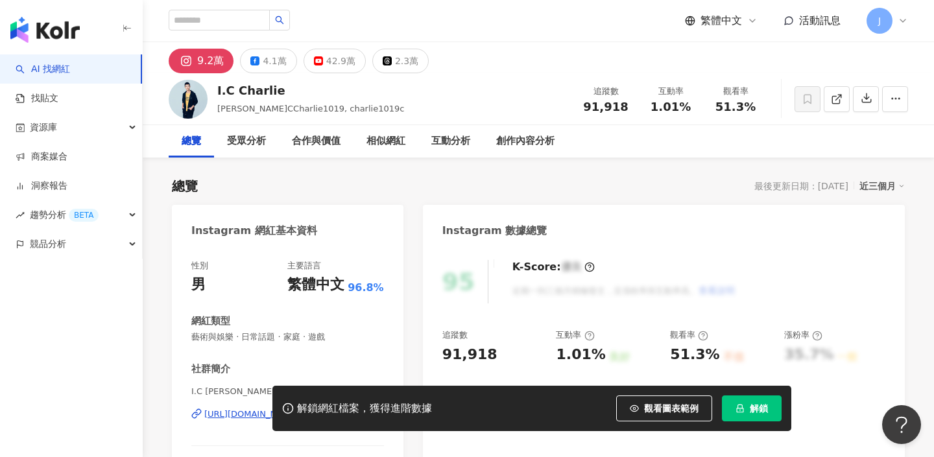
click at [246, 412] on div "解鎖網紅檔案，獲得進階數據 觀看圖表範例 解鎖" at bounding box center [467, 408] width 934 height 45
click at [250, 413] on div "解鎖網紅檔案，獲得進階數據 觀看圖表範例 解鎖" at bounding box center [467, 408] width 934 height 45
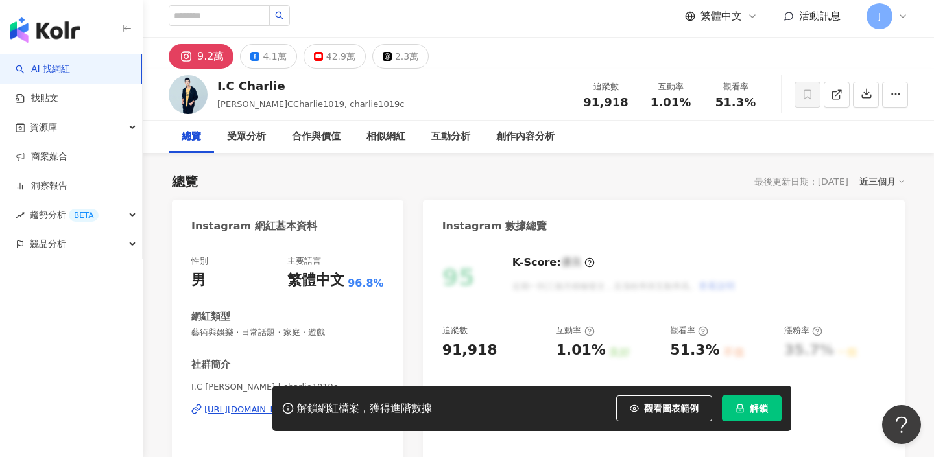
click at [277, 404] on div "https://www.instagram.com/charlie1019c/" at bounding box center [251, 410] width 94 height 12
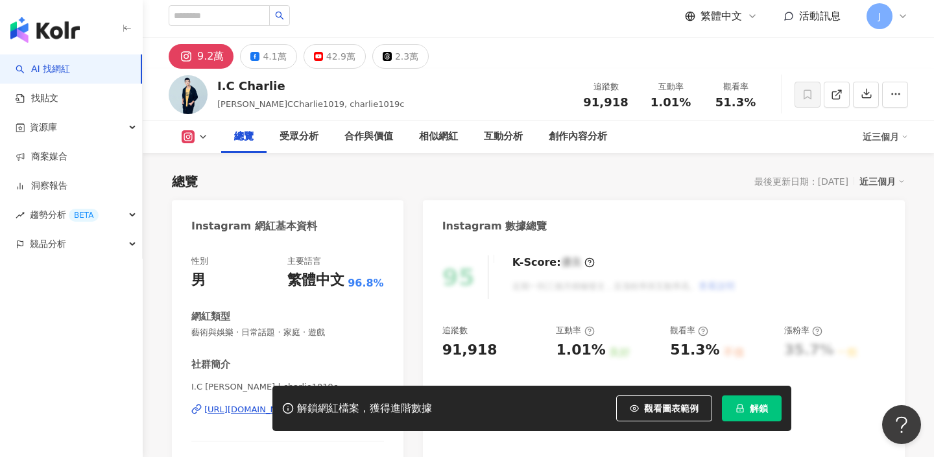
scroll to position [67, 0]
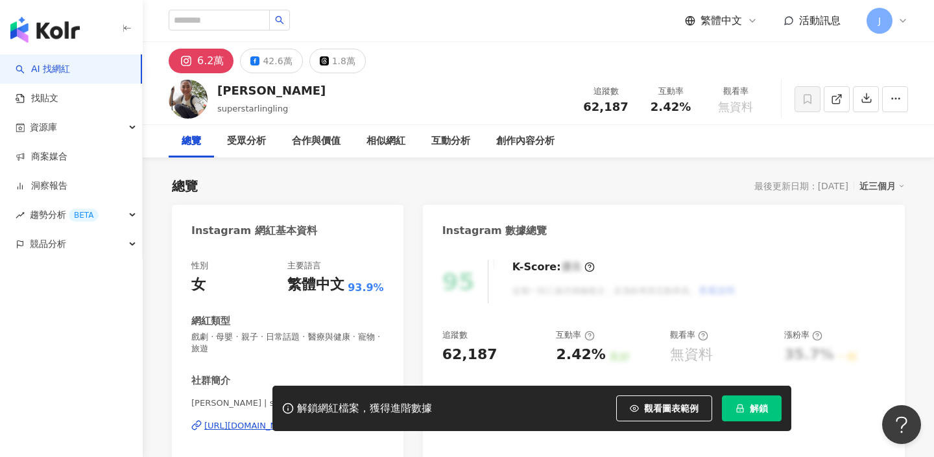
scroll to position [102, 0]
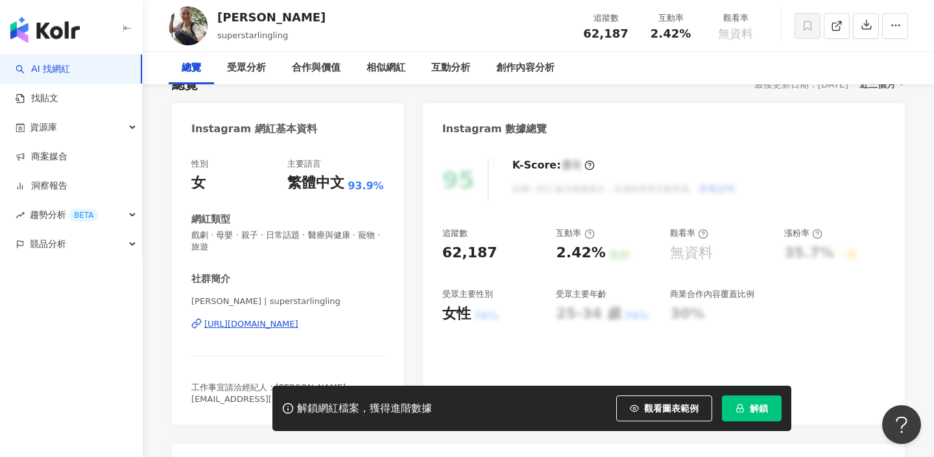
click at [269, 319] on div "[URL][DOMAIN_NAME]" at bounding box center [251, 325] width 94 height 12
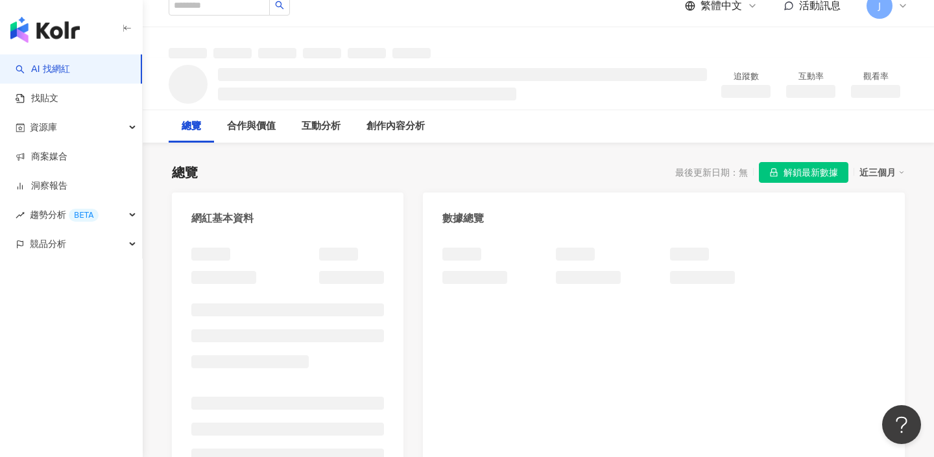
scroll to position [98, 0]
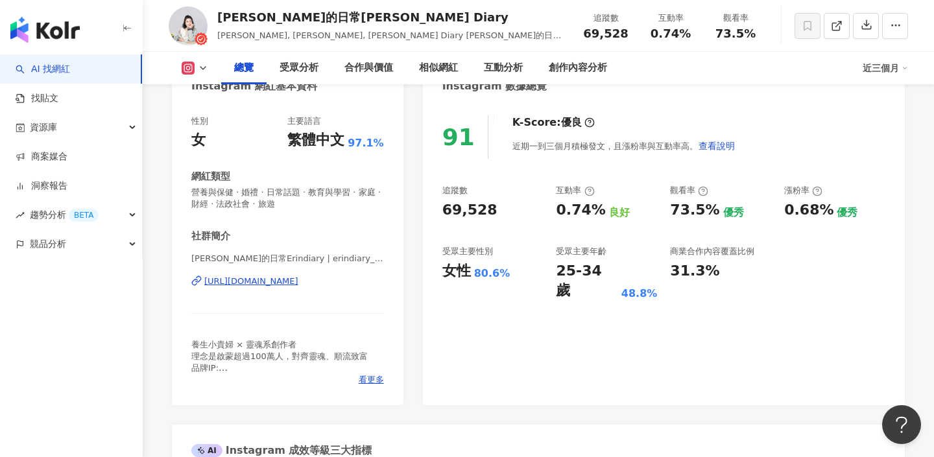
scroll to position [138, 0]
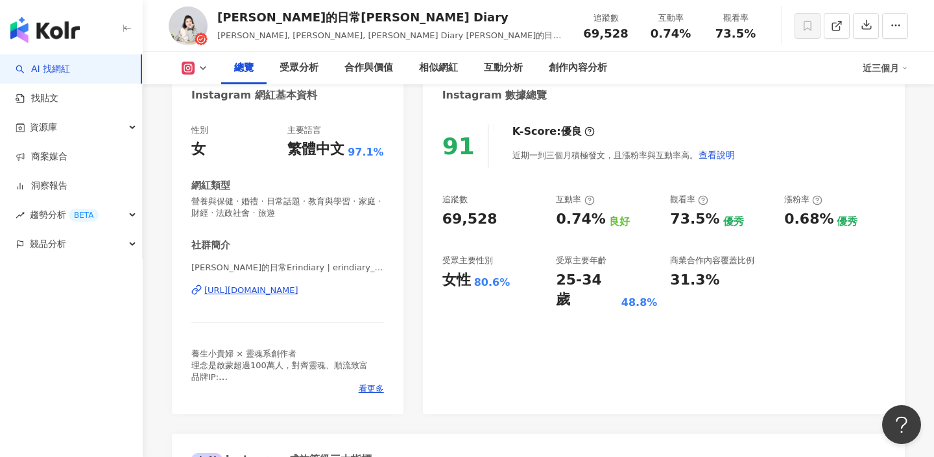
click at [298, 295] on div "https://www.instagram.com/erindiary_0904/" at bounding box center [251, 291] width 94 height 12
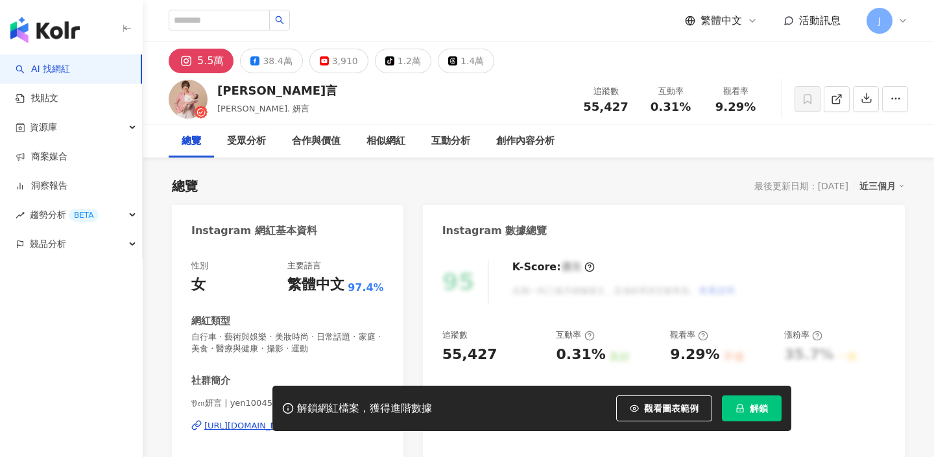
scroll to position [85, 0]
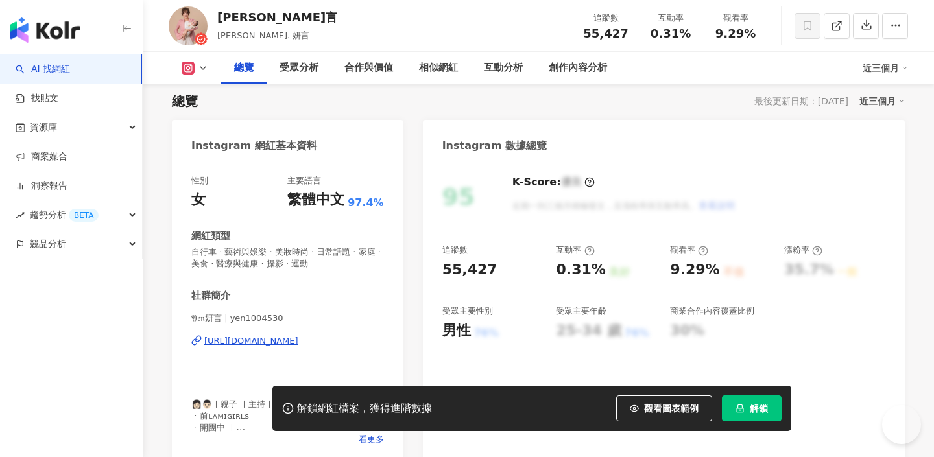
click at [298, 335] on div "https://www.instagram.com/yen1004530/" at bounding box center [251, 341] width 94 height 12
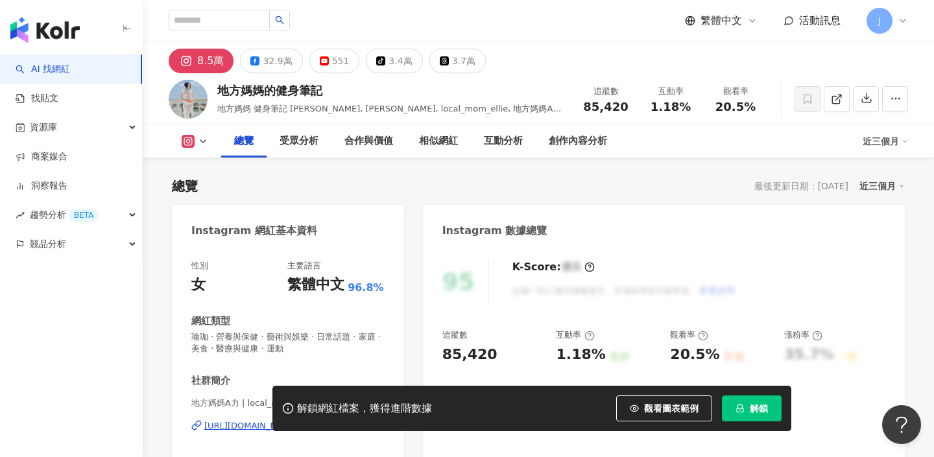
scroll to position [96, 0]
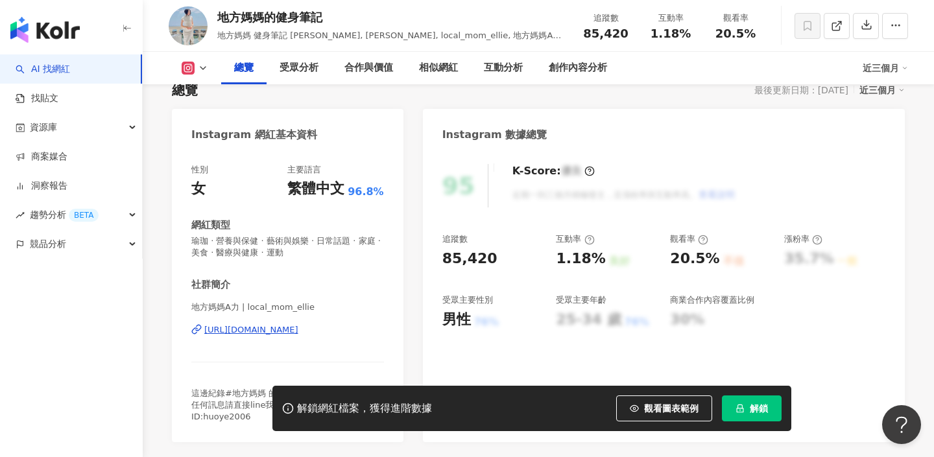
click at [311, 323] on div "地方媽媽A力 | local_mom_ellie [URL][DOMAIN_NAME]" at bounding box center [287, 340] width 193 height 76
click at [309, 337] on div "地方媽媽A力 | local_mom_ellie https://www.instagram.com/local_mom_ellie/" at bounding box center [287, 340] width 193 height 76
click at [309, 336] on div "地方媽媽A力 | local_mom_ellie https://www.instagram.com/local_mom_ellie/" at bounding box center [287, 340] width 193 height 76
click at [298, 335] on div "https://www.instagram.com/local_mom_ellie/" at bounding box center [251, 330] width 94 height 12
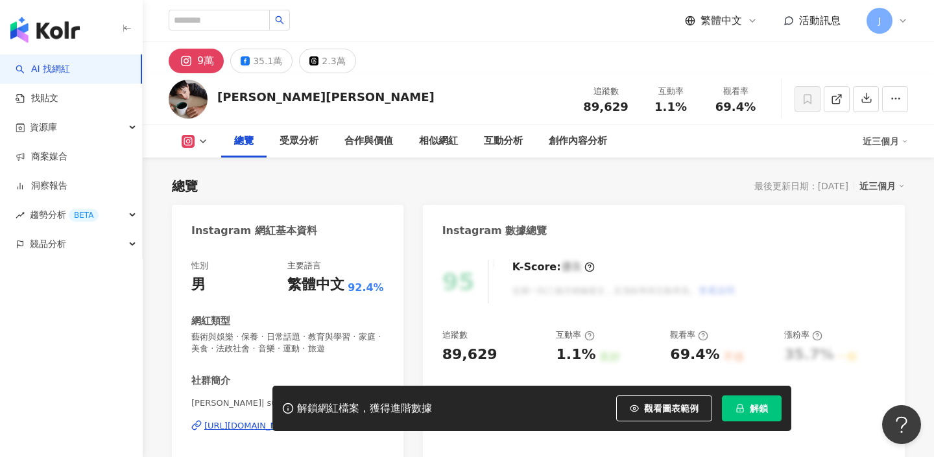
scroll to position [75, 0]
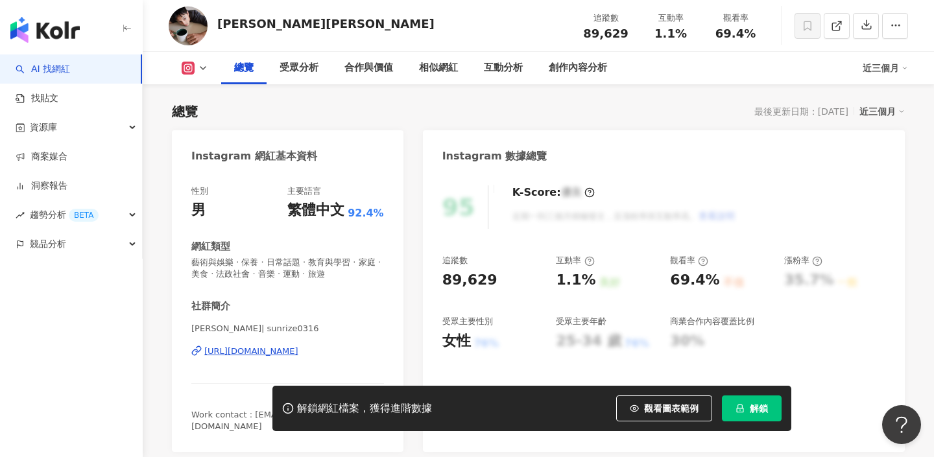
click at [290, 348] on div "https://www.instagram.com/sunrize0316/" at bounding box center [251, 352] width 94 height 12
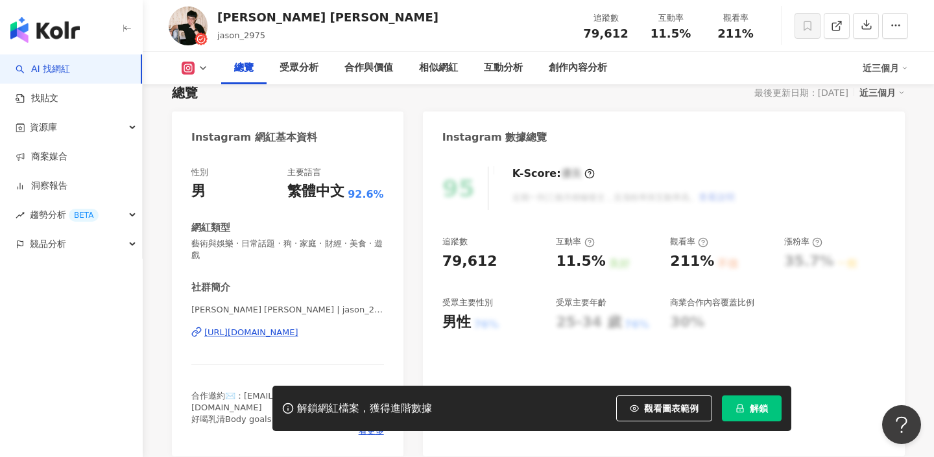
scroll to position [107, 0]
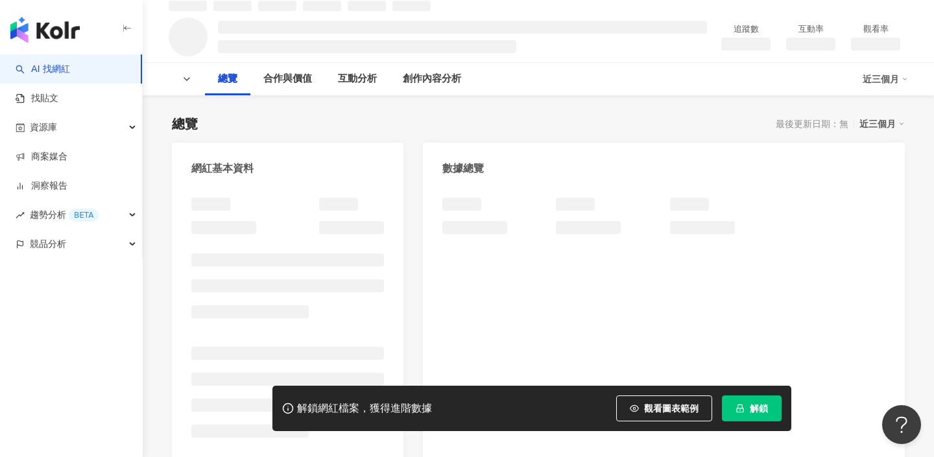
scroll to position [132, 0]
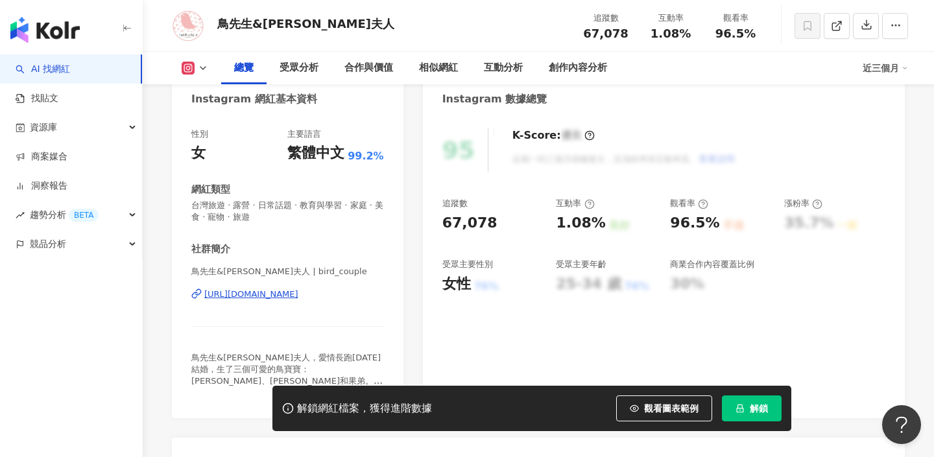
scroll to position [146, 0]
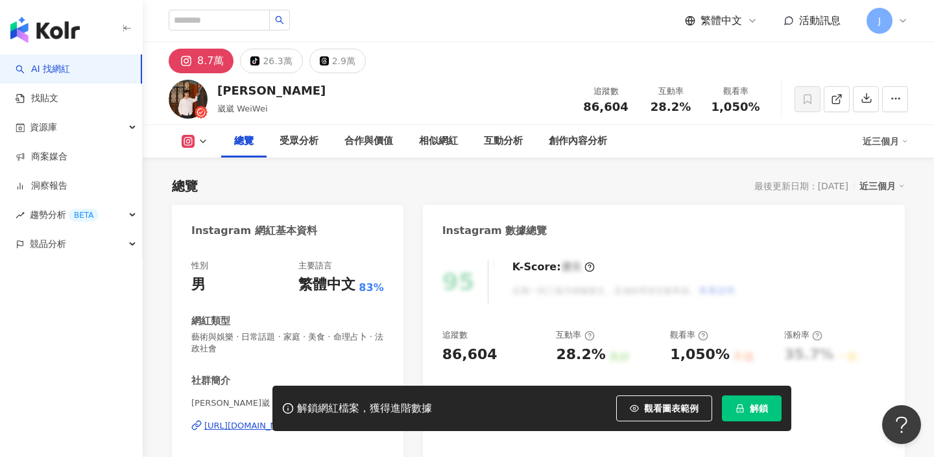
click at [298, 420] on div "https://www.instagram.com/yellowweiwei/" at bounding box center [251, 426] width 94 height 12
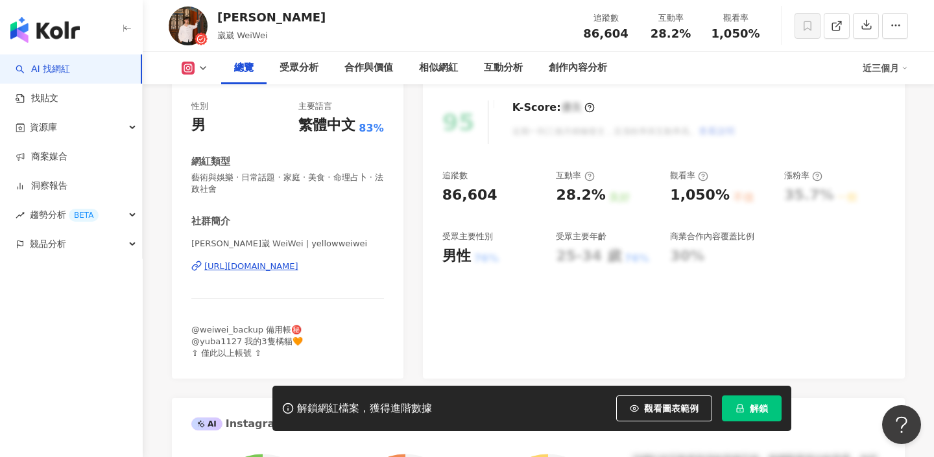
click at [271, 267] on div "https://www.instagram.com/yellowweiwei/" at bounding box center [251, 267] width 94 height 12
click at [191, 63] on icon at bounding box center [188, 68] width 13 height 13
click at [228, 19] on div "黃湧崴" at bounding box center [271, 17] width 108 height 16
drag, startPoint x: 218, startPoint y: 17, endPoint x: 261, endPoint y: 17, distance: 42.8
click at [261, 17] on div "黃湧崴" at bounding box center [271, 17] width 108 height 16
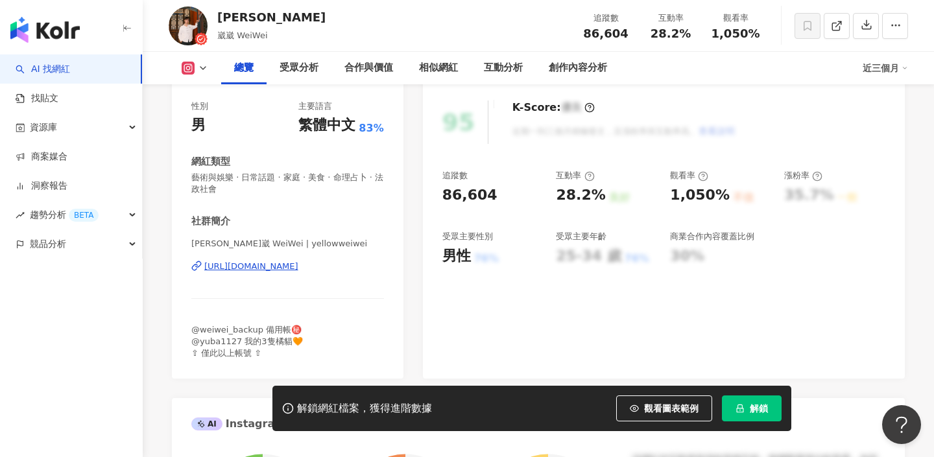
click at [265, 25] on div "黃湧崴" at bounding box center [271, 17] width 108 height 16
drag, startPoint x: 275, startPoint y: 29, endPoint x: 219, endPoint y: 35, distance: 56.7
click at [219, 35] on div "黃湧崴 崴崴 WeiWei 追蹤數 86,604 互動率 28.2% 觀看率 1,050%" at bounding box center [538, 25] width 791 height 51
copy span "崴崴 WeiWei"
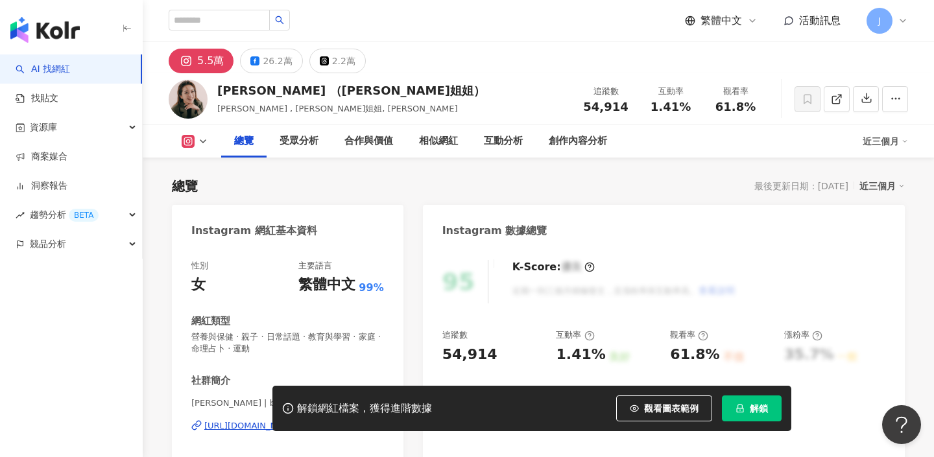
click at [267, 420] on div "[URL][DOMAIN_NAME]" at bounding box center [251, 426] width 94 height 12
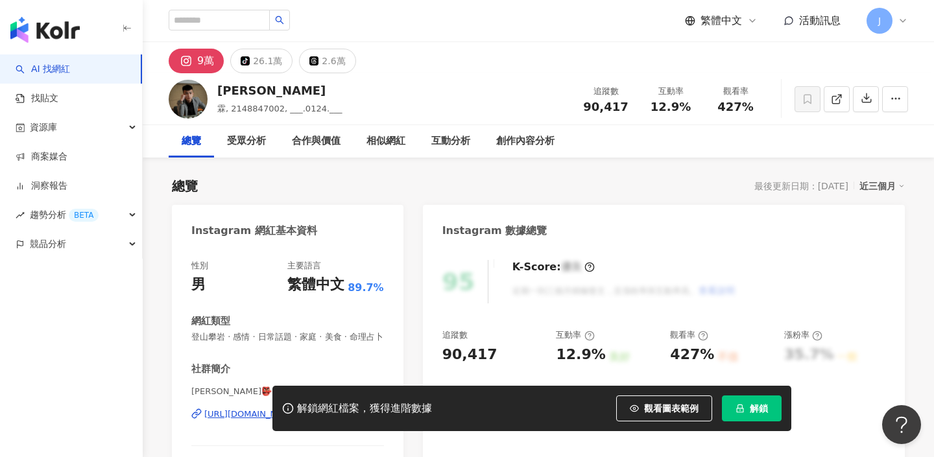
click at [250, 407] on div "解鎖網紅檔案，獲得進階數據 觀看圖表範例 解鎖" at bounding box center [467, 408] width 934 height 45
click at [250, 421] on div "解鎖網紅檔案，獲得進階數據 觀看圖表範例 解鎖" at bounding box center [467, 408] width 934 height 45
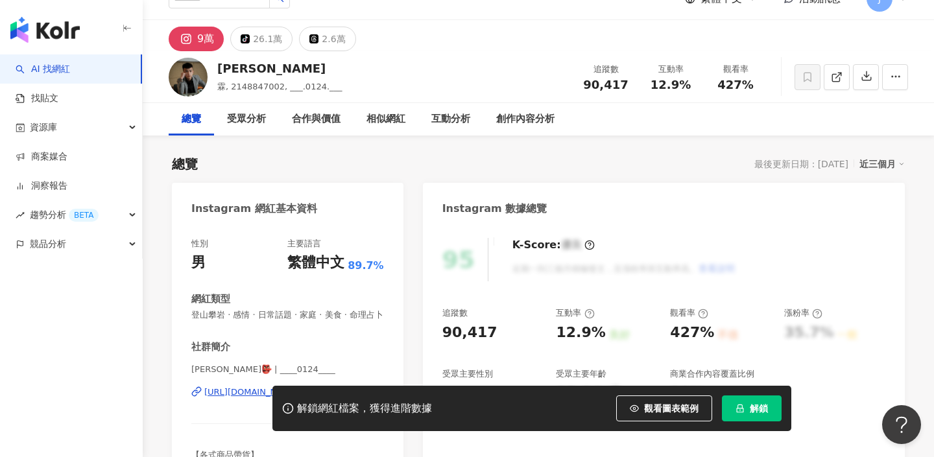
click at [289, 317] on div "性別 男 主要語言 繁體中文 89.7% 網紅類型 登山攀岩 · 感情 · 日常話題 · 家庭 · 美食 · 命理占卜 社群簡介 霖霖👺 | ____0124…" at bounding box center [287, 355] width 193 height 235
click at [293, 387] on div "https://www.instagram.com/____0124____/" at bounding box center [251, 393] width 94 height 12
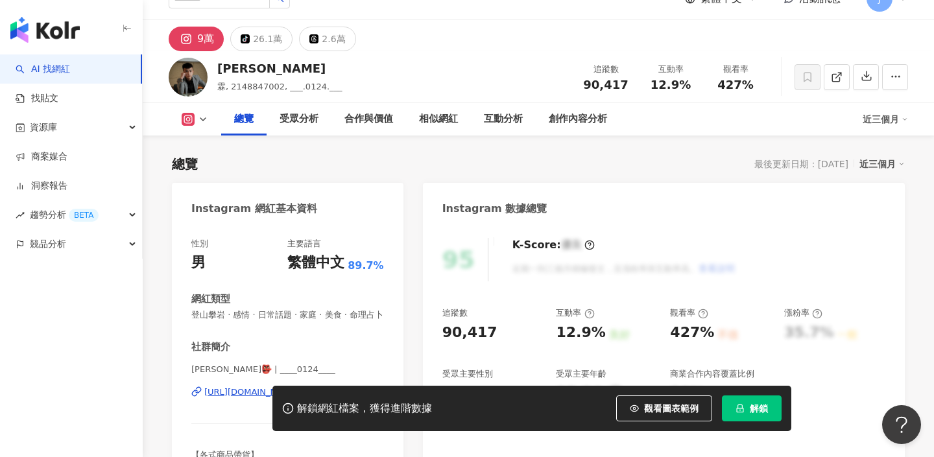
scroll to position [101, 0]
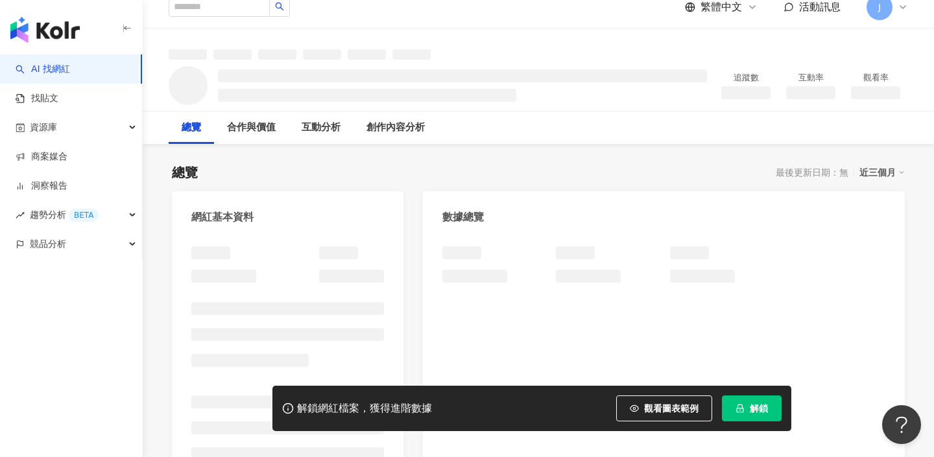
scroll to position [35, 0]
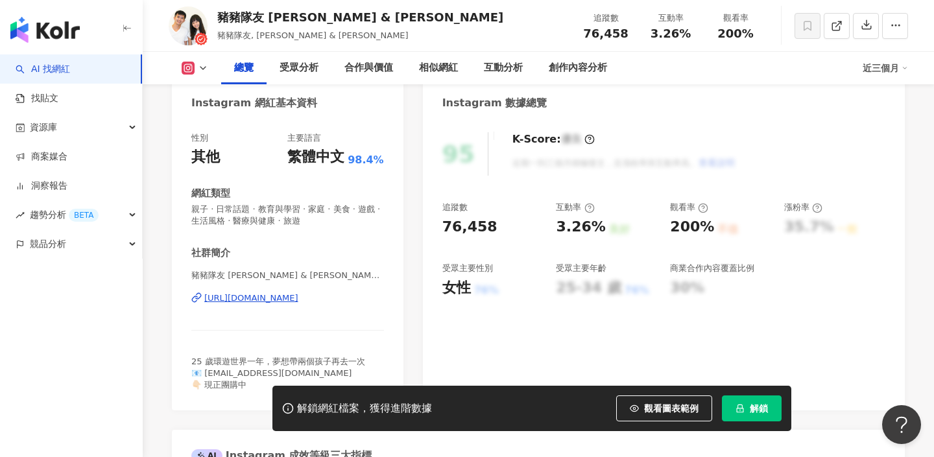
click at [346, 289] on div "社群簡介 豬豬隊友 [PERSON_NAME] & [PERSON_NAME] | piggyteammates [URL][DOMAIN_NAME] 25 …" at bounding box center [287, 319] width 193 height 145
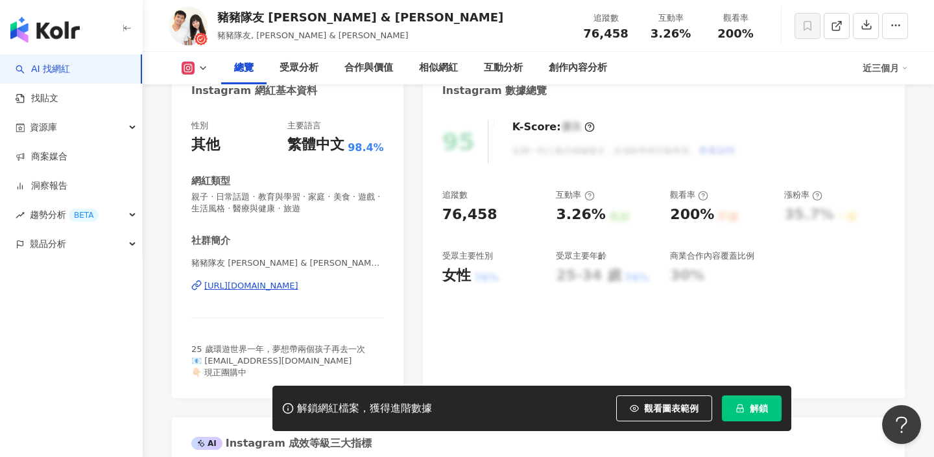
click at [298, 289] on div "[URL][DOMAIN_NAME]" at bounding box center [251, 286] width 94 height 12
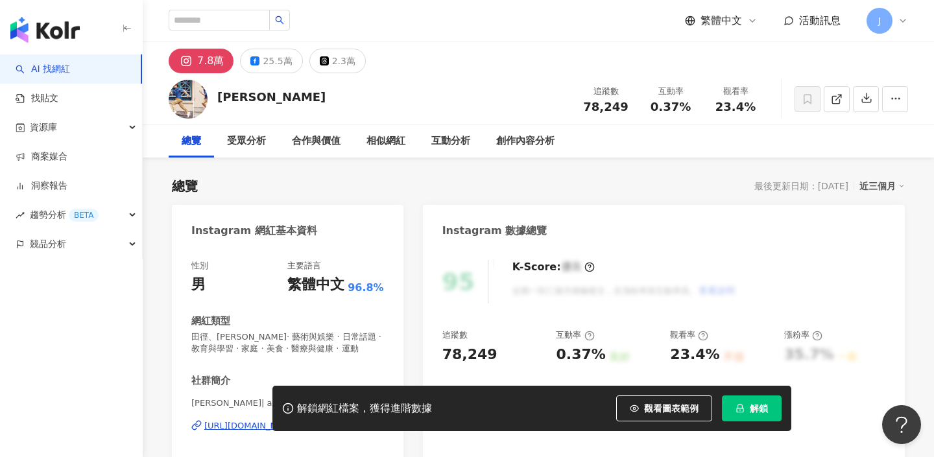
scroll to position [127, 0]
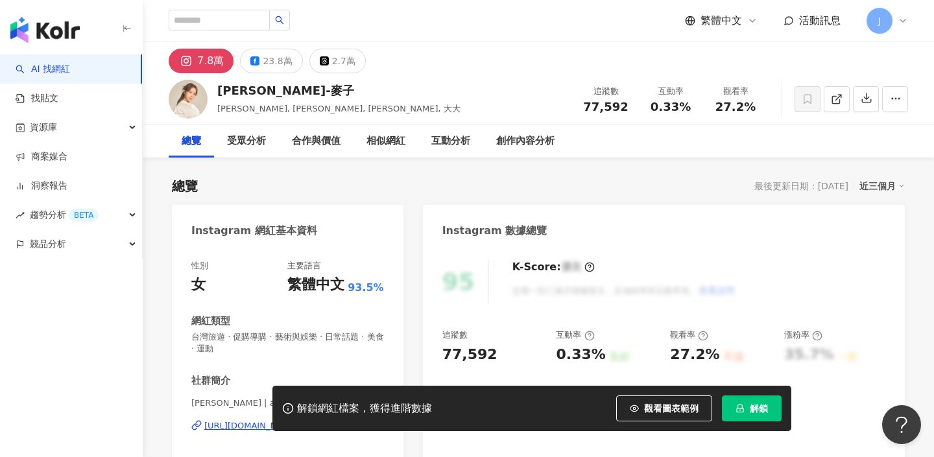
scroll to position [90, 0]
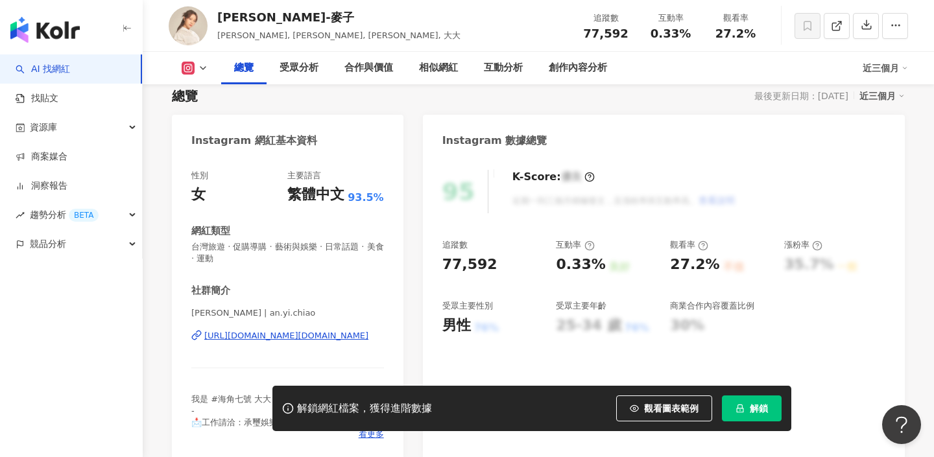
click at [317, 330] on div "https://www.instagram.com/an.yi.chiao/" at bounding box center [286, 336] width 164 height 12
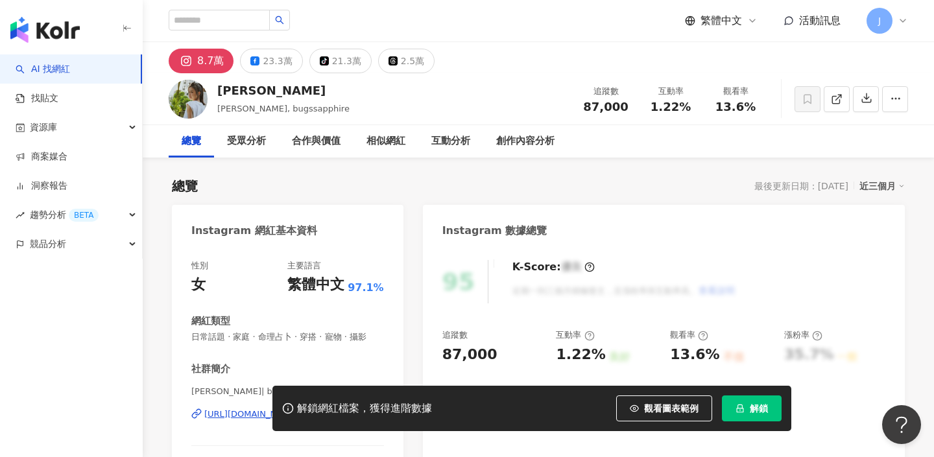
click at [289, 409] on div "[URL][DOMAIN_NAME]" at bounding box center [251, 415] width 94 height 12
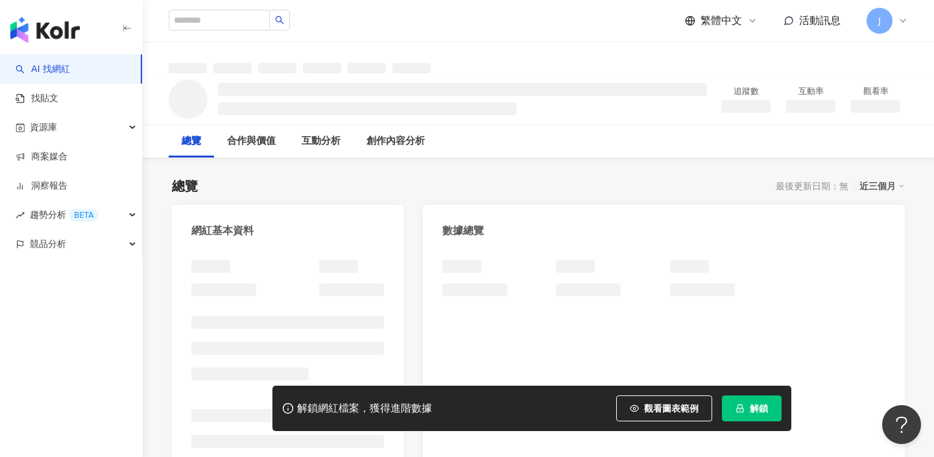
scroll to position [117, 0]
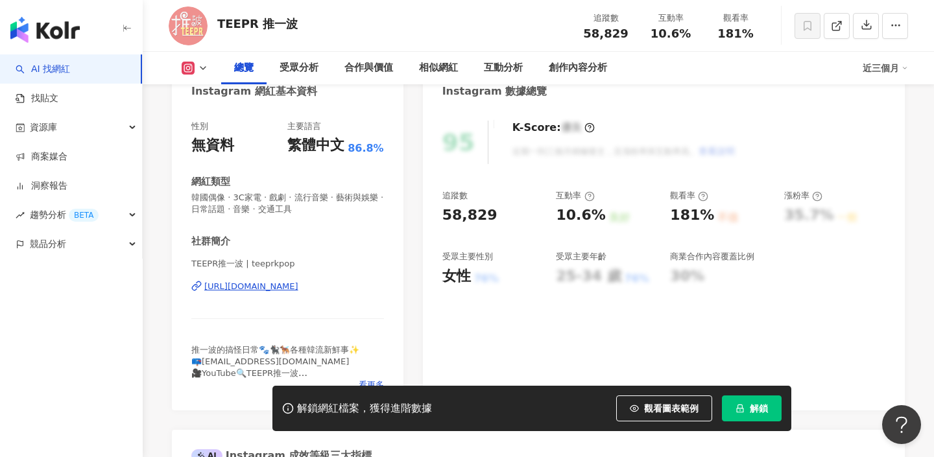
scroll to position [145, 0]
